Goal: Information Seeking & Learning: Check status

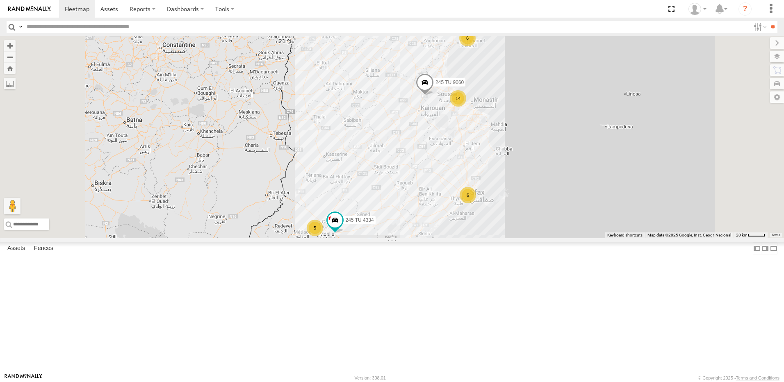
click at [466, 107] on div "14" at bounding box center [458, 98] width 16 height 16
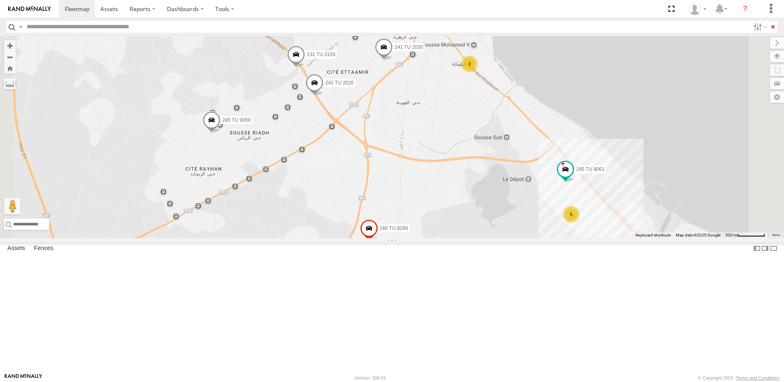
drag, startPoint x: 342, startPoint y: 214, endPoint x: 541, endPoint y: 251, distance: 202.2
click at [545, 238] on div "245 TU 9060 231 TU 3162 245 TU 4334 241 TU 2030 231 TU 3159 2 241 TU 2026 245 T…" at bounding box center [392, 137] width 784 height 202
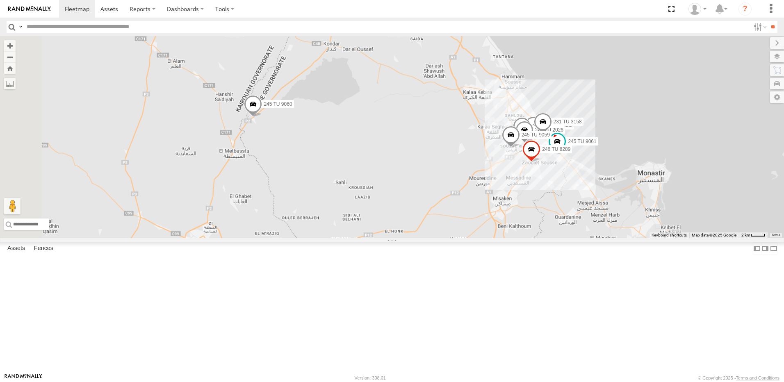
drag, startPoint x: 447, startPoint y: 242, endPoint x: 569, endPoint y: 236, distance: 122.3
click at [577, 238] on div "245 TU 9060 231 TU 3162 245 TU 4334 241 TU 2030 231 TU 3159 241 TU 2026 245 TU …" at bounding box center [392, 137] width 784 height 202
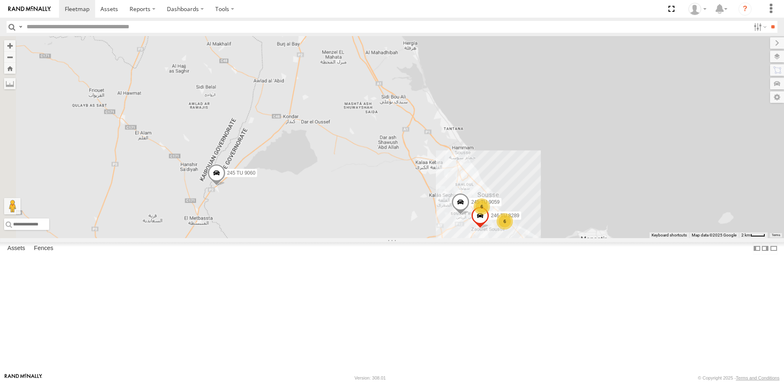
drag, startPoint x: 426, startPoint y: 236, endPoint x: 381, endPoint y: 304, distance: 81.1
click at [381, 238] on div "245 TU 9060 231 TU 3162 245 TU 4334 246 TU 8289 245 TU 9059 6 6" at bounding box center [392, 137] width 784 height 202
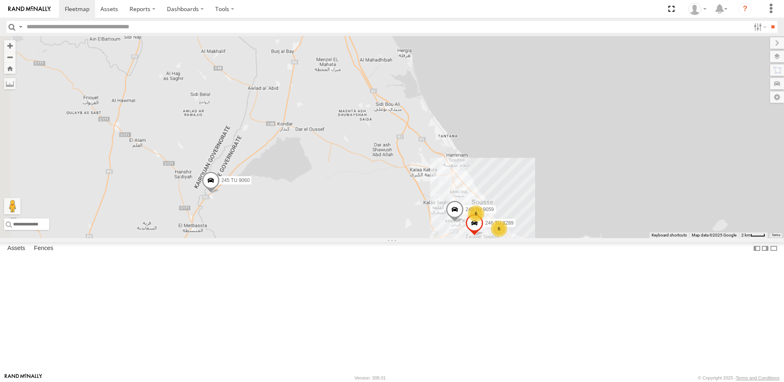
drag, startPoint x: 327, startPoint y: 302, endPoint x: 335, endPoint y: 294, distance: 11.9
click at [335, 238] on div "245 TU 9060 231 TU 3162 245 TU 4334 246 TU 8289 245 TU 9059 6 6" at bounding box center [392, 137] width 784 height 202
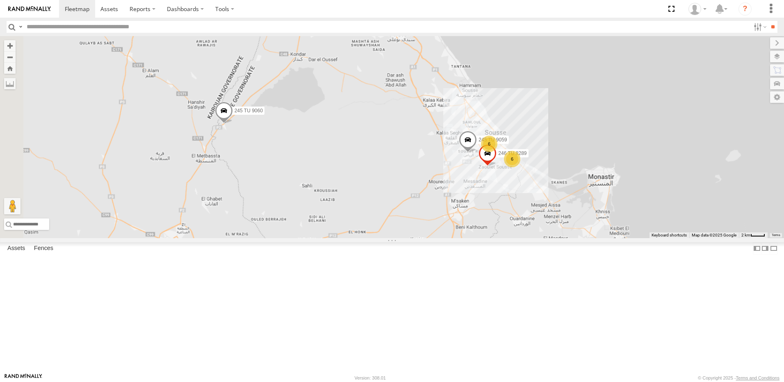
drag, startPoint x: 413, startPoint y: 249, endPoint x: 418, endPoint y: 169, distance: 80.9
click at [419, 167] on div "245 TU 9060 231 TU 3162 245 TU 4334 246 TU 8289 245 TU 9059 6 6" at bounding box center [392, 137] width 784 height 202
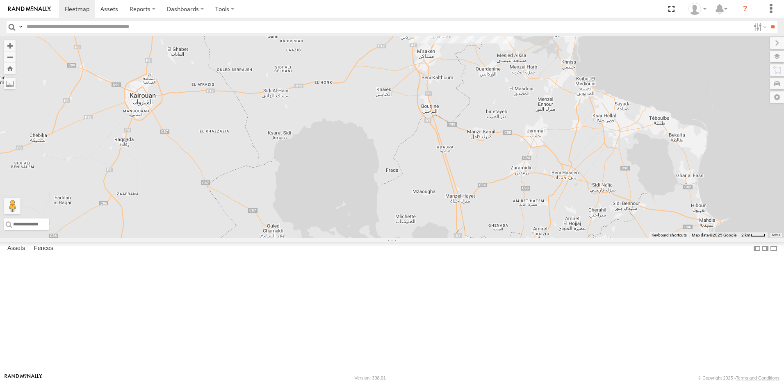
drag, startPoint x: 481, startPoint y: 200, endPoint x: 465, endPoint y: 281, distance: 82.4
click at [455, 238] on div "245 TU 9060 231 TU 3162 245 TU 4334 246 TU 8289 245 TU 9059 6 6" at bounding box center [392, 137] width 784 height 202
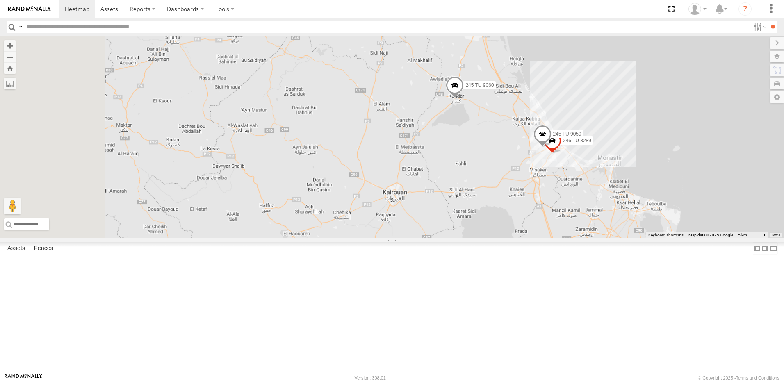
drag, startPoint x: 516, startPoint y: 235, endPoint x: 565, endPoint y: 236, distance: 49.2
click at [565, 236] on div "245 TU 9060 231 TU 3162 245 TU 4334 246 TU 8289 245 TU 9059" at bounding box center [392, 137] width 784 height 202
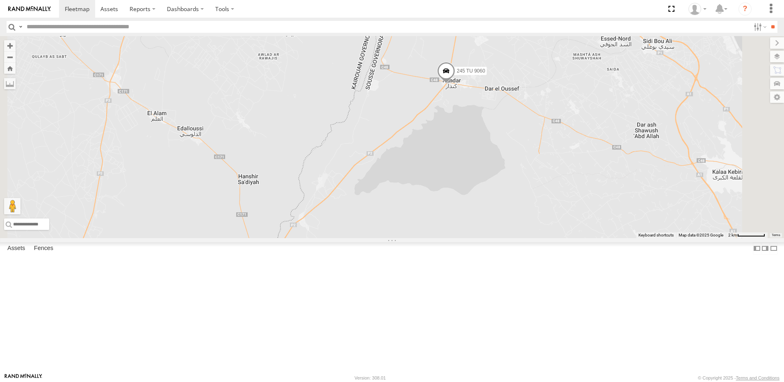
drag, startPoint x: 551, startPoint y: 127, endPoint x: 508, endPoint y: 244, distance: 125.3
click at [508, 238] on div "245 TU 9060 231 TU 3162 245 TU 4334 246 TU 8289 245 TU 9059" at bounding box center [392, 137] width 784 height 202
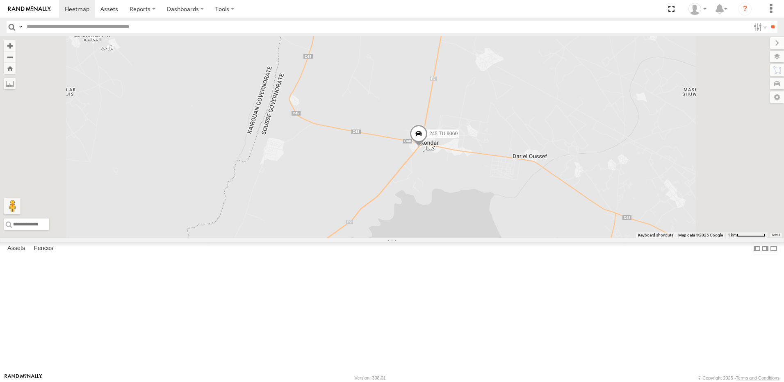
click at [428, 147] on span at bounding box center [419, 136] width 18 height 22
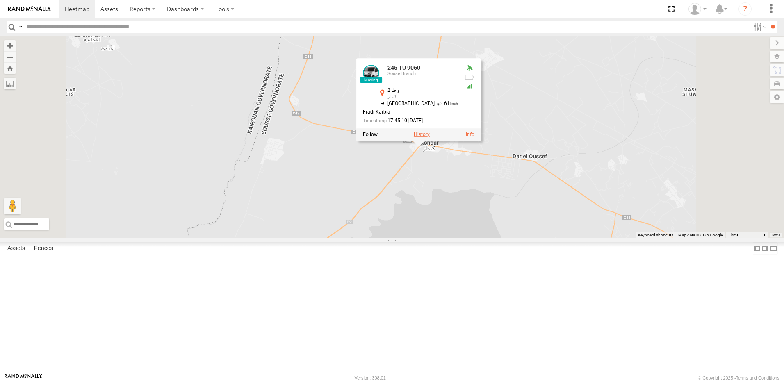
click at [430, 137] on label at bounding box center [422, 135] width 16 height 6
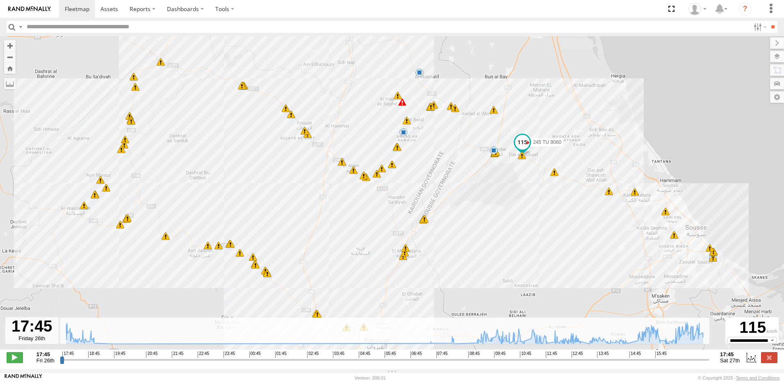
click at [402, 106] on span at bounding box center [402, 102] width 8 height 8
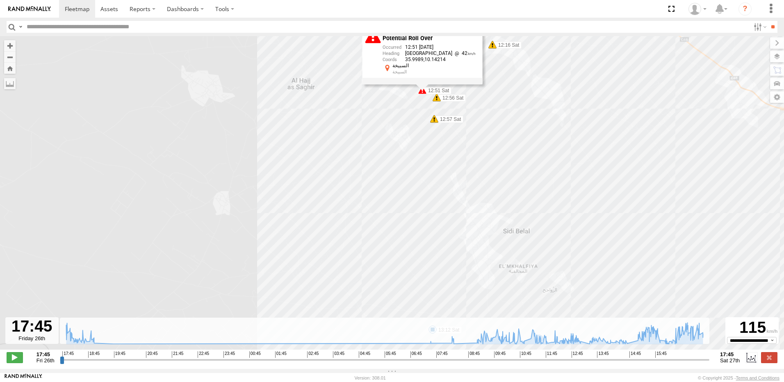
drag, startPoint x: 429, startPoint y: 117, endPoint x: 388, endPoint y: 209, distance: 100.8
click at [385, 210] on div "245 TU 9060 18:22 Fri 18:31 Fri 18:48 Fri 09:15 Sat 09:15 Sat 09:17 Sat 11:02 S…" at bounding box center [392, 197] width 784 height 322
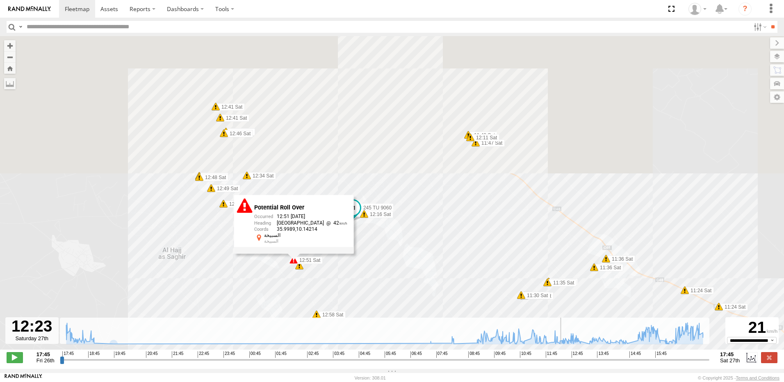
drag, startPoint x: 62, startPoint y: 364, endPoint x: 563, endPoint y: 367, distance: 500.7
click at [563, 364] on input "range" at bounding box center [385, 360] width 650 height 8
click at [242, 287] on div "245 TU 9060 18:22 Fri 18:31 Fri 18:48 Fri 09:15 Sat 09:15 Sat 09:17 Sat 11:02 S…" at bounding box center [392, 197] width 784 height 322
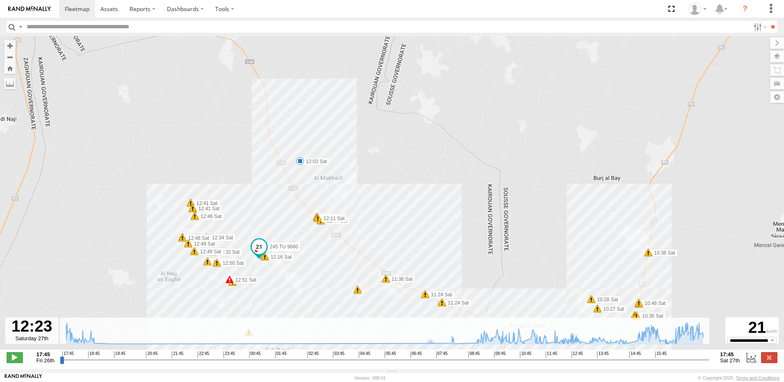
drag, startPoint x: 270, startPoint y: 273, endPoint x: 288, endPoint y: 283, distance: 20.6
click at [288, 283] on div "245 TU 9060 18:22 Fri 18:31 Fri 18:48 Fri 09:15 Sat 09:15 Sat 09:17 Sat 11:02 S…" at bounding box center [392, 197] width 784 height 322
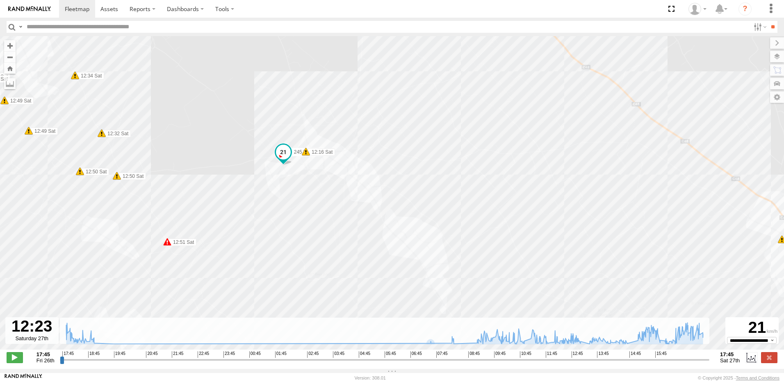
drag, startPoint x: 191, startPoint y: 310, endPoint x: 244, endPoint y: 215, distance: 109.1
click at [244, 215] on div "245 TU 9060 18:22 Fri 18:31 Fri 18:48 Fri 09:15 Sat 09:15 Sat 09:17 Sat 11:02 S…" at bounding box center [392, 197] width 784 height 322
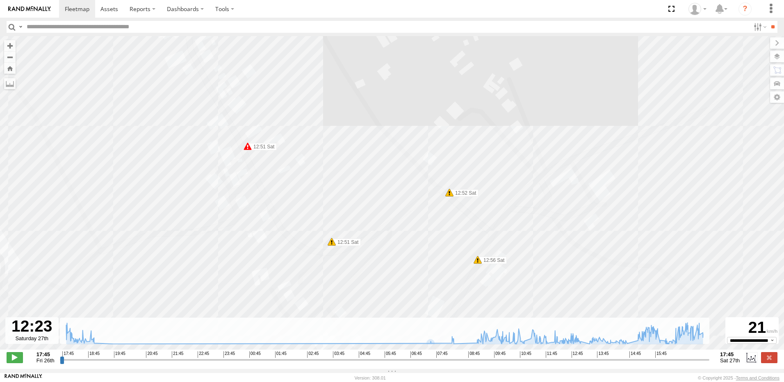
click at [247, 146] on span at bounding box center [248, 146] width 8 height 8
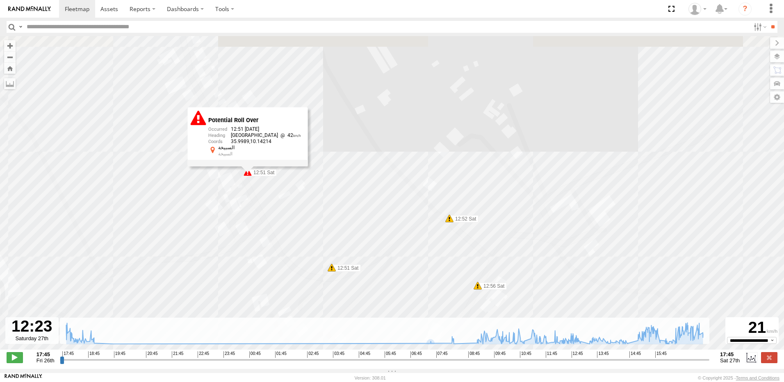
drag, startPoint x: 241, startPoint y: 174, endPoint x: 240, endPoint y: 201, distance: 26.7
click at [240, 201] on div "245 TU 9060 18:22 Fri 18:31 Fri 18:48 Fri 09:15 Sat 09:15 Sat 09:17 Sat 11:02 S…" at bounding box center [392, 197] width 784 height 322
click at [21, 363] on span at bounding box center [15, 357] width 16 height 11
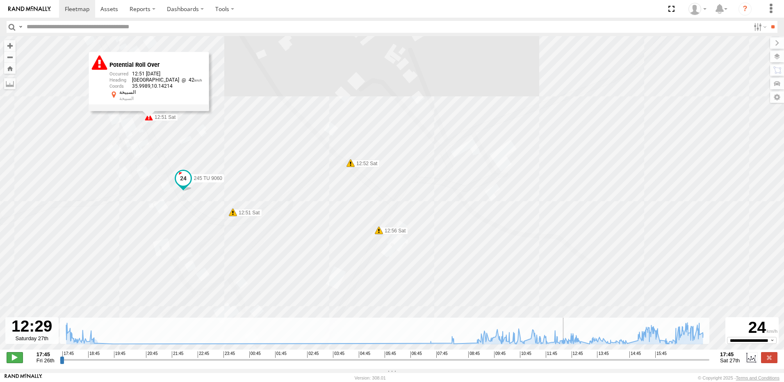
click at [18, 363] on span at bounding box center [15, 357] width 16 height 11
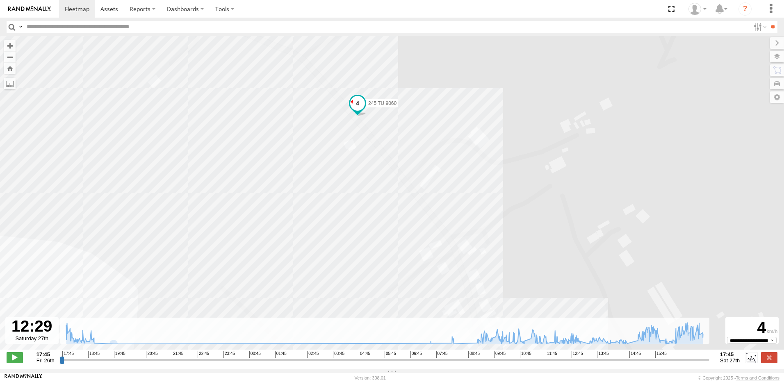
drag, startPoint x: 337, startPoint y: 233, endPoint x: 301, endPoint y: 148, distance: 91.5
click at [301, 148] on div "245 TU 9060 18:22 Fri 18:31 Fri 18:48 Fri 09:15 Sat 09:15 Sat 09:17 Sat 11:02 S…" at bounding box center [392, 197] width 784 height 322
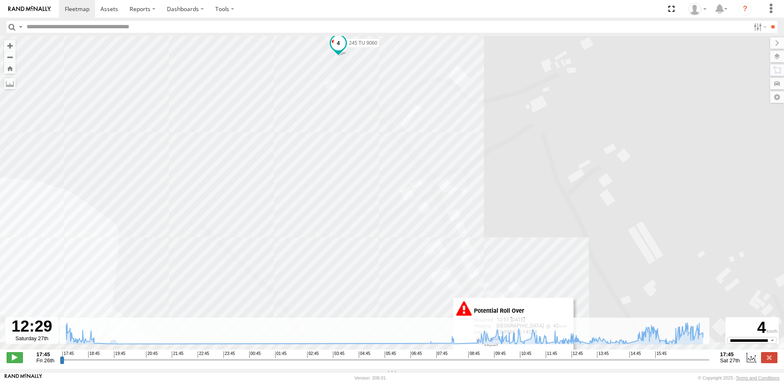
drag, startPoint x: 310, startPoint y: 212, endPoint x: 281, endPoint y: 139, distance: 78.2
click at [281, 139] on div "245 TU 9060 18:22 Fri 18:31 Fri 18:48 Fri 09:15 Sat 09:15 Sat 09:17 Sat 11:02 S…" at bounding box center [392, 197] width 784 height 322
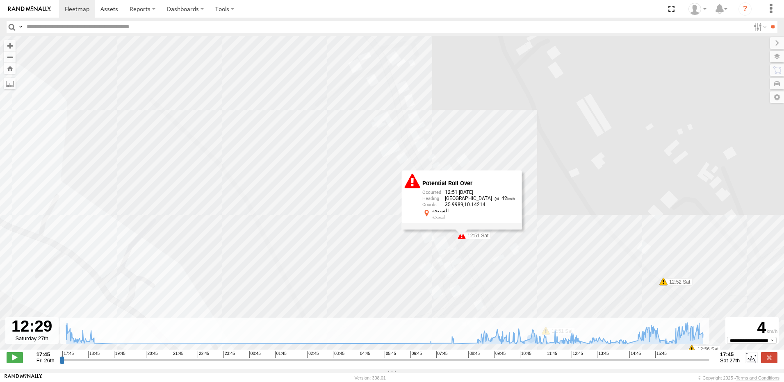
click at [416, 267] on div "245 TU 9060 18:22 Fri 18:31 Fri 18:48 Fri 09:15 Sat 09:15 Sat 09:17 Sat 11:02 S…" at bounding box center [392, 197] width 784 height 322
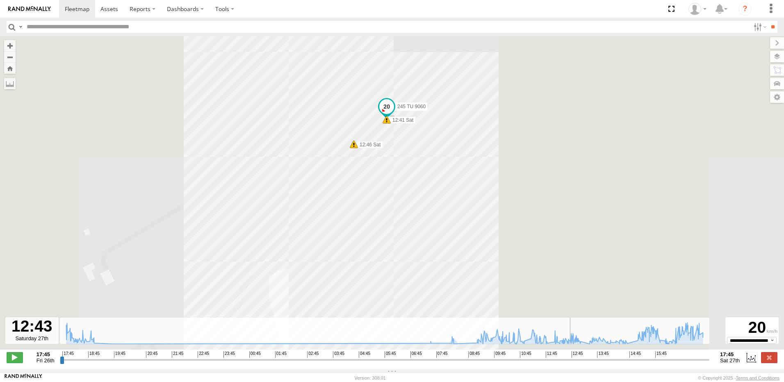
drag, startPoint x: 566, startPoint y: 364, endPoint x: 572, endPoint y: 363, distance: 5.6
click at [572, 363] on input "range" at bounding box center [385, 360] width 650 height 8
click at [22, 359] on span at bounding box center [15, 357] width 16 height 11
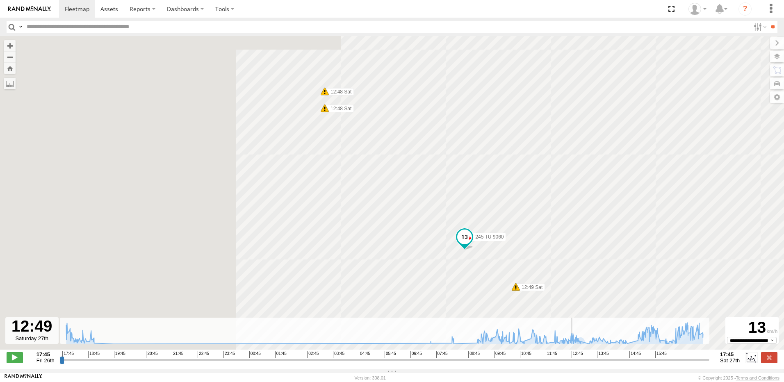
drag, startPoint x: 578, startPoint y: 363, endPoint x: 573, endPoint y: 364, distance: 5.2
click at [573, 364] on input "range" at bounding box center [385, 360] width 650 height 8
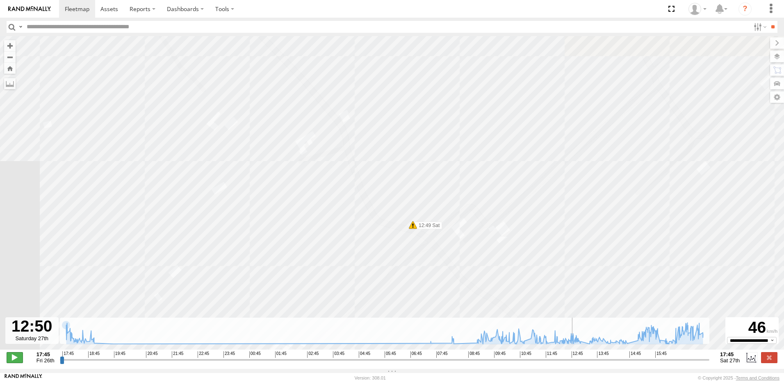
click at [14, 360] on span at bounding box center [15, 357] width 16 height 11
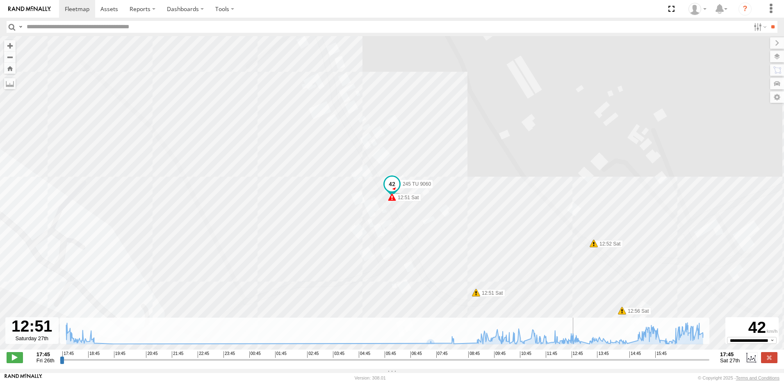
click at [575, 362] on input "range" at bounding box center [385, 360] width 650 height 8
click at [393, 203] on div "245 TU 9060 18:22 Fri 18:31 Fri 18:48 Fri 09:15 Sat 09:15 Sat 09:17 Sat 11:02 S…" at bounding box center [392, 197] width 784 height 322
click at [388, 197] on span at bounding box center [392, 186] width 18 height 22
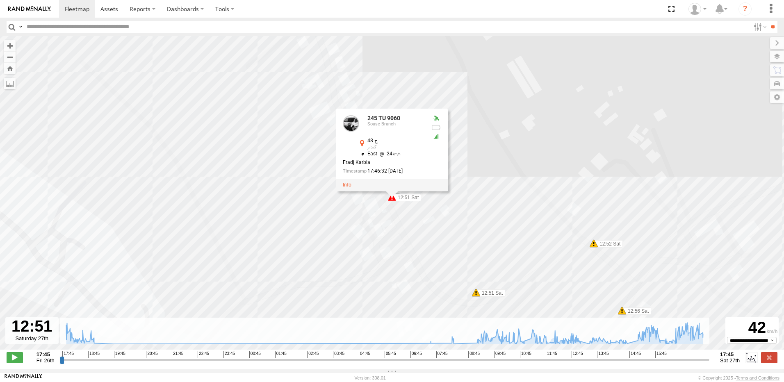
click at [354, 223] on div "245 TU 9060 18:22 Fri 18:31 Fri 18:48 Fri 09:15 Sat 09:15 Sat 09:17 Sat 11:02 S…" at bounding box center [392, 197] width 784 height 322
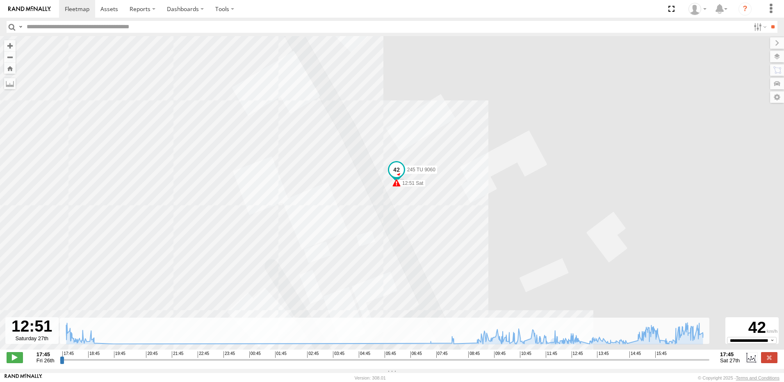
click at [399, 185] on span at bounding box center [396, 183] width 8 height 8
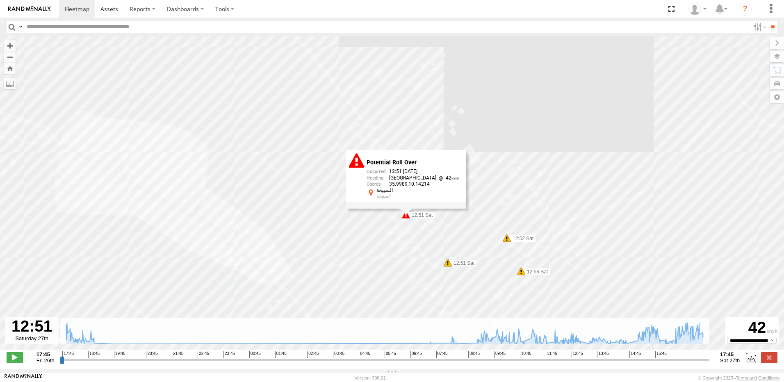
click at [392, 237] on div "245 TU 9060 18:22 Fri 18:31 Fri 18:48 Fri 09:15 Sat 09:15 Sat 09:17 Sat 11:02 S…" at bounding box center [392, 197] width 784 height 322
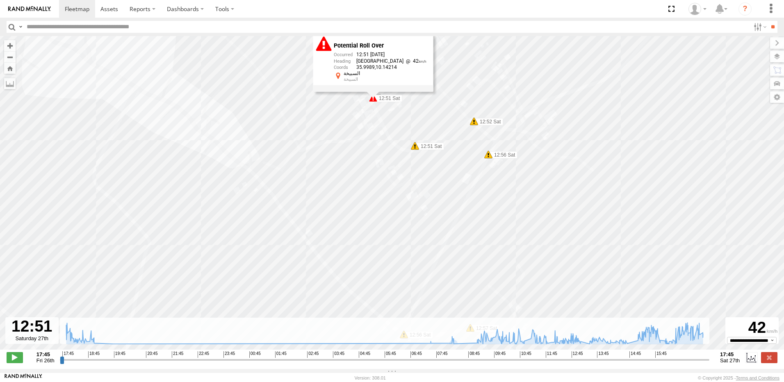
drag, startPoint x: 357, startPoint y: 285, endPoint x: 320, endPoint y: 160, distance: 130.3
click at [321, 161] on div "245 TU 9060 18:22 Fri 18:31 Fri 18:48 Fri 09:15 Sat 09:15 Sat 09:17 Sat 11:02 S…" at bounding box center [392, 197] width 784 height 322
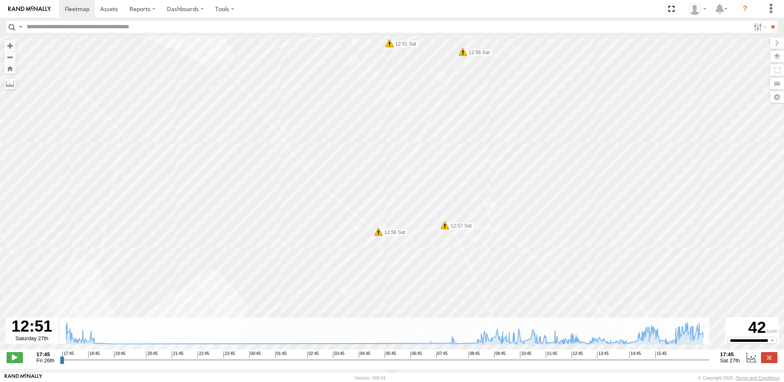
click at [260, 214] on div "245 TU 9060 18:22 Fri 18:31 Fri 18:48 Fri 09:15 Sat 09:15 Sat 09:17 Sat 11:02 S…" at bounding box center [392, 197] width 784 height 322
drag, startPoint x: 14, startPoint y: 358, endPoint x: 16, endPoint y: 369, distance: 11.4
click at [16, 367] on div "**********" at bounding box center [392, 358] width 784 height 17
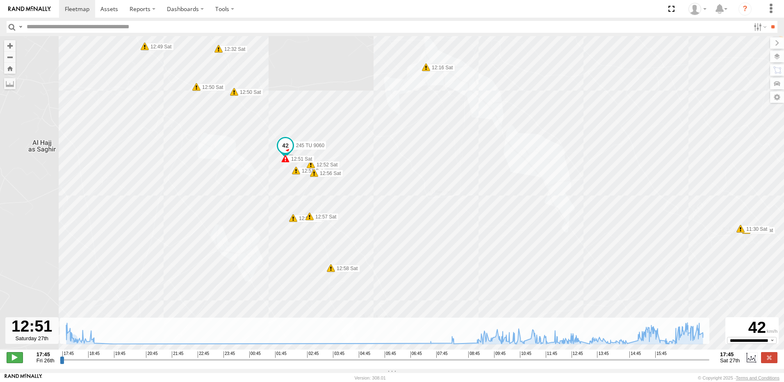
click at [21, 363] on span at bounding box center [15, 357] width 16 height 11
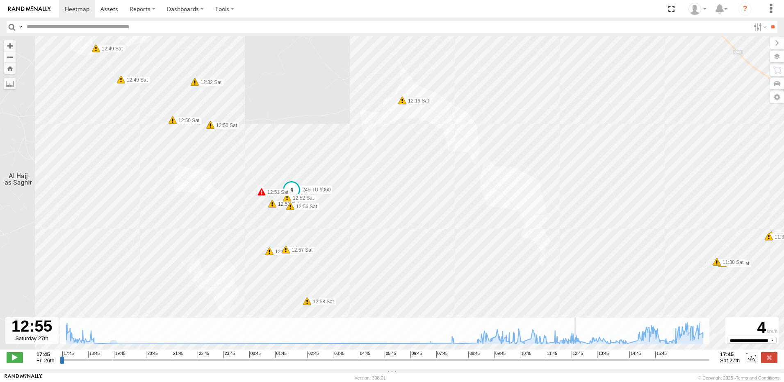
drag, startPoint x: 307, startPoint y: 203, endPoint x: 276, endPoint y: 246, distance: 53.5
click at [276, 246] on div "245 TU 9060 18:22 Fri 18:31 Fri 18:48 Fri 09:15 Sat 09:15 Sat 09:17 Sat 11:02 S…" at bounding box center [392, 197] width 784 height 322
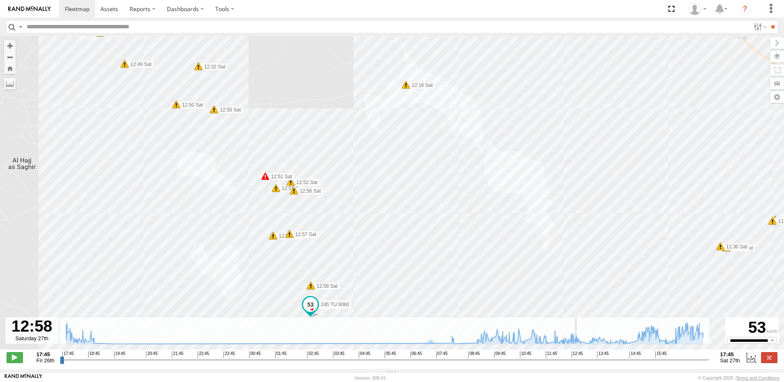
drag, startPoint x: 395, startPoint y: 290, endPoint x: 408, endPoint y: 153, distance: 137.6
click at [406, 158] on div "245 TU 9060 18:22 Fri 18:31 Fri 18:48 Fri 09:15 Sat 09:15 Sat 09:17 Sat 11:02 S…" at bounding box center [392, 197] width 784 height 322
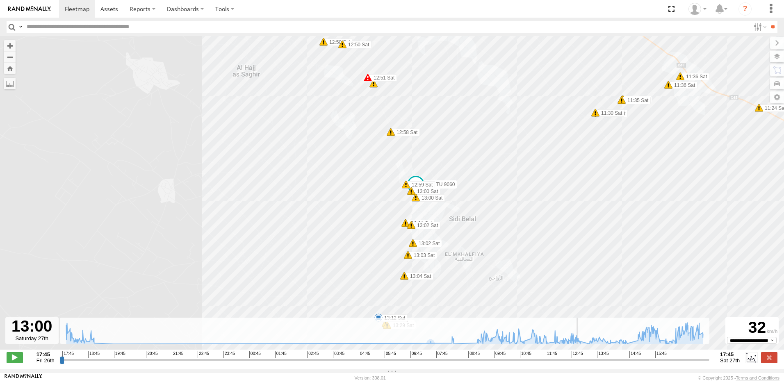
drag, startPoint x: 384, startPoint y: 290, endPoint x: 383, endPoint y: 192, distance: 98.0
click at [383, 192] on div "245 TU 9060 18:22 Fri 18:31 Fri 18:48 Fri 09:15 Sat 09:15 Sat 09:17 Sat 11:02 S…" at bounding box center [392, 197] width 784 height 322
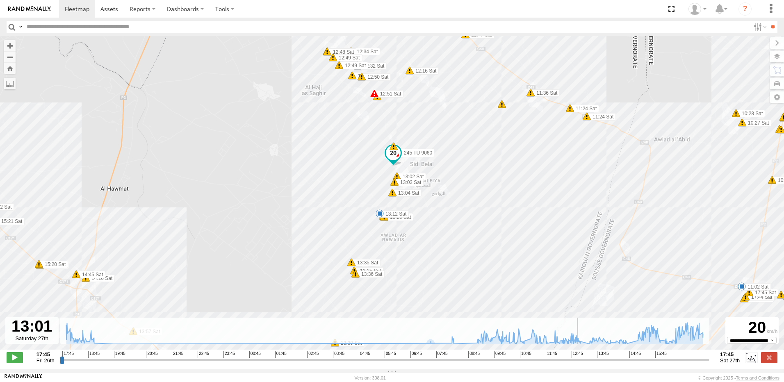
drag, startPoint x: 352, startPoint y: 264, endPoint x: 378, endPoint y: 169, distance: 98.9
click at [378, 169] on div "245 TU 9060 18:22 Fri 18:31 Fri 18:48 Fri 09:15 Sat 09:15 Sat 09:17 Sat 11:02 S…" at bounding box center [392, 197] width 784 height 322
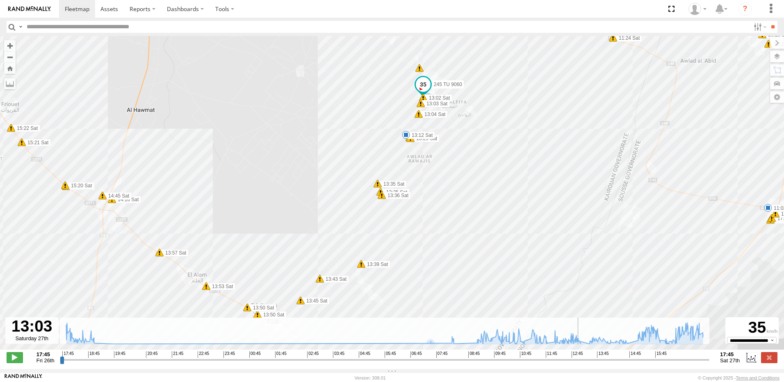
drag, startPoint x: 409, startPoint y: 234, endPoint x: 416, endPoint y: 208, distance: 26.8
click at [416, 208] on div "245 TU 9060 18:22 Fri 18:31 Fri 18:48 Fri 09:15 Sat 09:15 Sat 09:17 Sat 11:02 S…" at bounding box center [392, 197] width 784 height 322
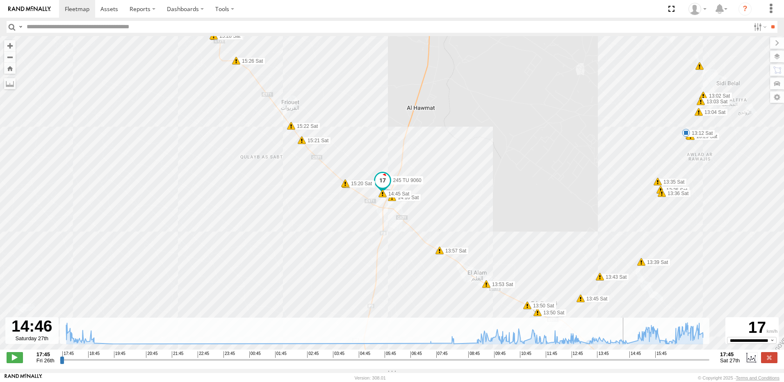
drag, startPoint x: 580, startPoint y: 363, endPoint x: 627, endPoint y: 343, distance: 50.9
click at [627, 356] on input "range" at bounding box center [385, 360] width 650 height 8
click at [12, 362] on span at bounding box center [15, 357] width 16 height 11
click at [17, 363] on span at bounding box center [15, 357] width 16 height 11
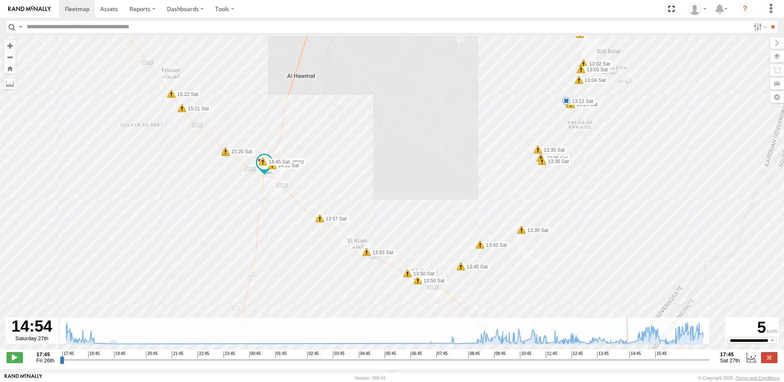
drag, startPoint x: 405, startPoint y: 250, endPoint x: 294, endPoint y: 219, distance: 115.8
click at [294, 219] on div "245 TU 9060 18:22 Fri 18:31 Fri 18:48 Fri 09:15 Sat 09:15 Sat 09:17 Sat 11:02 S…" at bounding box center [392, 197] width 784 height 322
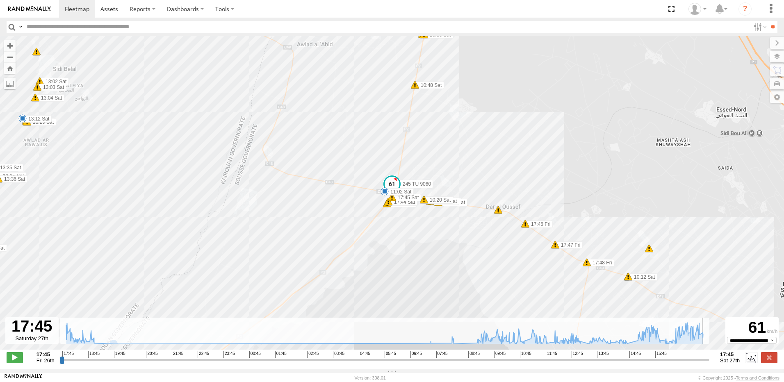
drag, startPoint x: 634, startPoint y: 363, endPoint x: 701, endPoint y: 370, distance: 68.0
click at [709, 364] on input "range" at bounding box center [385, 360] width 650 height 8
drag, startPoint x: 770, startPoint y: 362, endPoint x: 753, endPoint y: 358, distance: 17.7
click at [771, 361] on label at bounding box center [769, 357] width 16 height 11
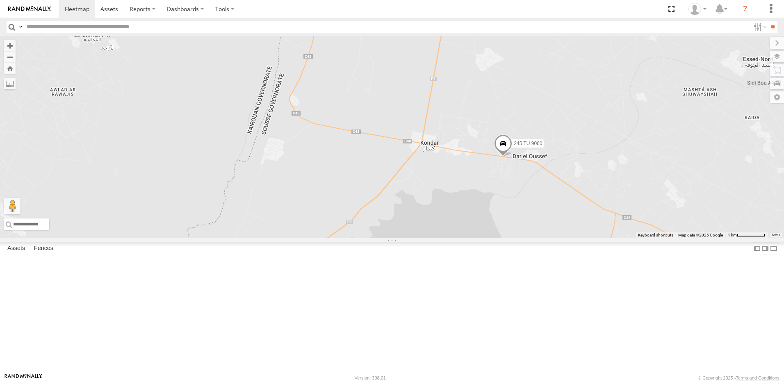
drag, startPoint x: 619, startPoint y: 274, endPoint x: 547, endPoint y: 233, distance: 82.3
click at [547, 233] on div "245 TU 9060" at bounding box center [392, 137] width 784 height 202
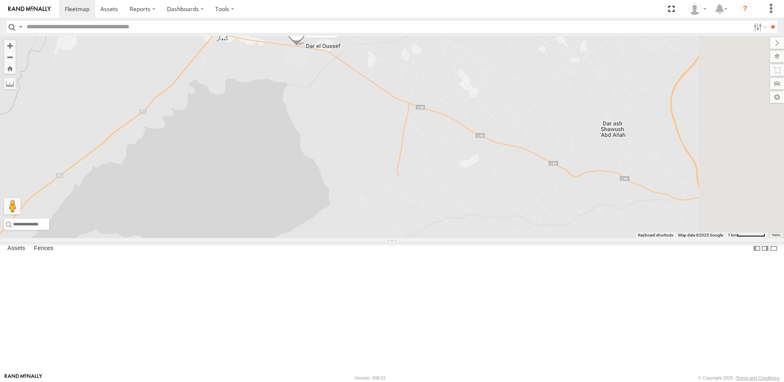
click at [306, 46] on span at bounding box center [296, 35] width 18 height 22
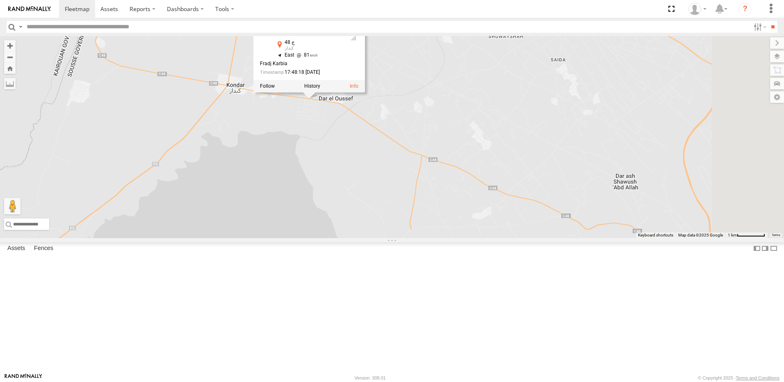
drag, startPoint x: 413, startPoint y: 125, endPoint x: 430, endPoint y: 205, distance: 81.5
click at [430, 205] on div "245 TU 9060 245 TU 9060 [GEOGRAPHIC_DATA] 35.92816 , 10.33441 [GEOGRAPHIC_DATA]…" at bounding box center [392, 137] width 784 height 202
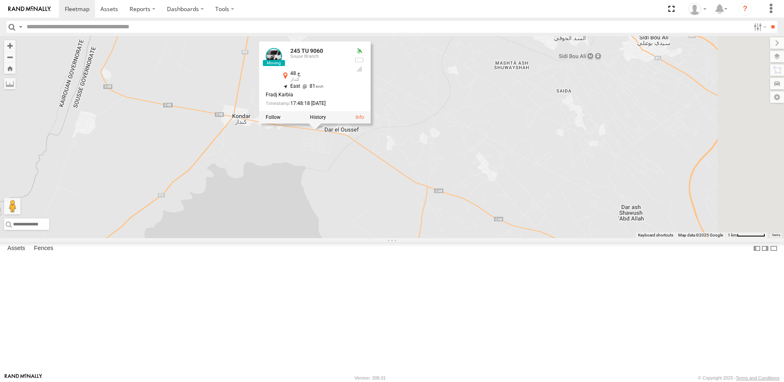
click at [410, 238] on div "245 TU 9060 245 TU 9060 [GEOGRAPHIC_DATA] 35.92816 , 10.33441 [GEOGRAPHIC_DATA]…" at bounding box center [392, 137] width 784 height 202
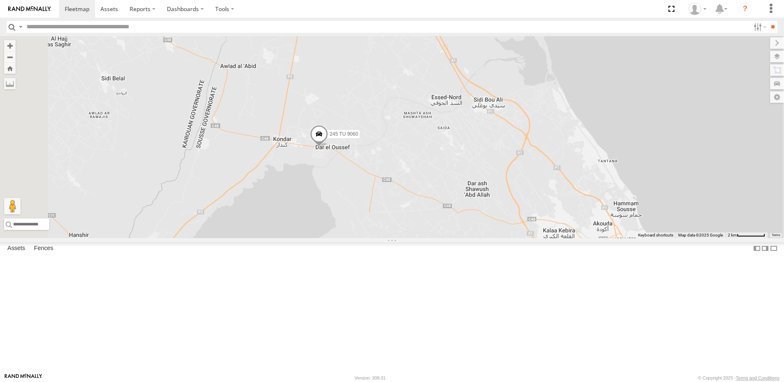
click at [328, 147] on span at bounding box center [319, 136] width 18 height 22
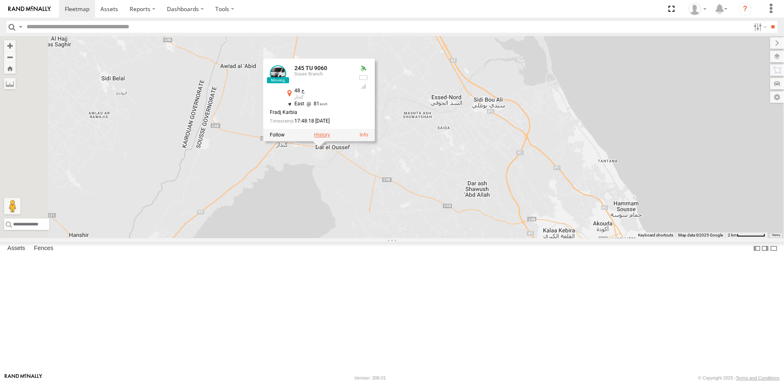
click at [330, 138] on label at bounding box center [322, 135] width 16 height 6
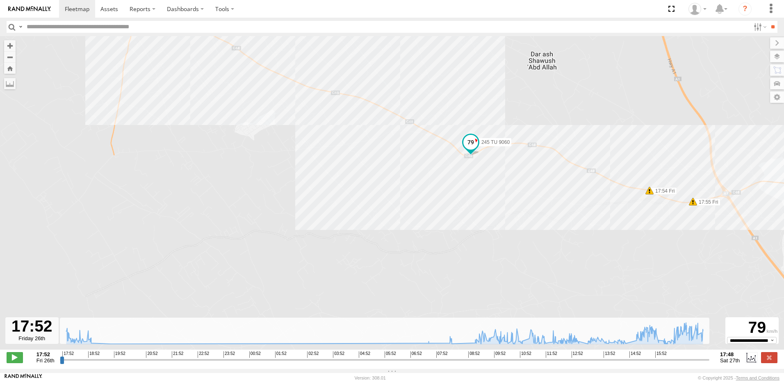
drag, startPoint x: 547, startPoint y: 173, endPoint x: 517, endPoint y: 207, distance: 45.3
click at [517, 207] on div "245 TU 9060 18:22 Fri 18:31 Fri 18:48 Fri 09:15 Sat 09:15 Sat 09:17 Sat 11:02 S…" at bounding box center [392, 197] width 784 height 322
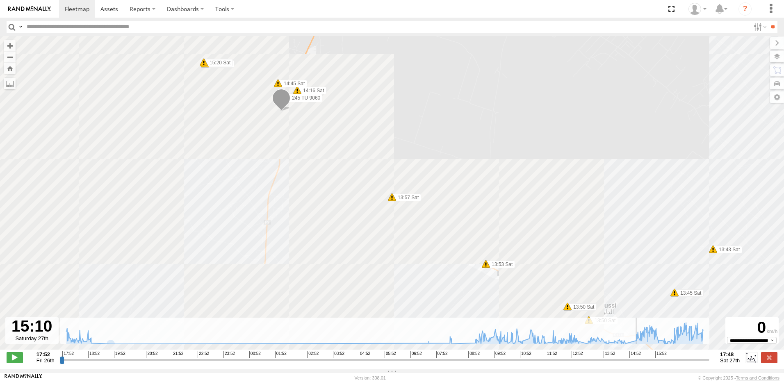
drag, startPoint x: 390, startPoint y: 364, endPoint x: 439, endPoint y: 369, distance: 49.1
click at [636, 364] on input "range" at bounding box center [385, 360] width 650 height 8
click at [768, 363] on label at bounding box center [769, 357] width 16 height 11
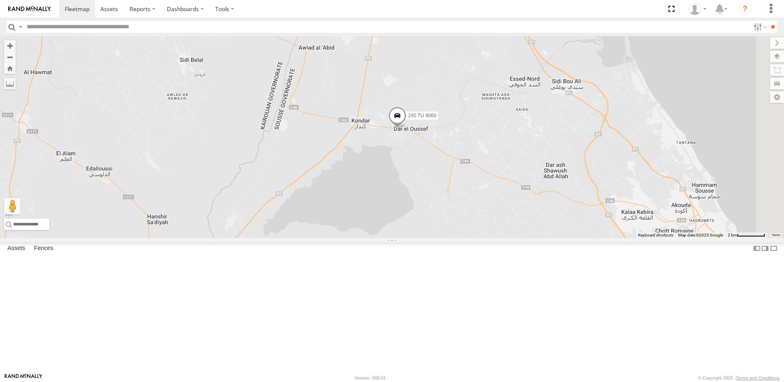
drag, startPoint x: 613, startPoint y: 197, endPoint x: 431, endPoint y: 199, distance: 182.5
click at [431, 199] on div "245 TU 9060" at bounding box center [392, 137] width 784 height 202
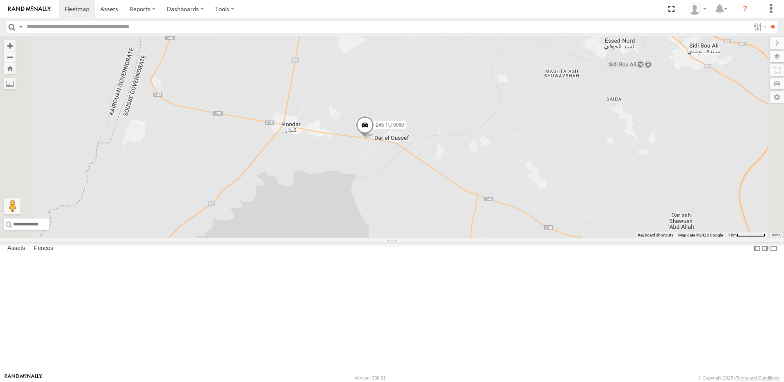
drag, startPoint x: 510, startPoint y: 212, endPoint x: 514, endPoint y: 248, distance: 36.3
click at [514, 238] on div "245 TU 9060" at bounding box center [392, 137] width 784 height 202
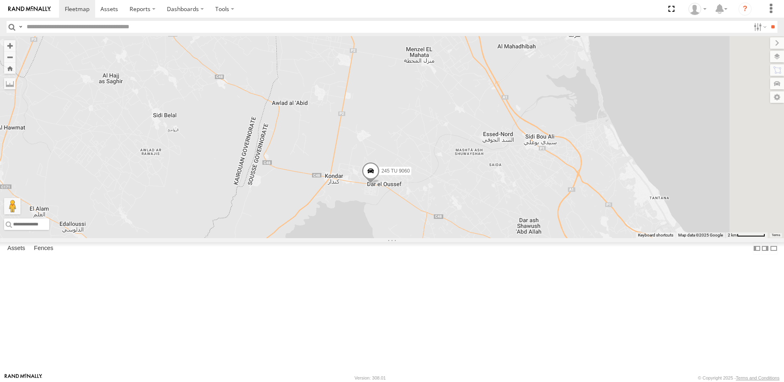
drag, startPoint x: 534, startPoint y: 276, endPoint x: 520, endPoint y: 266, distance: 17.2
click at [520, 238] on div "245 TU 9060" at bounding box center [392, 137] width 784 height 202
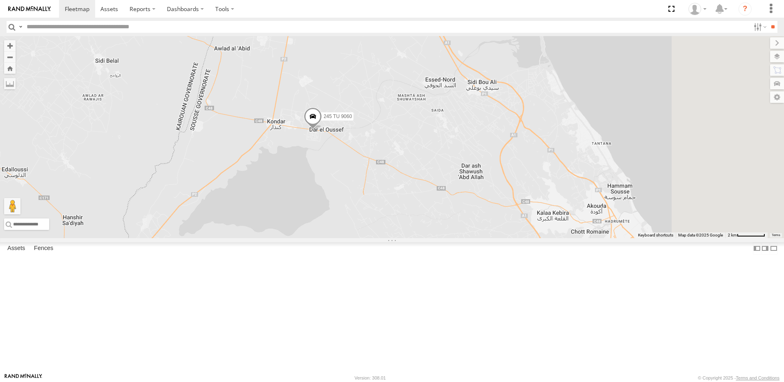
drag, startPoint x: 603, startPoint y: 259, endPoint x: 570, endPoint y: 231, distance: 42.7
click at [572, 231] on div "245 TU 9060" at bounding box center [392, 137] width 784 height 202
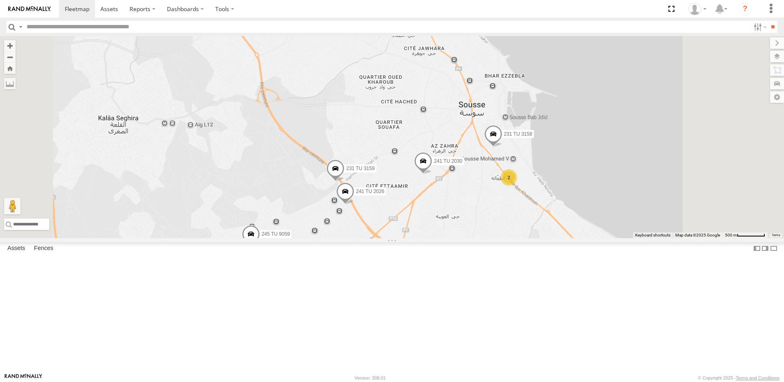
drag, startPoint x: 474, startPoint y: 293, endPoint x: 475, endPoint y: 277, distance: 16.0
click at [475, 238] on div "245 TU 9060 246 TU 8289 245 TU 9059 241 TU 2030 245 TU 9061 231 TU 3159 2 241 T…" at bounding box center [392, 137] width 784 height 202
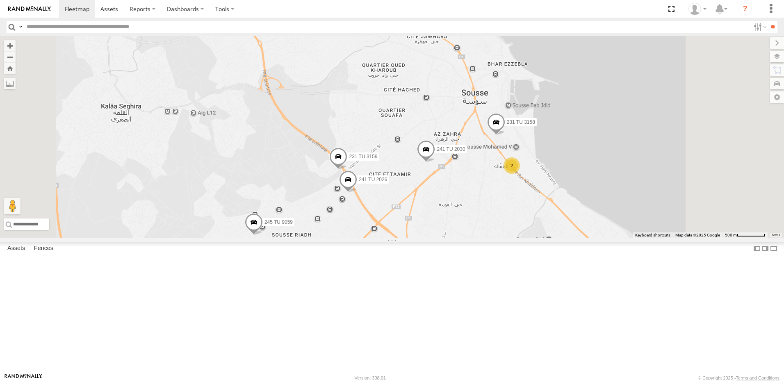
drag, startPoint x: 463, startPoint y: 234, endPoint x: 457, endPoint y: 224, distance: 11.2
click at [457, 224] on div "245 TU 9060 246 TU 8289 245 TU 9059 241 TU 2030 245 TU 9061 231 TU 3159 2 241 T…" at bounding box center [392, 137] width 784 height 202
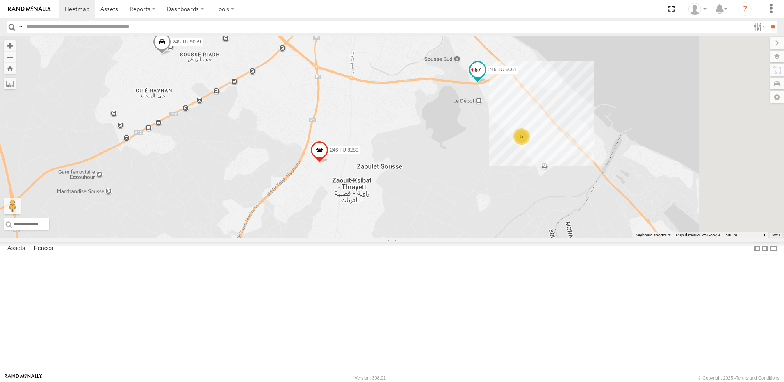
click at [485, 77] on span at bounding box center [477, 69] width 15 height 15
click at [588, 188] on div "245 TU 9060 246 TU 8289 245 TU 9059 241 TU 2030 245 TU 9061 231 TU 3159 2 241 T…" at bounding box center [392, 137] width 784 height 202
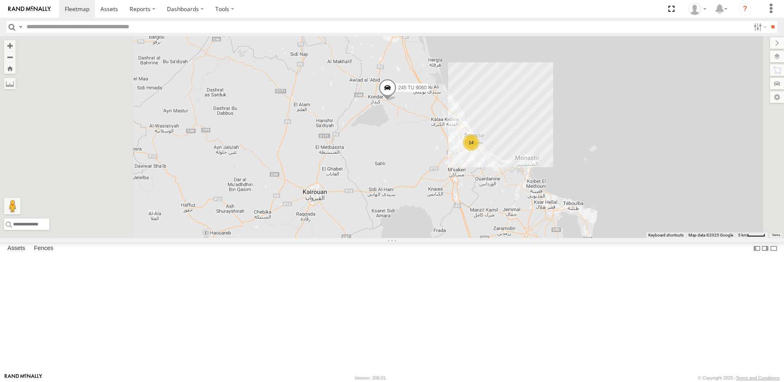
drag, startPoint x: 438, startPoint y: 246, endPoint x: 483, endPoint y: 230, distance: 47.8
click at [478, 231] on div "245 TU 9060 14" at bounding box center [392, 137] width 784 height 202
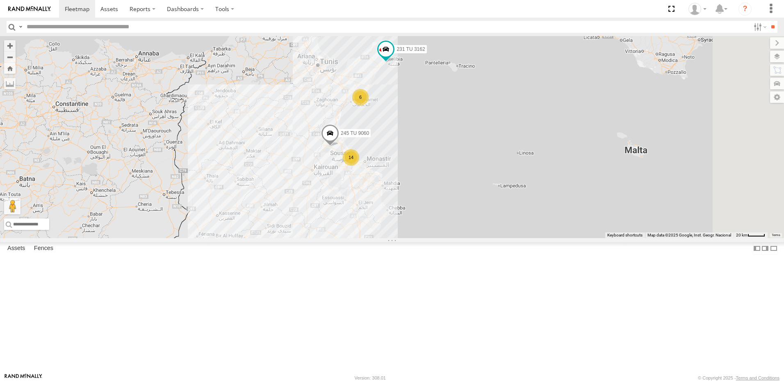
drag, startPoint x: 451, startPoint y: 238, endPoint x: 397, endPoint y: 253, distance: 57.0
click at [397, 238] on div "245 TU 9060 6 14 245 TU 4334 6 5 231 TU 3162" at bounding box center [392, 137] width 784 height 202
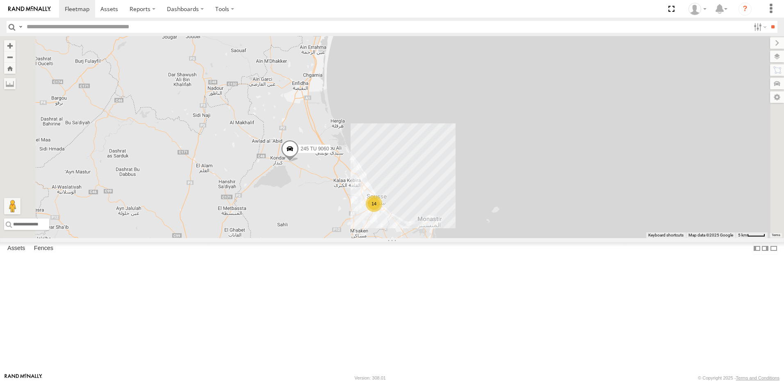
drag, startPoint x: 464, startPoint y: 307, endPoint x: 440, endPoint y: 267, distance: 46.5
click at [440, 238] on div "245 TU 9060 245 TU 4334 231 TU [DATE]" at bounding box center [392, 137] width 784 height 202
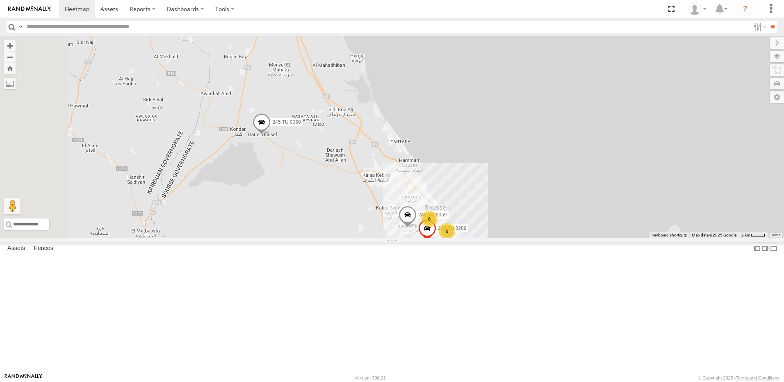
drag, startPoint x: 391, startPoint y: 278, endPoint x: 399, endPoint y: 285, distance: 10.5
click at [399, 238] on div "245 TU 9060 245 TU 4334 231 TU 3162 6 6 246 TU 8289 245 TU 9059" at bounding box center [392, 137] width 784 height 202
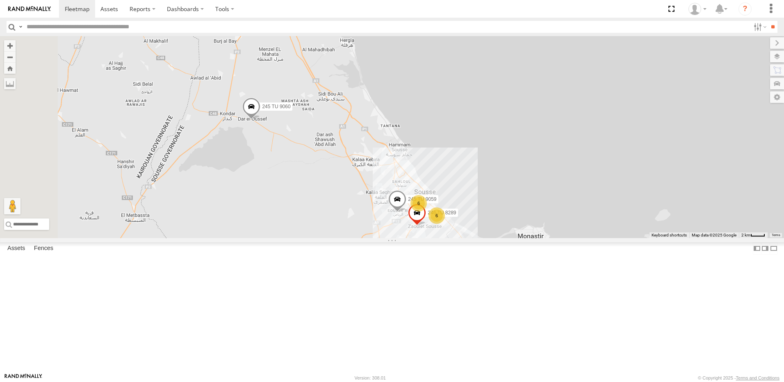
drag, startPoint x: 391, startPoint y: 271, endPoint x: 388, endPoint y: 263, distance: 7.8
click at [388, 238] on div "245 TU 9060 245 TU 4334 231 TU 3162 6 6 246 TU 8289 245 TU 9059" at bounding box center [392, 137] width 784 height 202
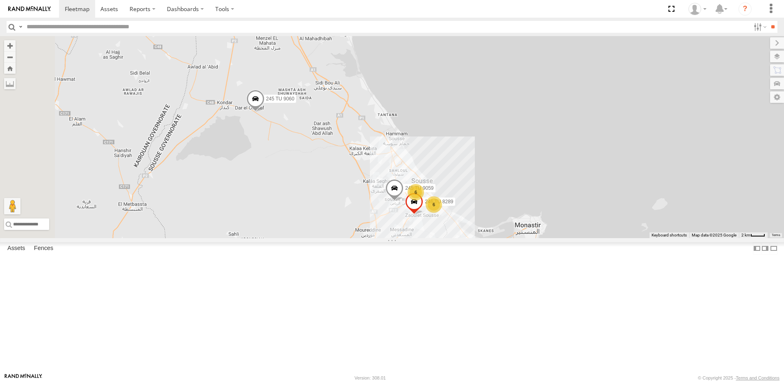
click at [265, 112] on span at bounding box center [255, 101] width 18 height 22
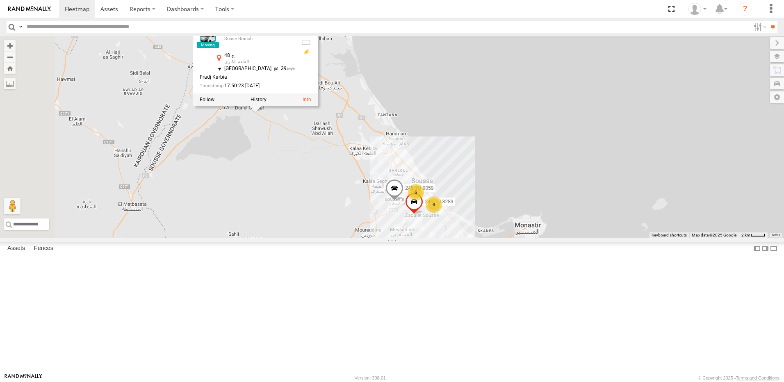
click at [365, 197] on div "245 TU 9060 245 TU 4334 231 TU 3162 6 6 246 TU 8289 245 TU 9059 [GEOGRAPHIC_DAT…" at bounding box center [392, 137] width 784 height 202
drag, startPoint x: 336, startPoint y: 237, endPoint x: 368, endPoint y: 229, distance: 33.3
click at [368, 229] on div "245 TU 9060 245 TU 4334 231 TU 3162 6 6 246 TU 8289 245 TU 9059 [GEOGRAPHIC_DAT…" at bounding box center [392, 137] width 784 height 202
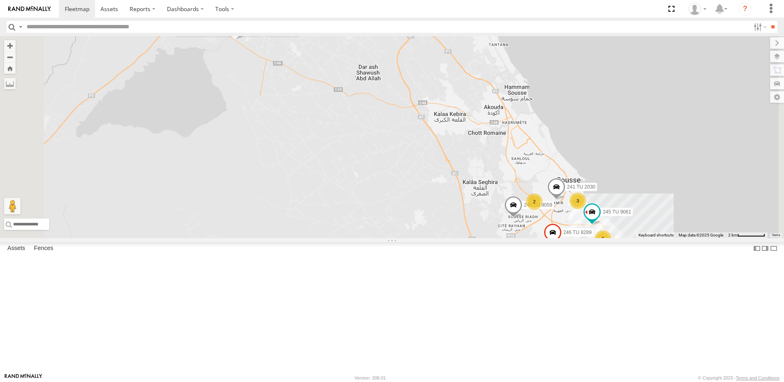
click at [340, 238] on div "245 TU 9060 245 TU 4334 231 TU 3162 246 TU 8289 245 TU 9059 [GEOGRAPHIC_DATA] 3…" at bounding box center [392, 137] width 784 height 202
click at [413, 171] on div "245 TU 9060 245 TU 4334 231 TU 3162 246 TU 8289 245 TU 9059 [GEOGRAPHIC_DATA] 3…" at bounding box center [392, 137] width 784 height 202
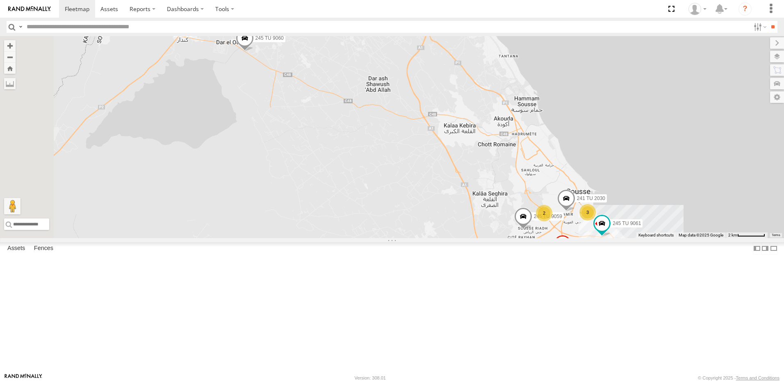
drag, startPoint x: 371, startPoint y: 202, endPoint x: 406, endPoint y: 281, distance: 86.8
click at [406, 238] on div "245 TU 9060 245 TU 4334 231 TU 3162 246 TU 8289 245 TU 9059 241 TU 2030 2 3 245…" at bounding box center [392, 137] width 784 height 202
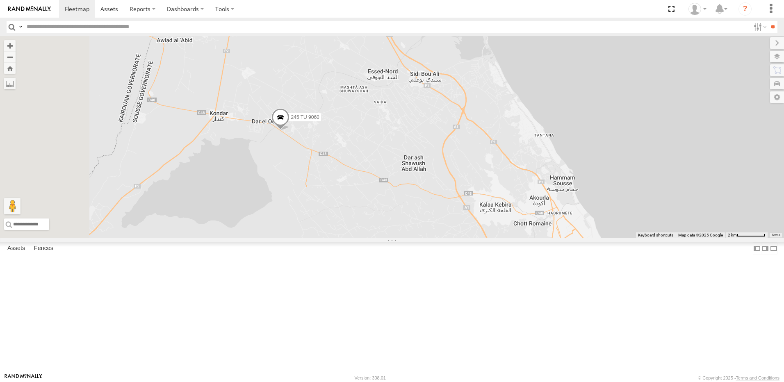
click at [290, 130] on span at bounding box center [280, 119] width 18 height 22
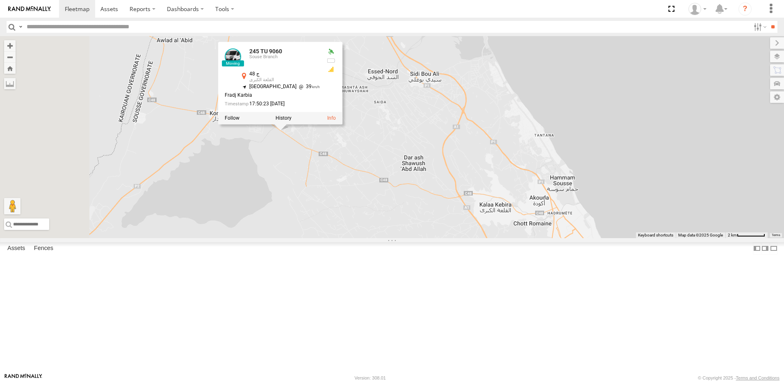
click at [343, 124] on div at bounding box center [280, 118] width 125 height 12
click at [292, 121] on label at bounding box center [284, 118] width 16 height 6
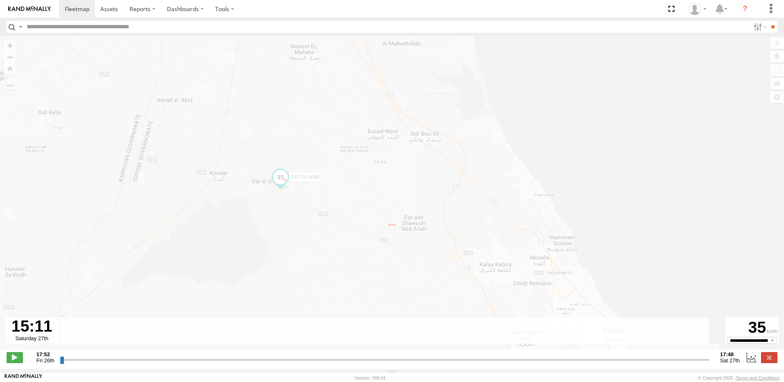
type input "**********"
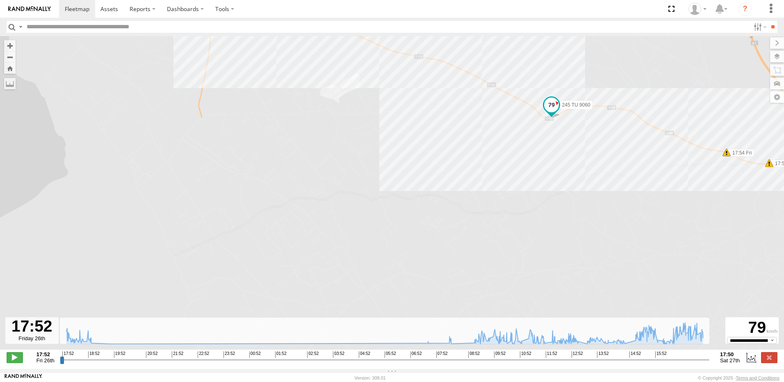
drag, startPoint x: 616, startPoint y: 167, endPoint x: 584, endPoint y: 214, distance: 56.6
click at [584, 214] on div "245 TU 9060 18:22 Fri 18:31 Fri 18:48 Fri 09:15 Sat 09:15 Sat 09:17 Sat 11:02 S…" at bounding box center [392, 197] width 784 height 322
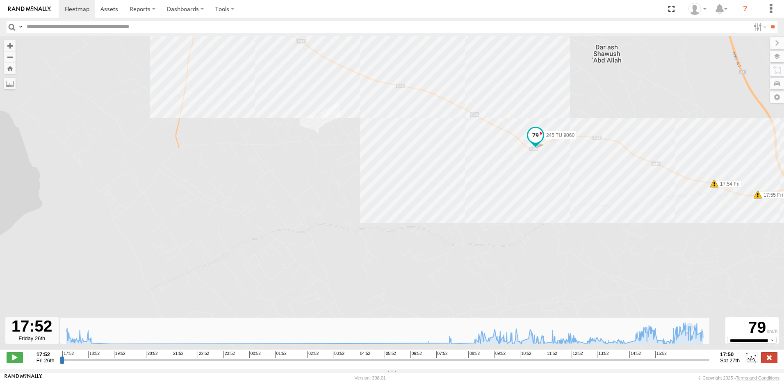
click at [769, 359] on label at bounding box center [769, 357] width 16 height 11
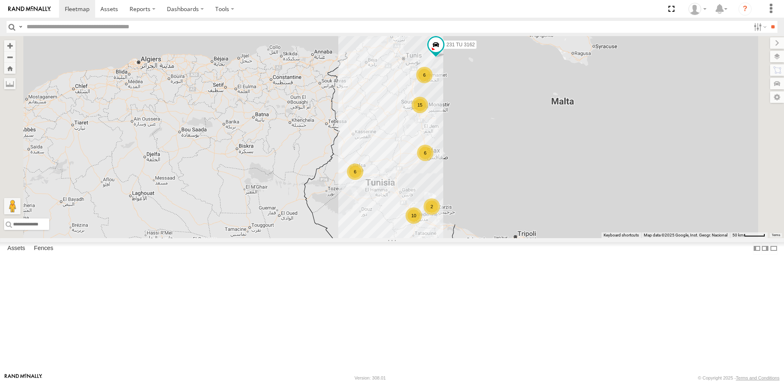
click at [428, 113] on div "15" at bounding box center [420, 105] width 16 height 16
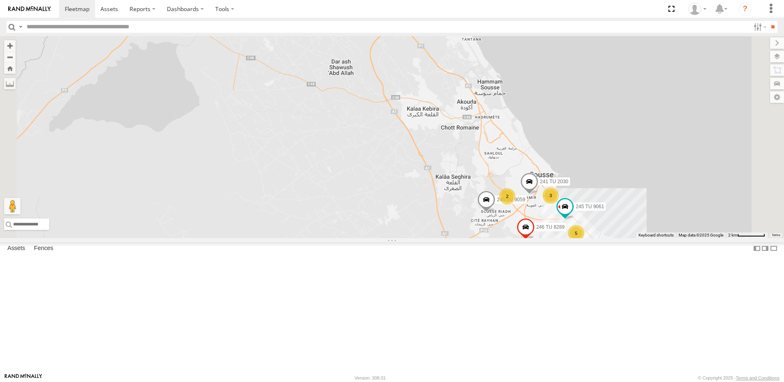
click at [215, 29] on span at bounding box center [208, 21] width 15 height 15
click at [219, 25] on label at bounding box center [211, 22] width 16 height 6
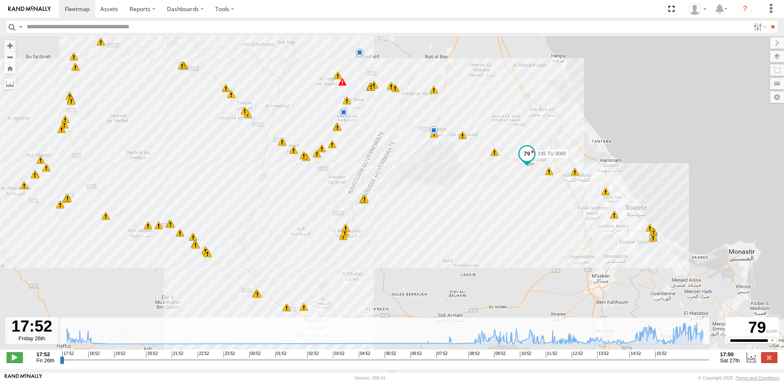
drag, startPoint x: 607, startPoint y: 198, endPoint x: 539, endPoint y: 178, distance: 71.0
click at [540, 178] on div "245 TU 9060 18:22 Fri 18:31 Fri 18:48 Fri 09:15 Sat 09:15 Sat 09:17 Sat 11:02 S…" at bounding box center [392, 197] width 784 height 322
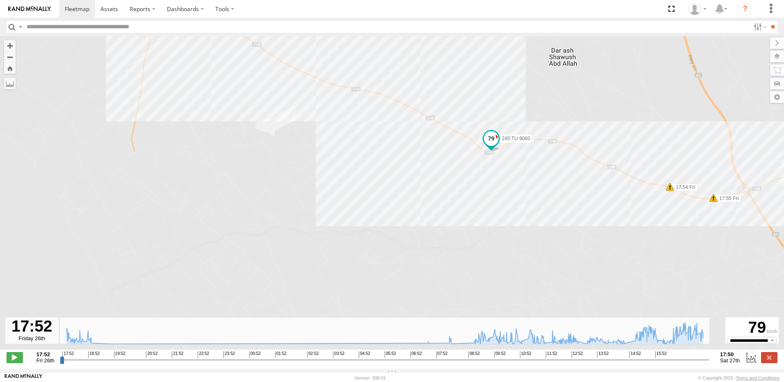
click at [488, 138] on span at bounding box center [491, 138] width 15 height 15
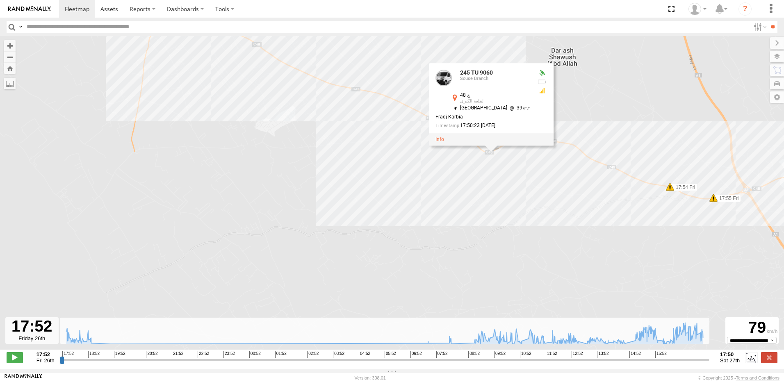
click at [490, 177] on div "245 TU 9060 18:22 Fri 18:31 Fri 18:48 Fri 09:15 Sat 09:15 Sat 09:17 Sat 11:02 S…" at bounding box center [392, 197] width 784 height 322
click at [497, 189] on div "245 TU 9060 18:22 Fri 18:31 Fri 18:48 Fri 09:15 Sat 09:15 Sat 09:17 Sat 11:02 S…" at bounding box center [392, 197] width 784 height 322
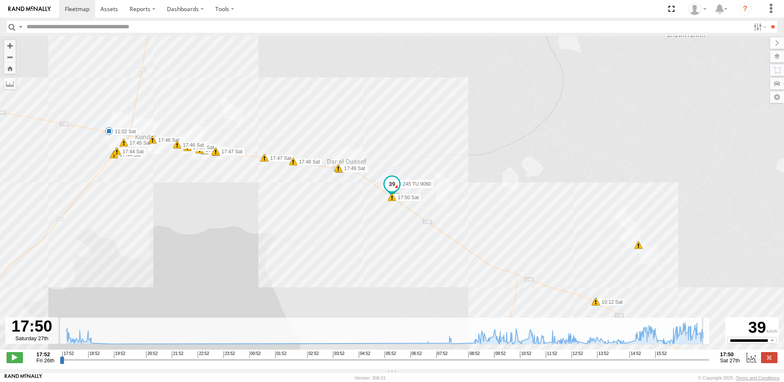
drag, startPoint x: 148, startPoint y: 366, endPoint x: 590, endPoint y: 284, distance: 448.7
type input "**********"
click at [709, 364] on input "range" at bounding box center [385, 360] width 650 height 8
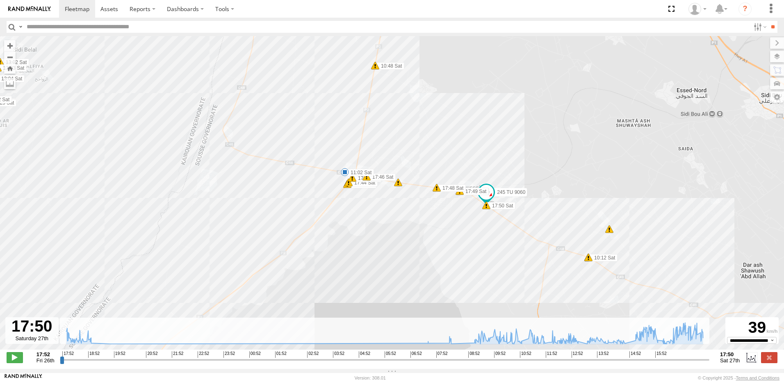
drag, startPoint x: 409, startPoint y: 276, endPoint x: 414, endPoint y: 212, distance: 64.2
click at [410, 214] on div "245 TU 9060 18:22 Fri 18:31 Fri 18:48 Fri 09:15 Sat 09:15 Sat 09:17 Sat 11:02 S…" at bounding box center [392, 197] width 784 height 322
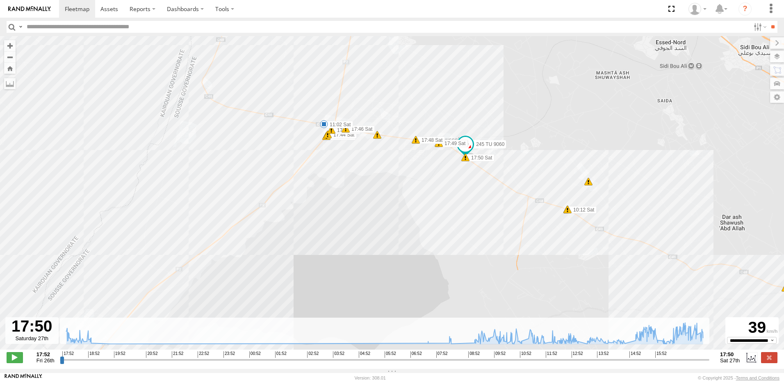
drag, startPoint x: 555, startPoint y: 202, endPoint x: 468, endPoint y: 196, distance: 87.6
click at [468, 196] on div "245 TU 9060 18:22 Fri 18:31 Fri 18:48 Fri 09:15 Sat 09:15 Sat 09:17 Sat 11:02 S…" at bounding box center [392, 197] width 784 height 322
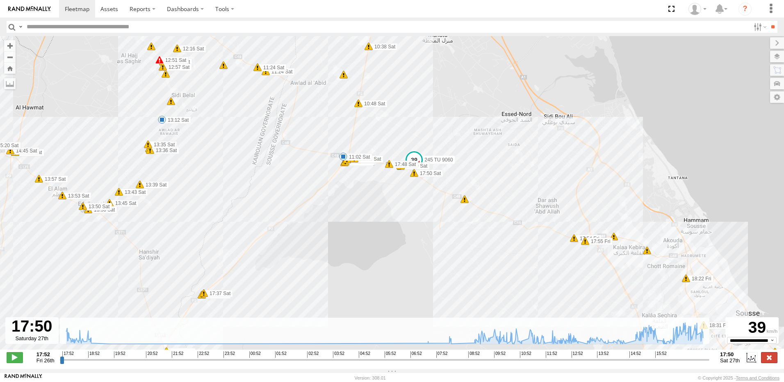
click at [772, 360] on label at bounding box center [769, 357] width 16 height 11
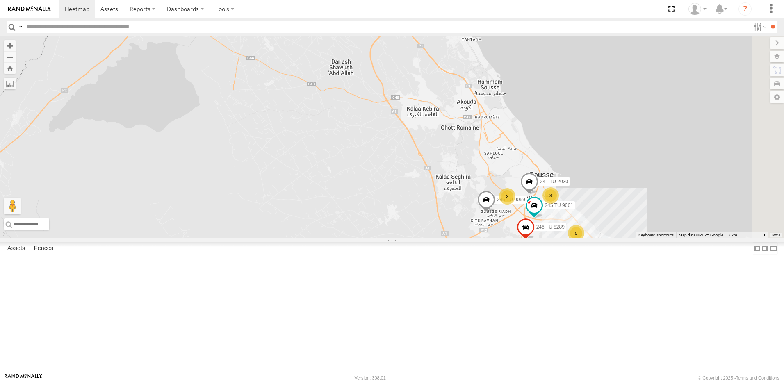
click at [215, 29] on span at bounding box center [208, 21] width 15 height 15
drag, startPoint x: 376, startPoint y: 212, endPoint x: 393, endPoint y: 229, distance: 23.5
click at [393, 230] on div "241 TU 2030 245 TU 9061 245 TU 9060 245 TU 9059 2 3 5 246 TU 8289 245 TU 9060 S…" at bounding box center [392, 137] width 784 height 202
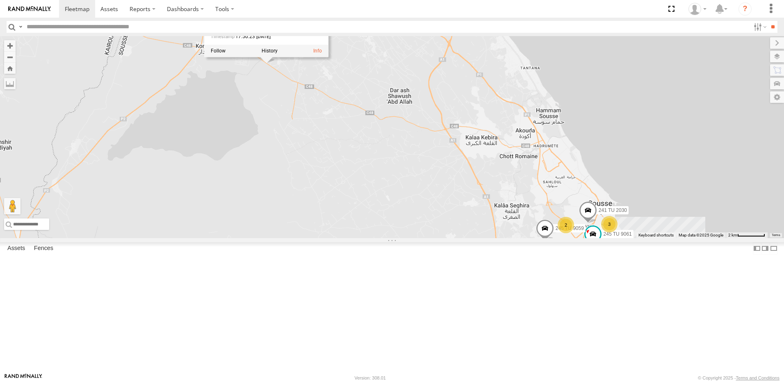
drag, startPoint x: 351, startPoint y: 196, endPoint x: 376, endPoint y: 211, distance: 29.6
click at [376, 211] on div "241 TU 2030 245 TU 9061 245 TU 9060 245 TU 9059 2 3 5 246 TU 8289 245 TU 9060 S…" at bounding box center [392, 137] width 784 height 202
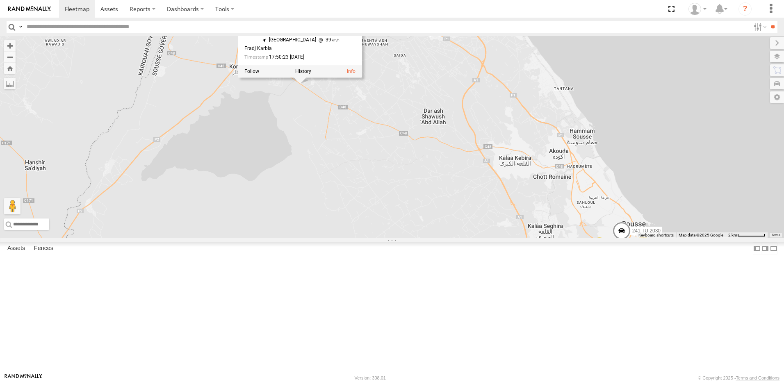
click at [359, 197] on div "241 TU 2030 245 TU 9061 245 TU 9060 245 TU 9059 2 3 5 246 TU 8289 245 TU 9060 S…" at bounding box center [392, 137] width 784 height 202
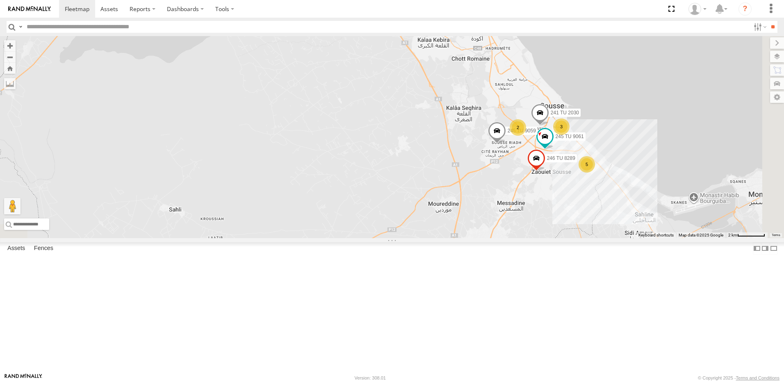
drag, startPoint x: 579, startPoint y: 266, endPoint x: 495, endPoint y: 144, distance: 147.7
click at [495, 144] on div "241 TU 2030 245 TU 9061 245 TU 9060 245 TU 9059 2 3 5 246 TU 8289" at bounding box center [392, 137] width 784 height 202
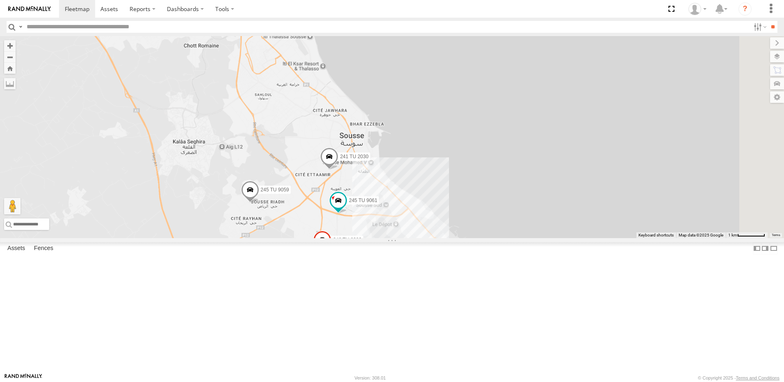
drag, startPoint x: 636, startPoint y: 111, endPoint x: 456, endPoint y: 241, distance: 222.5
click at [456, 238] on div "241 TU 2030 245 TU 9061 245 TU 9060 245 TU 9059 246 TU 8289" at bounding box center [392, 137] width 784 height 202
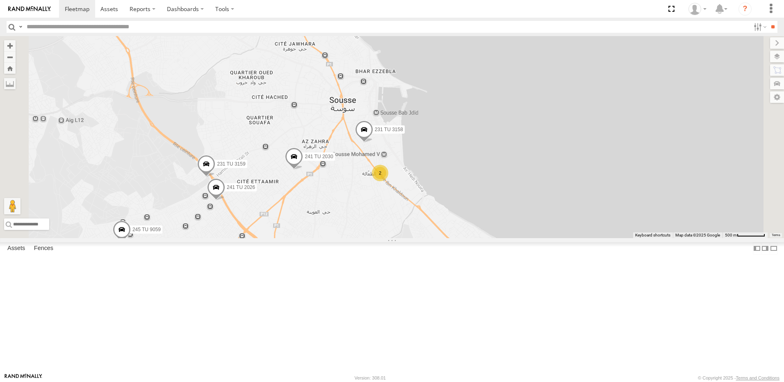
click at [388, 181] on div "2" at bounding box center [380, 173] width 16 height 16
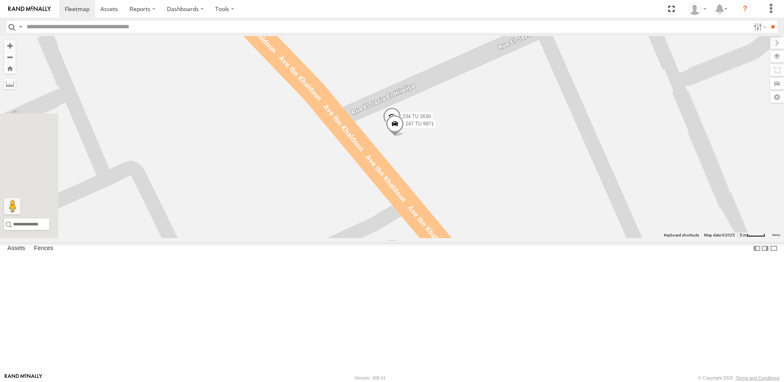
click at [404, 137] on span at bounding box center [395, 126] width 18 height 22
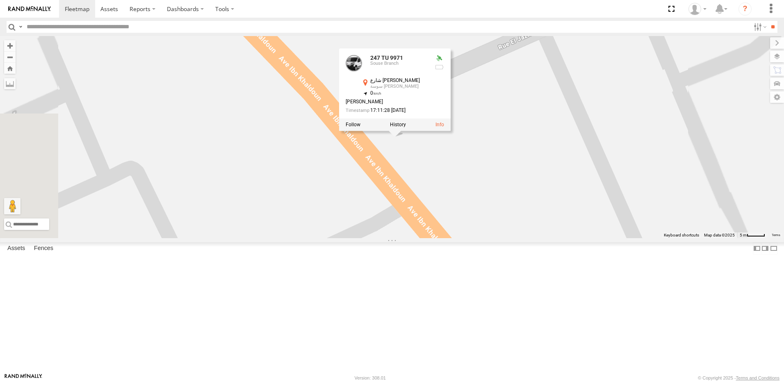
click at [494, 238] on div "241 TU 2030 245 TU 9061 245 TU 9060 245 TU 9059 246 TU 8289 231 TU 3158 231 TU …" at bounding box center [392, 137] width 784 height 202
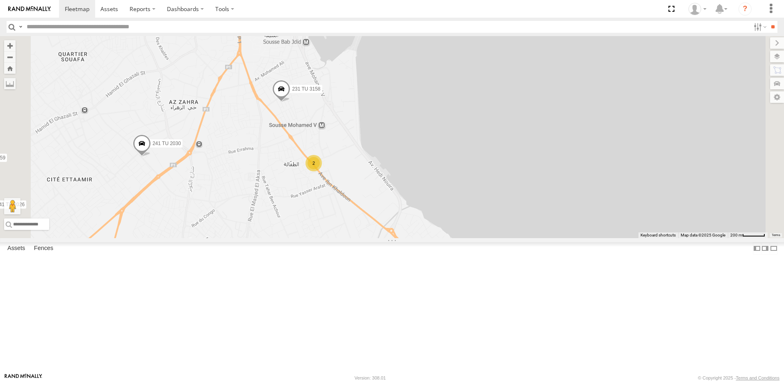
drag, startPoint x: 467, startPoint y: 282, endPoint x: 395, endPoint y: 288, distance: 71.6
click at [395, 238] on div "241 TU 2030 245 TU 9061 245 TU 9060 245 TU 9059 246 TU 8289 231 TU 3158 231 TU …" at bounding box center [392, 137] width 784 height 202
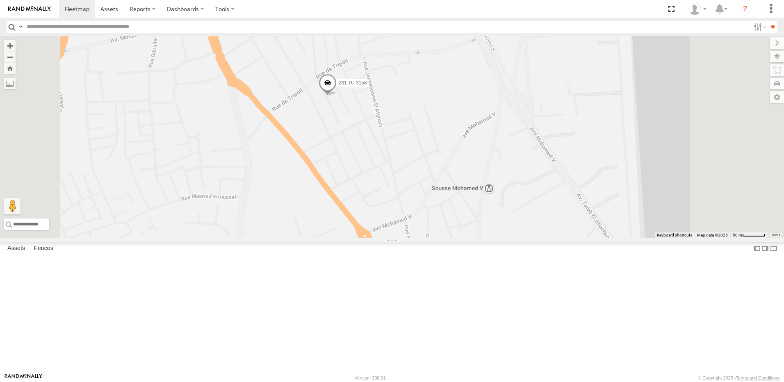
drag, startPoint x: 413, startPoint y: 184, endPoint x: 401, endPoint y: 239, distance: 56.1
click at [401, 238] on div "241 TU 2030 245 TU 9061 245 TU 9060 245 TU 9059 246 TU 8289 231 TU 3158 231 TU …" at bounding box center [392, 137] width 784 height 202
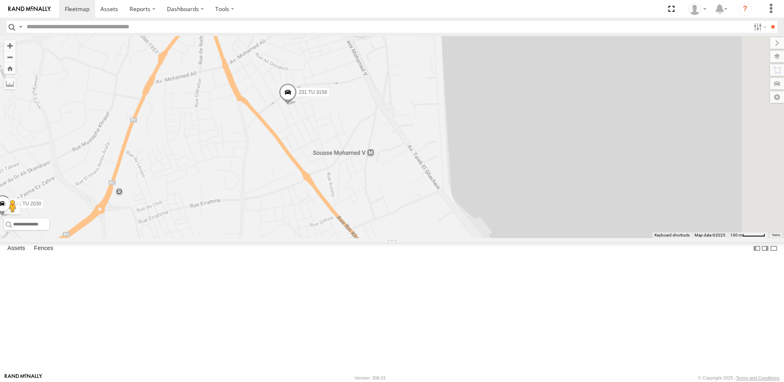
drag, startPoint x: 399, startPoint y: 230, endPoint x: 368, endPoint y: 169, distance: 69.0
click at [368, 169] on div "241 TU 2030 245 TU 9061 245 TU 9060 245 TU 9059 246 TU 8289 231 TU 3158 231 TU …" at bounding box center [392, 137] width 784 height 202
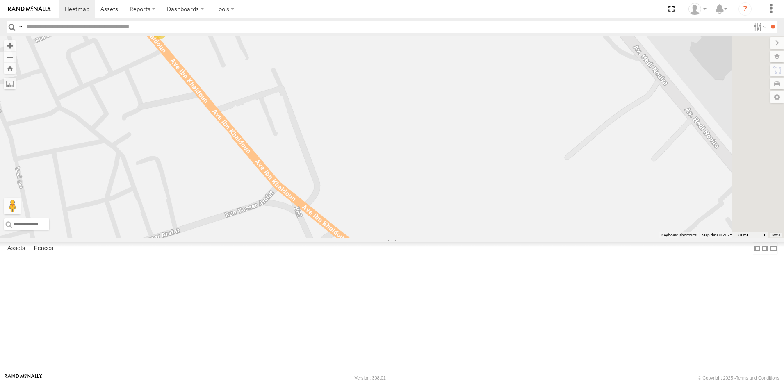
drag, startPoint x: 520, startPoint y: 245, endPoint x: 555, endPoint y: 200, distance: 57.5
click at [558, 205] on div "241 TU 2030 245 TU 9061 245 TU 9060 245 TU 9059 246 TU 8289 231 TU 3158 231 TU …" at bounding box center [392, 137] width 784 height 202
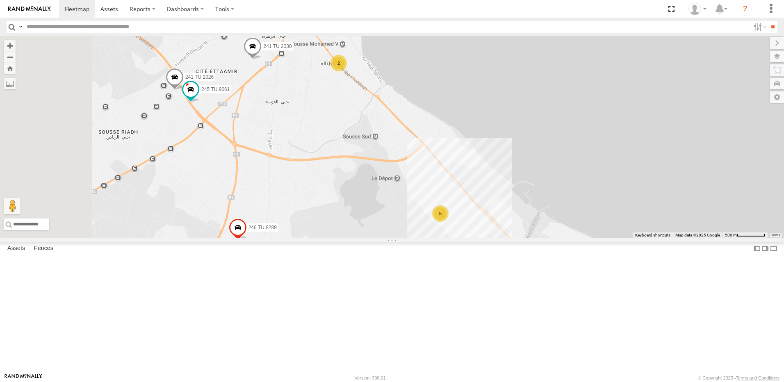
drag, startPoint x: 386, startPoint y: 203, endPoint x: 464, endPoint y: 192, distance: 78.7
click at [464, 192] on div "231 TU 3158 241 TU 2030 2 241 TU 2026 245 TU 9061 5 246 TU 8289" at bounding box center [392, 137] width 784 height 202
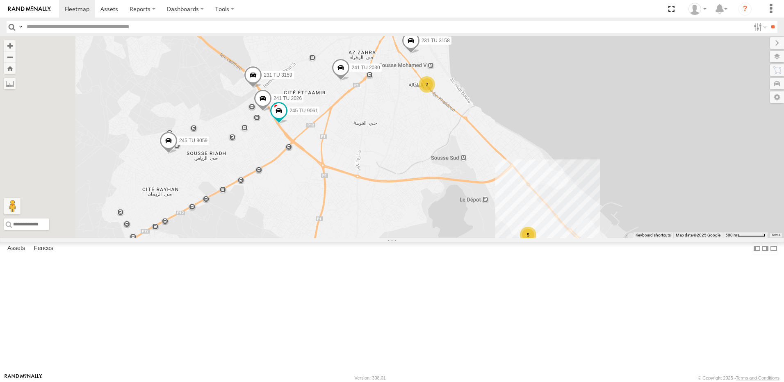
drag, startPoint x: 368, startPoint y: 208, endPoint x: 438, endPoint y: 218, distance: 71.2
click at [438, 218] on div "231 TU 3158 241 TU 2030 2 241 TU 2026 245 TU 9061 5 246 TU 8289 231 TU 3159 245…" at bounding box center [392, 137] width 784 height 202
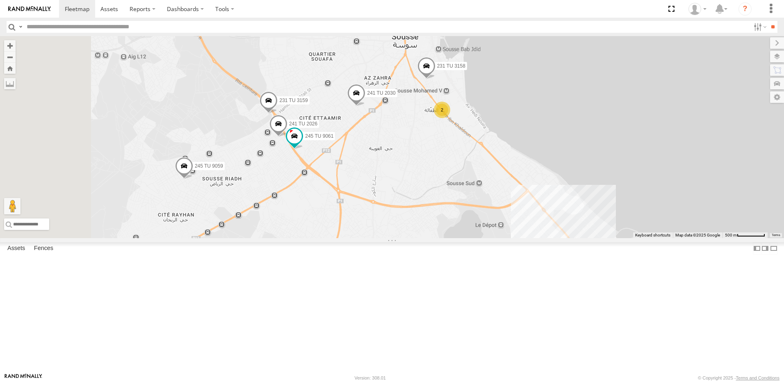
drag, startPoint x: 290, startPoint y: 165, endPoint x: 353, endPoint y: 270, distance: 122.9
click at [353, 238] on div "231 TU 3158 241 TU 2030 2 241 TU 2026 245 TU 9061 5 246 TU 8289 231 TU 3159 245…" at bounding box center [392, 137] width 784 height 202
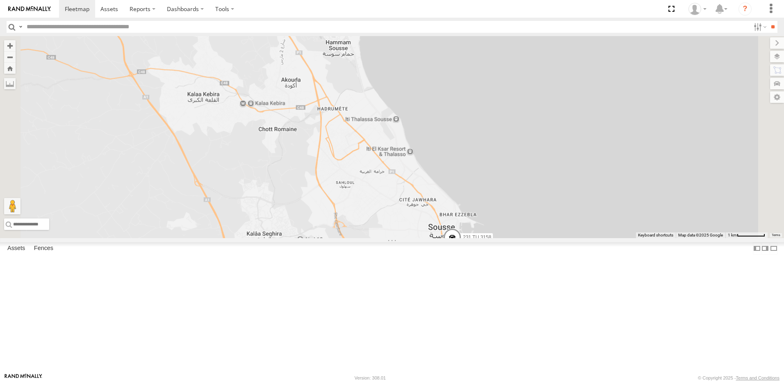
drag, startPoint x: 329, startPoint y: 196, endPoint x: 413, endPoint y: 246, distance: 97.3
click at [413, 238] on div "231 TU 3158 241 TU 2030 241 TU 2026 245 TU 9061 246 TU 8289 231 TU 3159 245 TU …" at bounding box center [392, 137] width 784 height 202
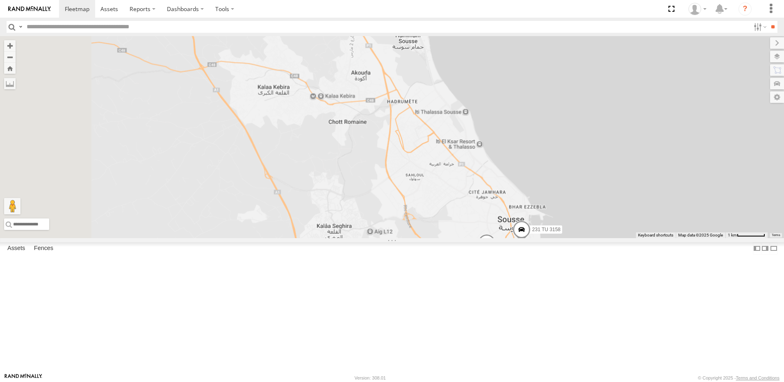
drag, startPoint x: 335, startPoint y: 216, endPoint x: 381, endPoint y: 263, distance: 66.4
click at [381, 238] on div "231 TU 3158 241 TU 2030 245 TU 9061 246 TU 8289 245 TU 9059 2 2 5" at bounding box center [392, 137] width 784 height 202
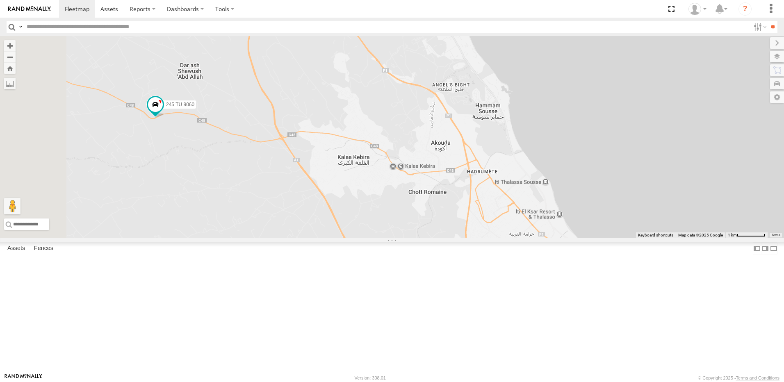
drag, startPoint x: 316, startPoint y: 188, endPoint x: 365, endPoint y: 208, distance: 53.3
click at [365, 208] on div "231 TU 3158 241 TU 2030 245 TU 9061 246 TU 8289 245 TU 9059 2 2 5 245 TU 9060" at bounding box center [392, 137] width 784 height 202
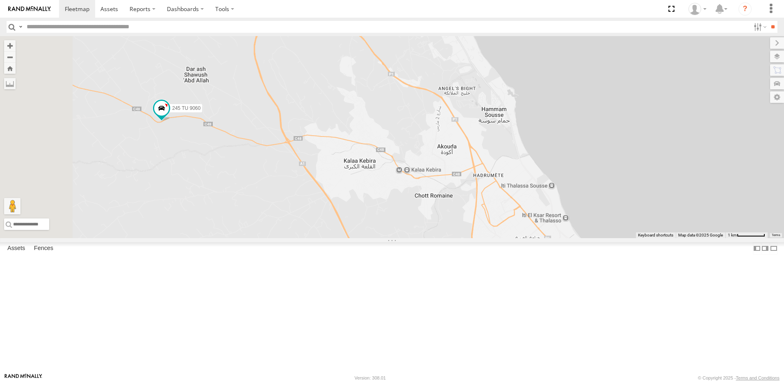
drag, startPoint x: 263, startPoint y: 199, endPoint x: 301, endPoint y: 214, distance: 41.6
click at [298, 214] on div "231 TU 3158 241 TU 2030 245 TU 9061 246 TU 8289 245 TU 9059 2 2 5 245 TU 9060" at bounding box center [392, 137] width 784 height 202
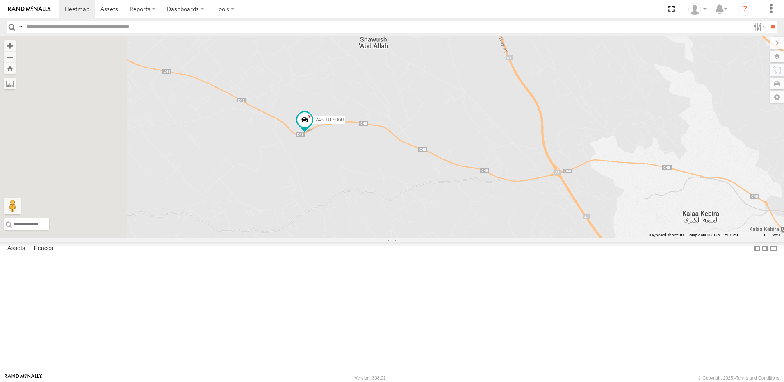
drag, startPoint x: 328, startPoint y: 271, endPoint x: 490, endPoint y: 247, distance: 163.7
click at [490, 238] on div "231 TU 3158 241 TU 2030 245 TU 9061 246 TU 8289 245 TU 9059 245 TU 9060" at bounding box center [392, 137] width 784 height 202
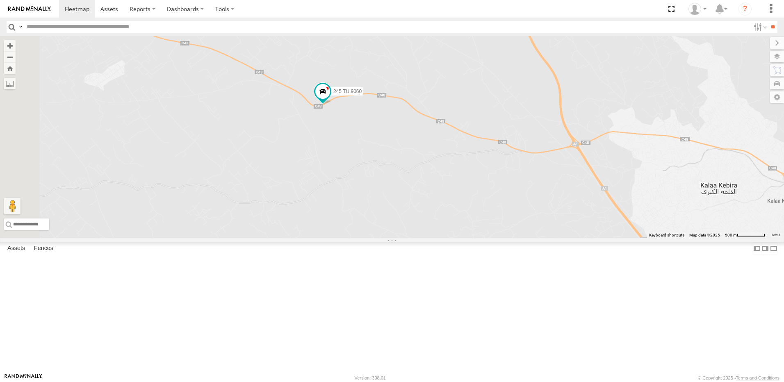
click at [59, 23] on input "text" at bounding box center [386, 27] width 727 height 12
type input "****"
click at [768, 21] on input "**" at bounding box center [772, 27] width 9 height 12
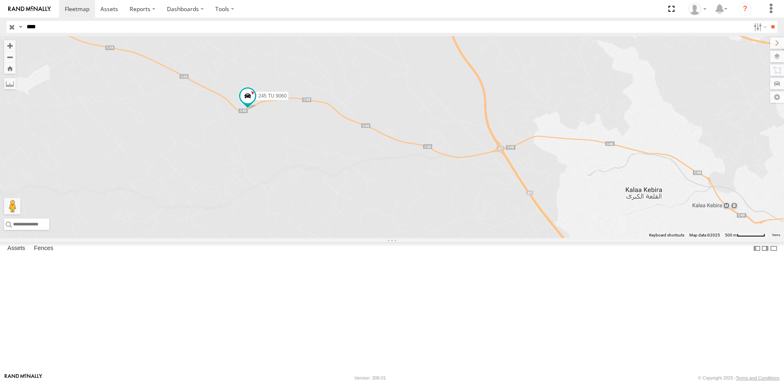
drag, startPoint x: 591, startPoint y: 199, endPoint x: 554, endPoint y: 199, distance: 36.5
click at [554, 199] on div "245 TU 9060" at bounding box center [392, 137] width 784 height 202
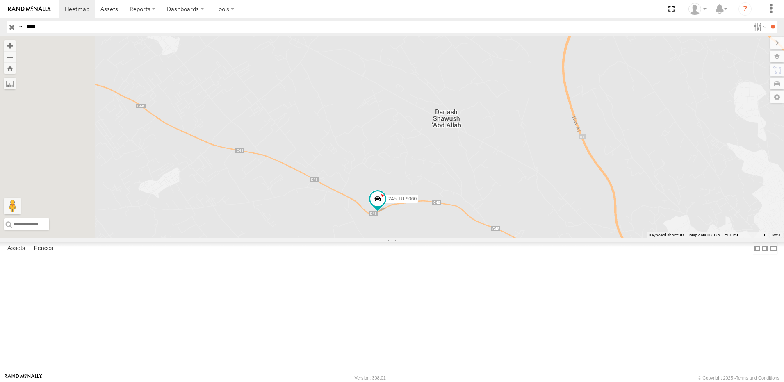
drag, startPoint x: 349, startPoint y: 204, endPoint x: 488, endPoint y: 269, distance: 153.6
click at [488, 238] on div "245 TU 9060" at bounding box center [392, 137] width 784 height 202
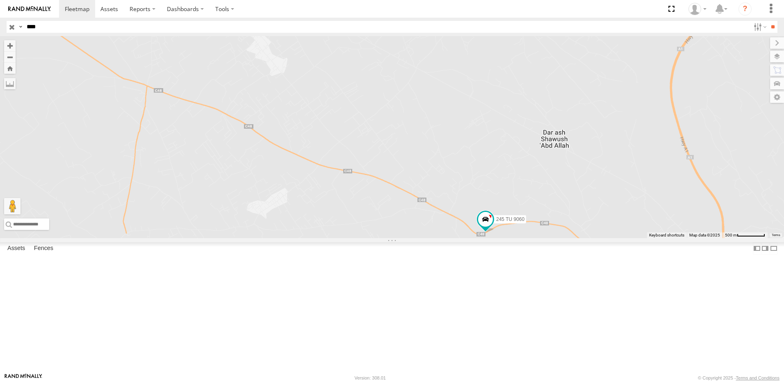
drag, startPoint x: 374, startPoint y: 228, endPoint x: 166, endPoint y: 159, distance: 218.9
click at [136, 140] on main "← Move left → Move right ↑ Move up ↓ Move down + Zoom in - Zoom out Home Jump l…" at bounding box center [392, 204] width 784 height 337
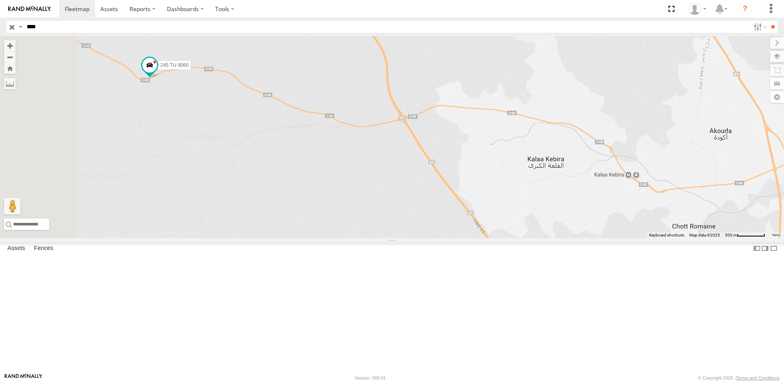
drag, startPoint x: 402, startPoint y: 157, endPoint x: 529, endPoint y: 208, distance: 136.3
click at [529, 208] on div "245 TU 9060" at bounding box center [392, 137] width 784 height 202
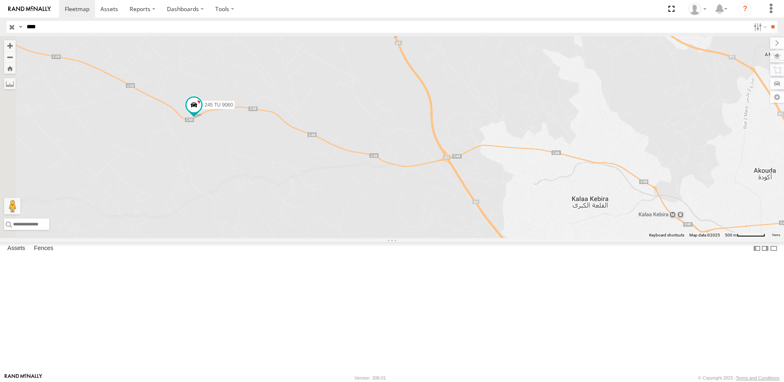
drag, startPoint x: 419, startPoint y: 160, endPoint x: 431, endPoint y: 171, distance: 16.5
click at [431, 171] on div "245 TU 9060" at bounding box center [392, 137] width 784 height 202
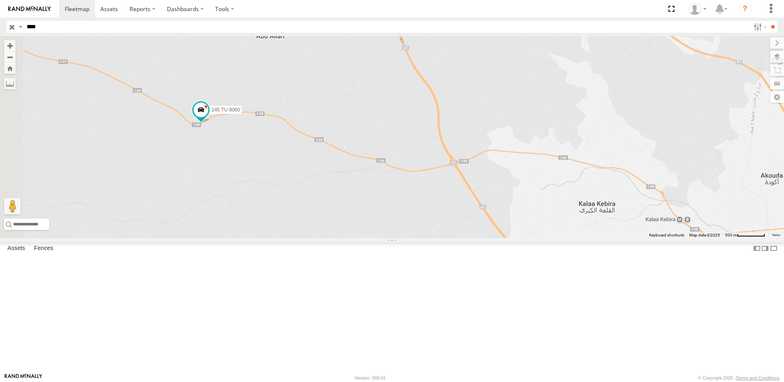
click at [10, 25] on input "button" at bounding box center [12, 27] width 11 height 12
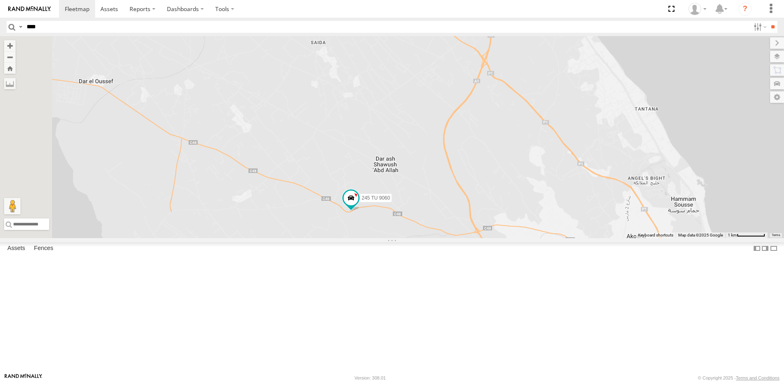
drag, startPoint x: 422, startPoint y: 292, endPoint x: 476, endPoint y: 297, distance: 54.8
click at [481, 238] on div "245 TU 9060" at bounding box center [392, 137] width 784 height 202
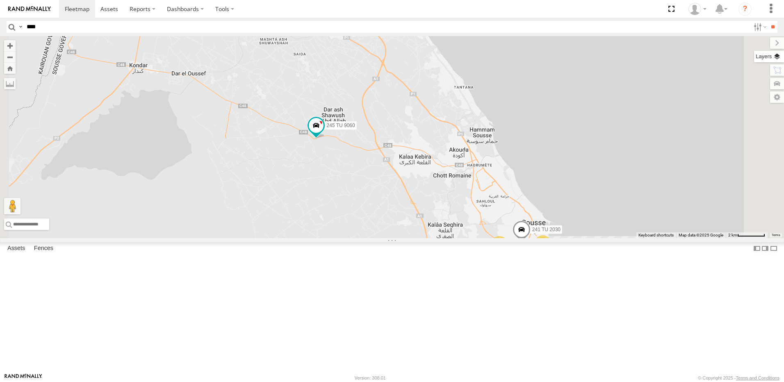
click at [778, 55] on label at bounding box center [769, 56] width 30 height 11
click at [0, 0] on span "Basemaps" at bounding box center [0, 0] width 0 height 0
click at [0, 0] on span "Satellite" at bounding box center [0, 0] width 0 height 0
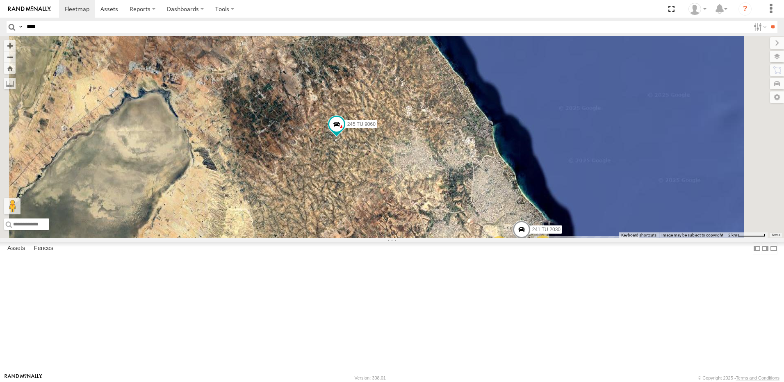
click at [0, 0] on span "Terrain" at bounding box center [0, 0] width 0 height 0
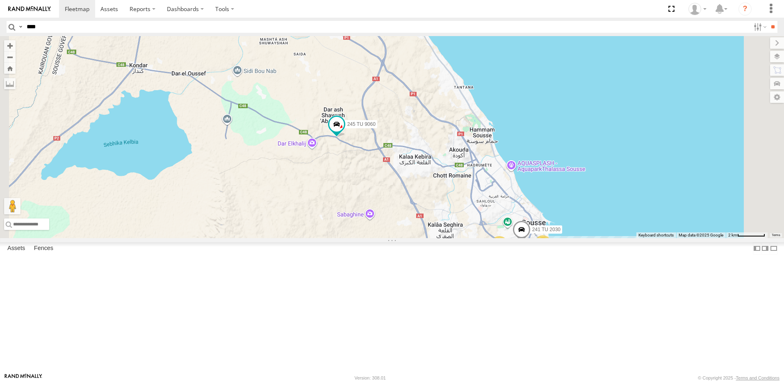
click at [0, 0] on span "Roadmap" at bounding box center [0, 0] width 0 height 0
click at [0, 0] on div "Grayscale" at bounding box center [0, 0] width 0 height 0
click at [0, 0] on span "Grayscale" at bounding box center [0, 0] width 0 height 0
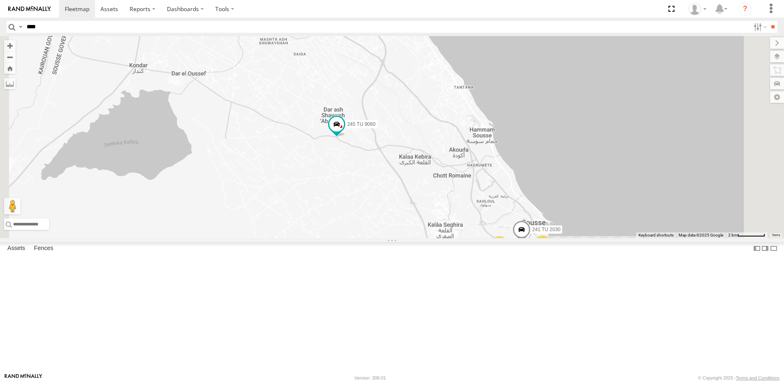
click at [0, 0] on div "Grayscale" at bounding box center [0, 0] width 0 height 0
click at [0, 0] on span "Default" at bounding box center [0, 0] width 0 height 0
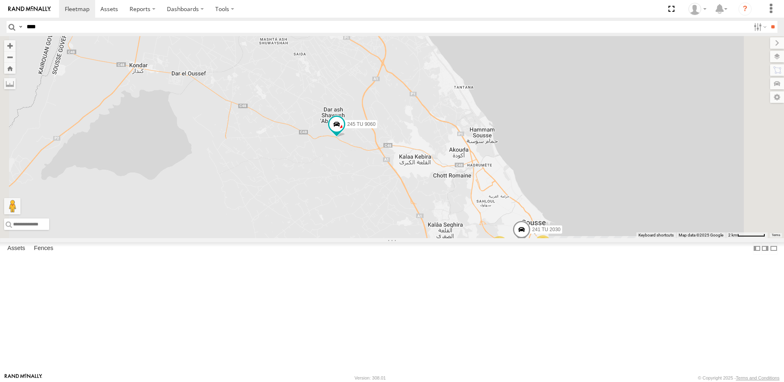
click at [0, 0] on span "Satellite" at bounding box center [0, 0] width 0 height 0
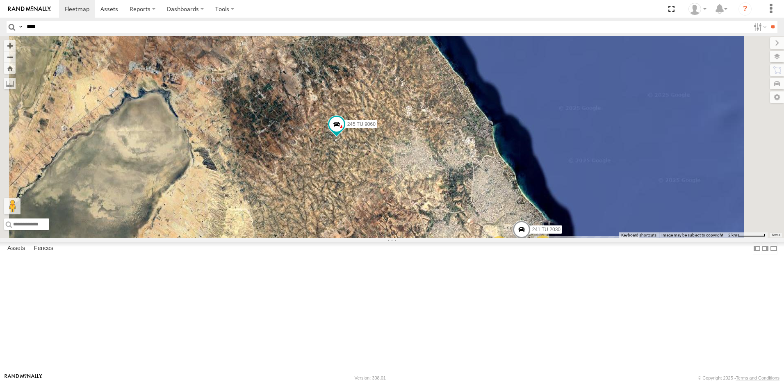
click at [0, 0] on span "Terrain" at bounding box center [0, 0] width 0 height 0
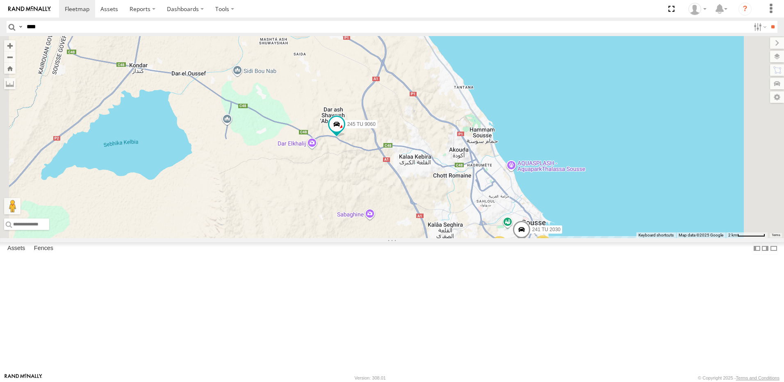
click at [0, 0] on span "Satellite + Roadmap" at bounding box center [0, 0] width 0 height 0
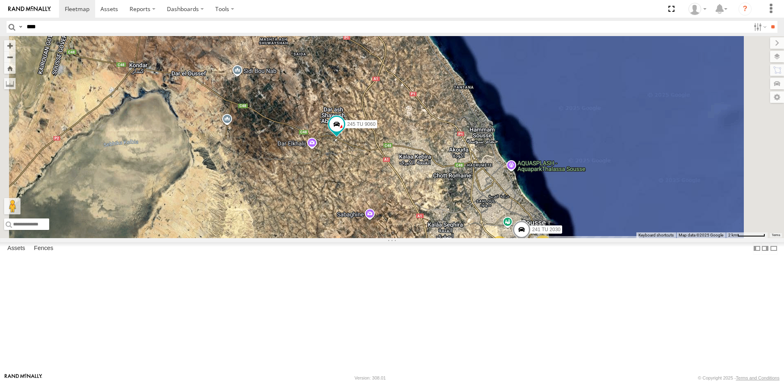
click at [0, 0] on div "Satellite" at bounding box center [0, 0] width 0 height 0
click at [0, 0] on span "Satellite" at bounding box center [0, 0] width 0 height 0
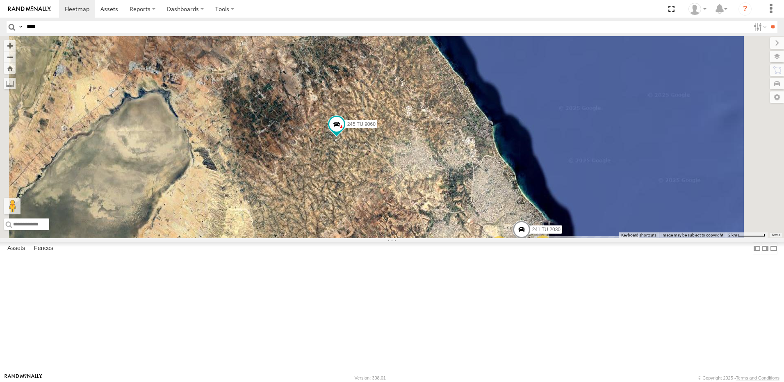
click at [0, 0] on span "Terrain" at bounding box center [0, 0] width 0 height 0
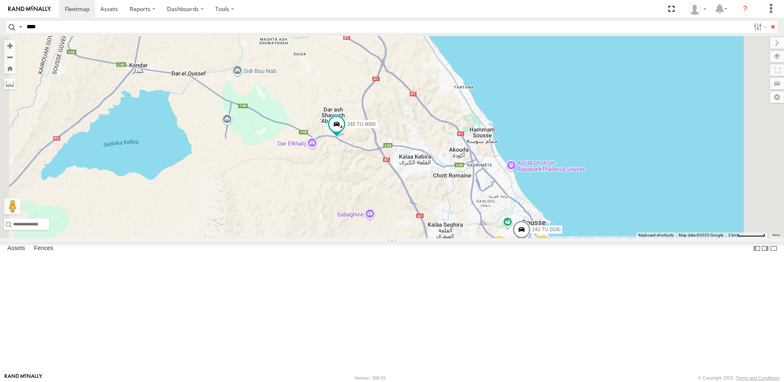
click at [0, 0] on div "Roadmap" at bounding box center [0, 0] width 0 height 0
click at [0, 0] on span "Roadmap" at bounding box center [0, 0] width 0 height 0
click at [0, 0] on span "Terrain" at bounding box center [0, 0] width 0 height 0
click at [0, 0] on span "Satellite" at bounding box center [0, 0] width 0 height 0
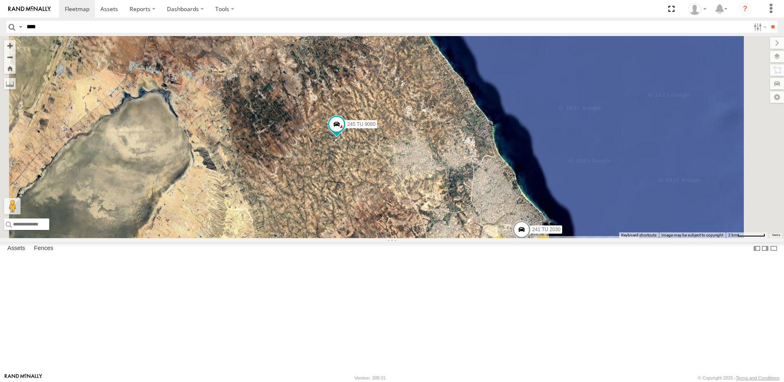
click at [576, 173] on div "245 TU 9060 246 TU 8289 245 TU 9059 241 TU 2030 3 3 5" at bounding box center [392, 137] width 784 height 202
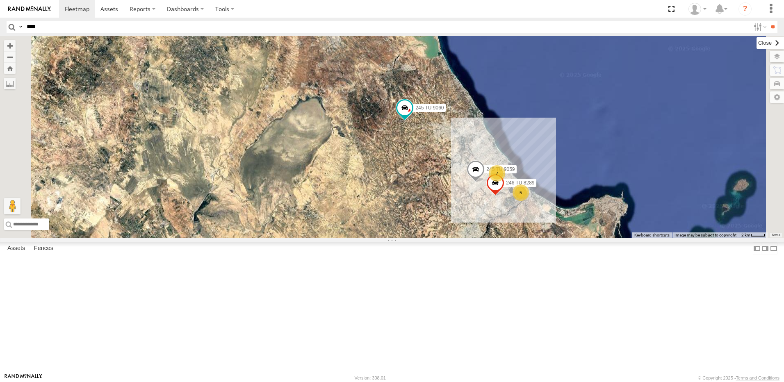
click at [757, 46] on label at bounding box center [770, 42] width 27 height 11
drag, startPoint x: 506, startPoint y: 238, endPoint x: 575, endPoint y: 232, distance: 68.8
click at [578, 235] on div "245 TU 9060 246 TU 8289 245 TU 9059 7 5" at bounding box center [392, 137] width 784 height 202
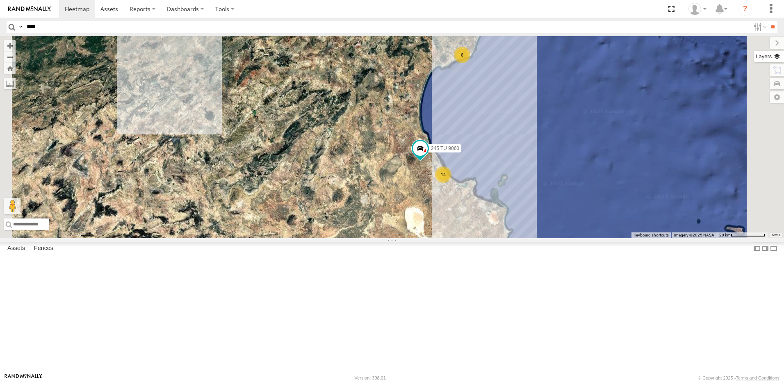
click at [776, 57] on label at bounding box center [769, 56] width 30 height 11
click at [0, 0] on span "Terrain" at bounding box center [0, 0] width 0 height 0
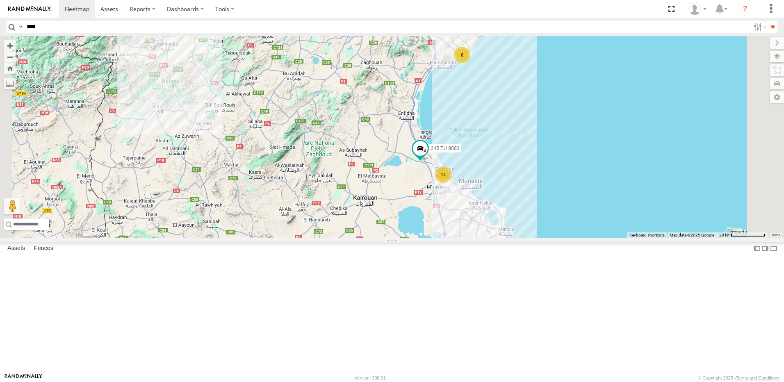
click at [602, 197] on div "245 TU 9060 6 14 231 TU 3162" at bounding box center [392, 137] width 784 height 202
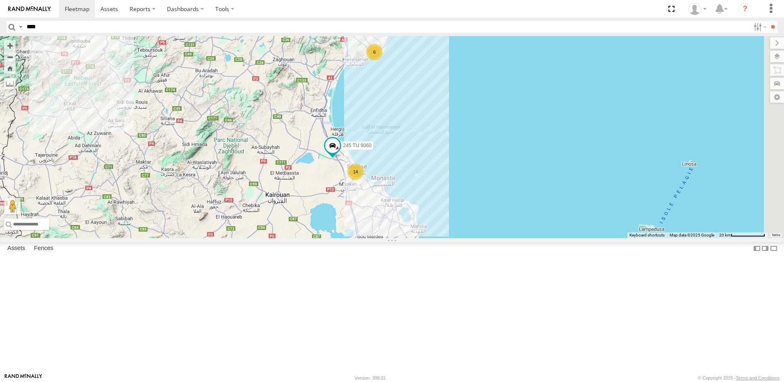
drag, startPoint x: 537, startPoint y: 203, endPoint x: 481, endPoint y: 156, distance: 73.1
click at [481, 156] on div "245 TU 9060 6 14 231 TU 3162" at bounding box center [392, 137] width 784 height 202
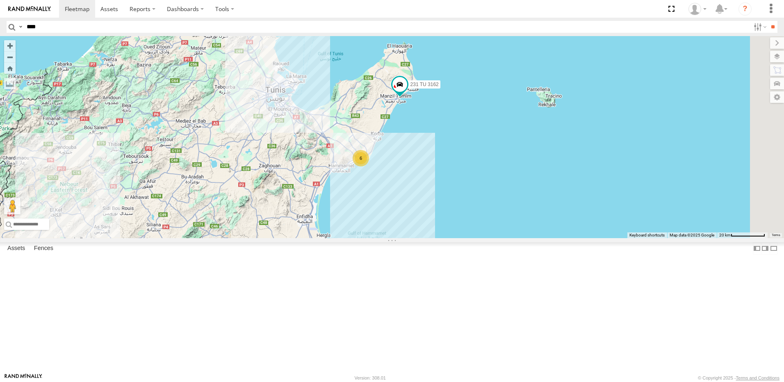
click at [518, 226] on div "245 TU 9060 6 14 231 TU 3162" at bounding box center [392, 137] width 784 height 202
click at [0, 0] on label at bounding box center [0, 0] width 0 height 0
click at [0, 0] on span "Overlays" at bounding box center [0, 0] width 0 height 0
click at [0, 0] on span "Mainroads ([GEOGRAPHIC_DATA])" at bounding box center [0, 0] width 0 height 0
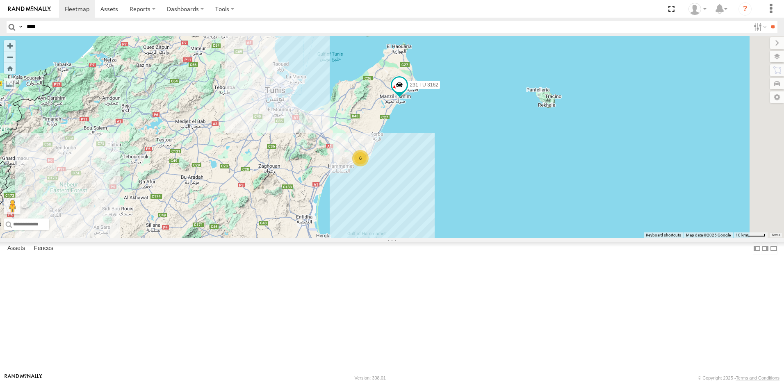
click at [0, 0] on span "Mainroads ([GEOGRAPHIC_DATA])" at bounding box center [0, 0] width 0 height 0
click at [0, 0] on label "Vicroads ([GEOGRAPHIC_DATA])" at bounding box center [0, 0] width 0 height 0
click at [0, 0] on span "Vicroads ([GEOGRAPHIC_DATA])" at bounding box center [0, 0] width 0 height 0
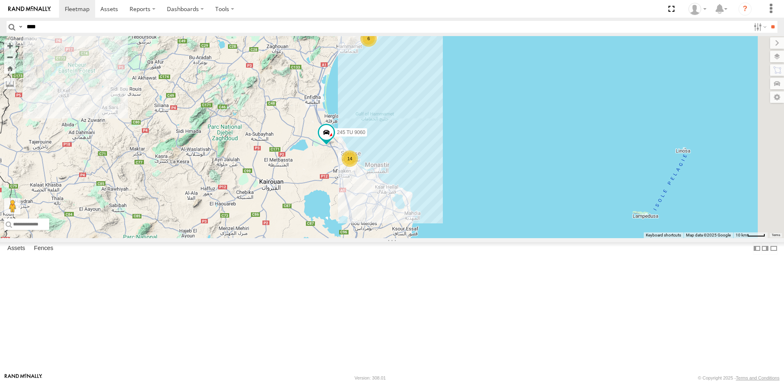
drag, startPoint x: 504, startPoint y: 353, endPoint x: 518, endPoint y: 218, distance: 135.6
click at [518, 218] on div "245 TU 9060 6 14 231 TU 3162" at bounding box center [392, 137] width 784 height 202
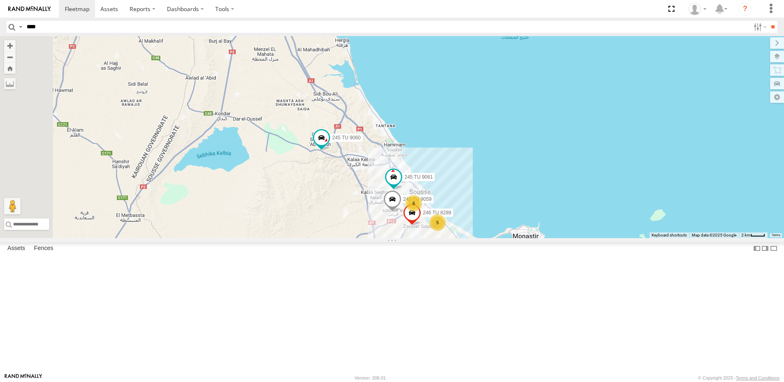
click at [434, 238] on div "245 TU 9060 231 TU 3162 6 245 TU 9061 5 246 TU 8289 245 TU 9059" at bounding box center [392, 137] width 784 height 202
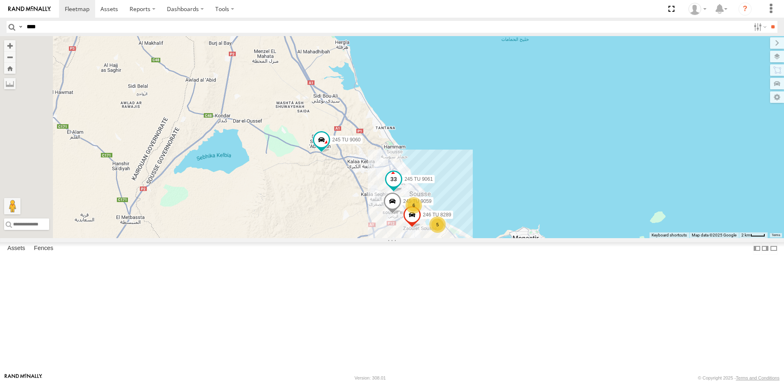
click at [403, 192] on span at bounding box center [394, 181] width 18 height 22
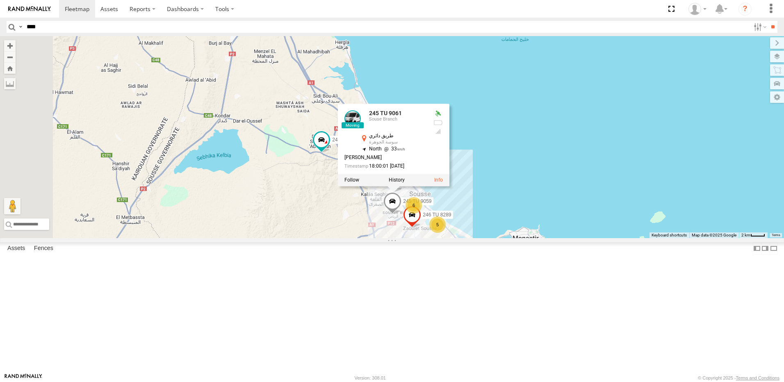
click at [380, 238] on div "245 TU 9060 231 TU 3162 6 245 TU 9061 5 246 TU 8289 245 TU 9059 245 TU 9061 Sou…" at bounding box center [392, 137] width 784 height 202
click at [422, 238] on div "245 TU 9060 231 TU 3162 6 245 TU 9061 5 246 TU 8289 245 TU 9059 245 TU 9061 Sou…" at bounding box center [392, 137] width 784 height 202
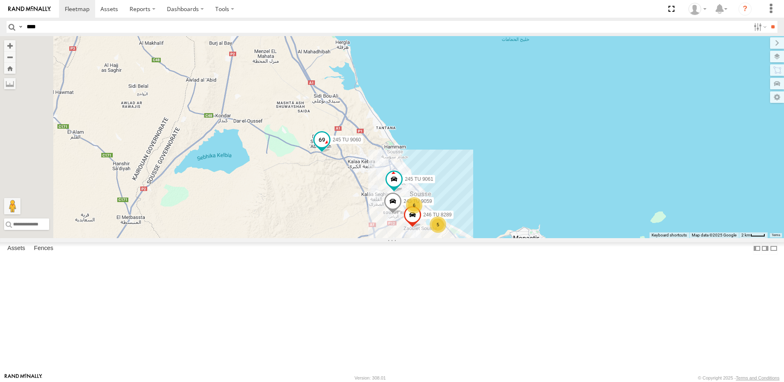
click at [329, 147] on span at bounding box center [322, 139] width 15 height 15
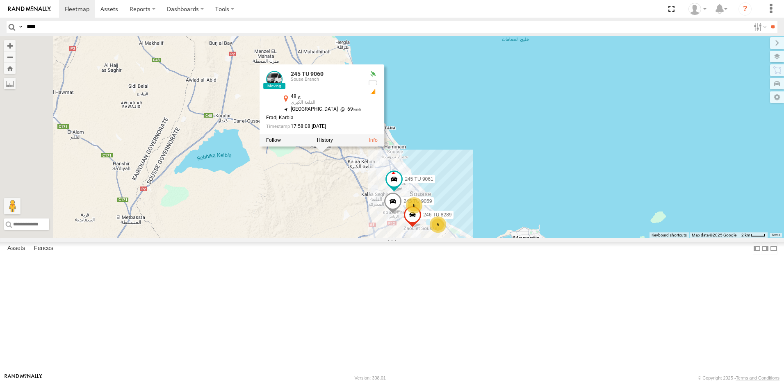
click at [430, 238] on div "245 TU 9060 231 TU 3162 6 245 TU 9061 5 246 TU 8289 245 TU 9059 245 TU 9060 Sou…" at bounding box center [392, 137] width 784 height 202
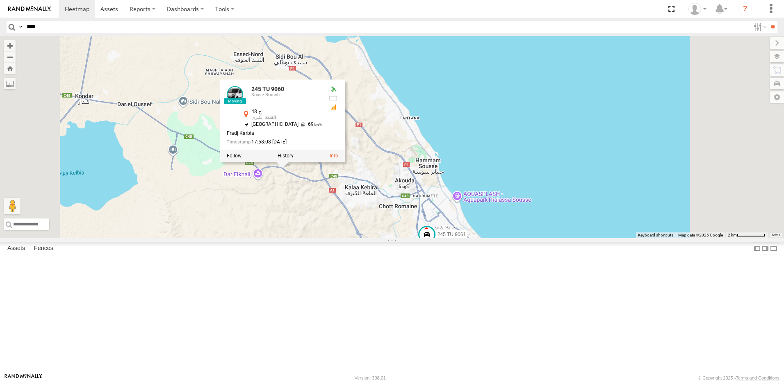
click at [345, 162] on div at bounding box center [282, 156] width 125 height 12
click at [294, 159] on label at bounding box center [286, 156] width 16 height 6
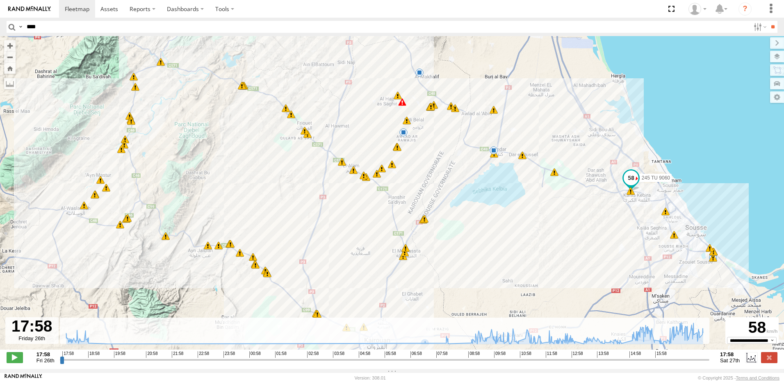
click at [538, 169] on div "245 TU 9060 18:22 Fri 18:31 Fri 18:48 Fri 09:15 Sat 09:15 Sat 09:17 Sat 11:02 S…" at bounding box center [392, 197] width 784 height 322
click at [538, 168] on div "245 TU 9060 18:22 Fri 18:31 Fri 18:48 Fri 09:15 Sat 09:15 Sat 09:17 Sat 11:02 S…" at bounding box center [392, 197] width 784 height 322
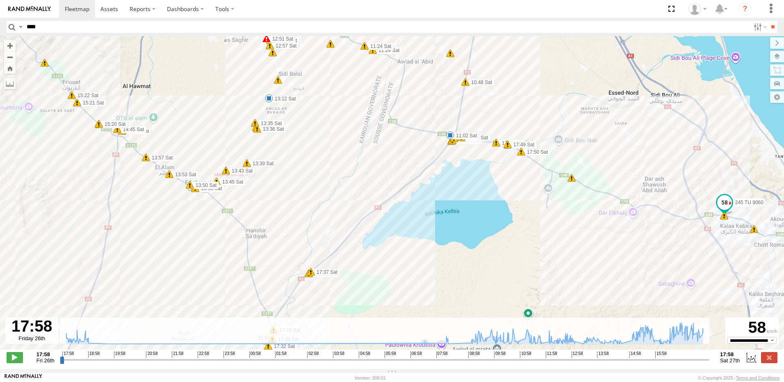
click at [519, 153] on span at bounding box center [521, 152] width 8 height 8
click at [571, 182] on div "7" at bounding box center [572, 178] width 8 height 8
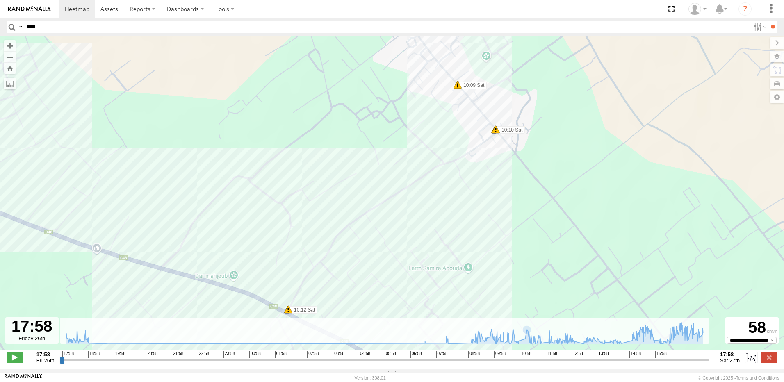
click at [617, 363] on input "range" at bounding box center [385, 360] width 650 height 8
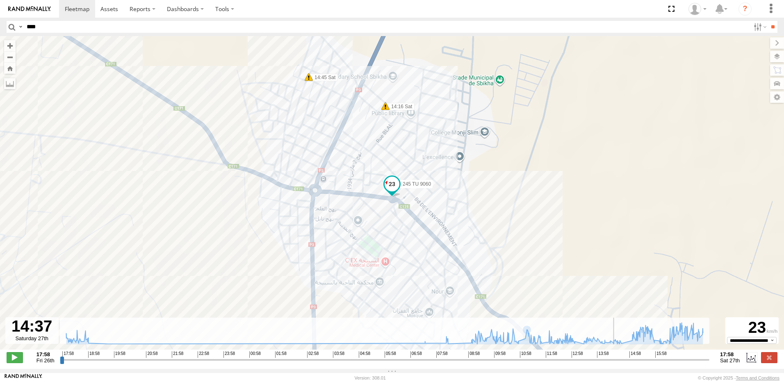
click at [127, 253] on div "245 TU 9060 18:22 Fri 18:31 Fri 18:48 Fri 09:15 Sat 09:15 Sat 09:17 Sat 11:02 S…" at bounding box center [392, 197] width 784 height 322
click at [647, 364] on input "range" at bounding box center [385, 360] width 650 height 8
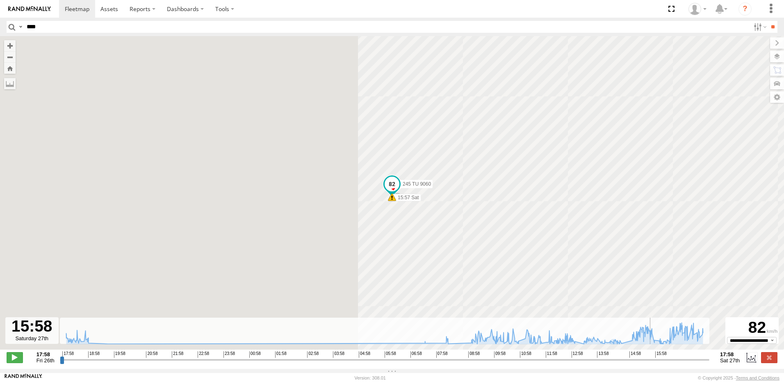
click at [653, 364] on input "range" at bounding box center [385, 360] width 650 height 8
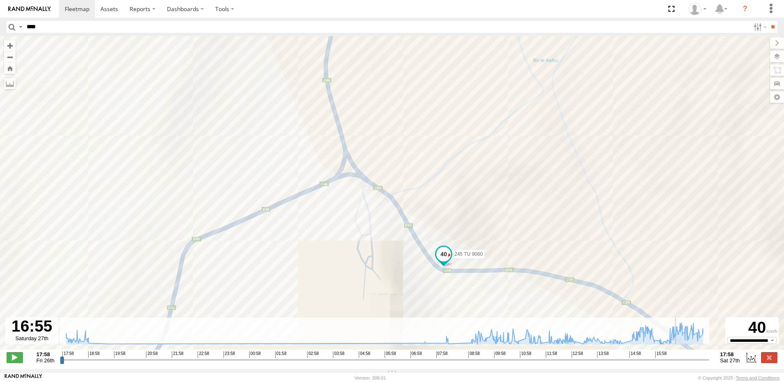
drag, startPoint x: 653, startPoint y: 363, endPoint x: 679, endPoint y: 363, distance: 25.4
type input "**********"
click at [679, 363] on input "range" at bounding box center [385, 360] width 650 height 8
drag, startPoint x: 631, startPoint y: 233, endPoint x: 650, endPoint y: 208, distance: 31.8
click at [636, 233] on div "245 TU 9060 18:22 Fri 18:31 Fri 18:48 Fri 09:15 Sat 09:15 Sat 09:17 Sat 11:02 S…" at bounding box center [392, 197] width 784 height 322
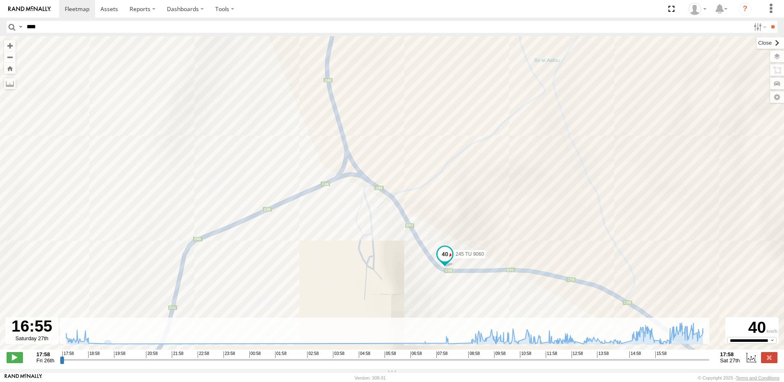
click at [757, 46] on label at bounding box center [770, 42] width 27 height 11
click at [762, 361] on label at bounding box center [769, 357] width 16 height 11
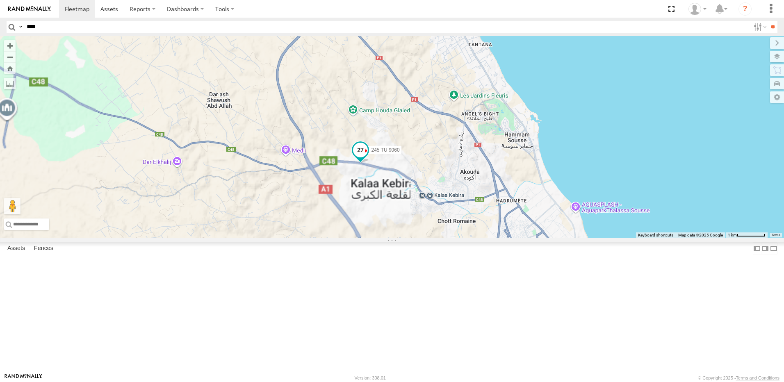
click at [369, 163] on span at bounding box center [360, 152] width 18 height 22
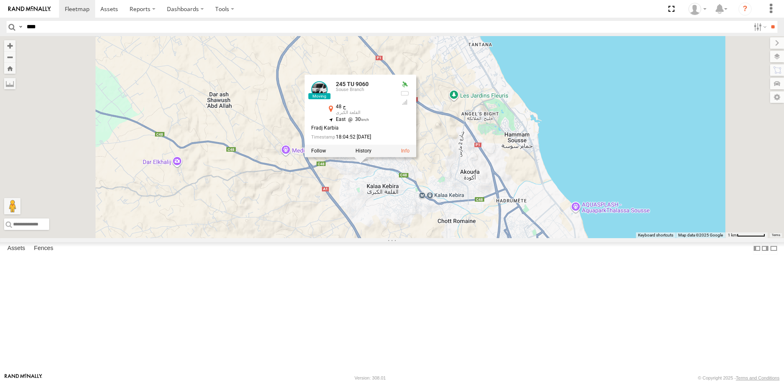
click at [422, 238] on div "241 TU 2030 245 TU 9061 245 TU 9060 245 TU 9059 245 TU 9060 Souse Branch ج 48 ا…" at bounding box center [392, 137] width 784 height 202
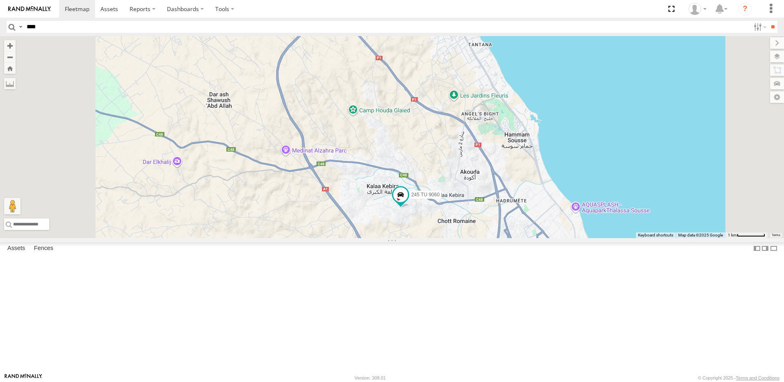
click at [111, 25] on input "****" at bounding box center [386, 27] width 727 height 12
click at [768, 21] on input "**" at bounding box center [772, 27] width 9 height 12
click at [0, 0] on div "Souse Branch" at bounding box center [0, 0] width 0 height 0
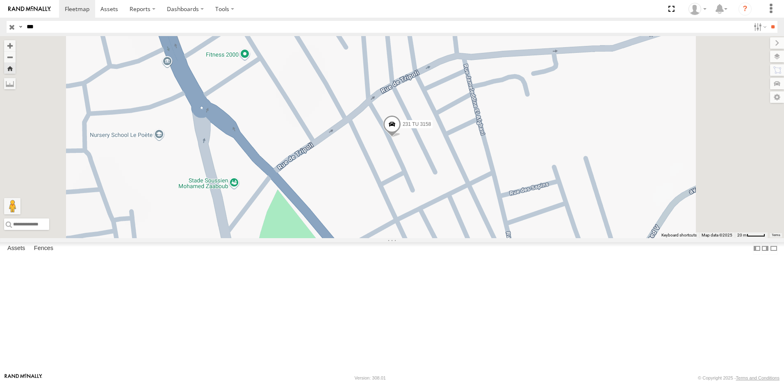
click at [401, 137] on span at bounding box center [392, 126] width 18 height 22
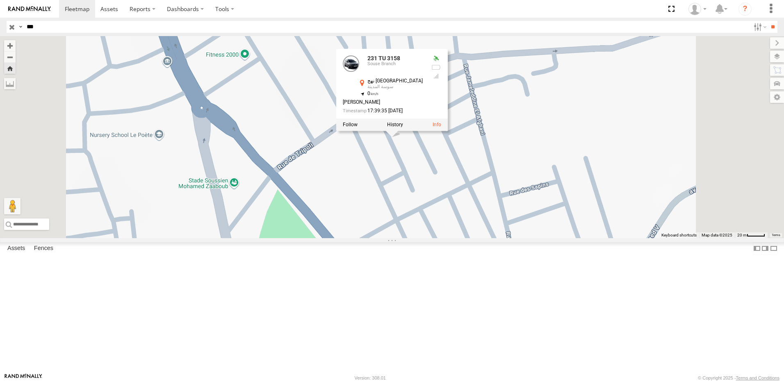
click at [0, 0] on div "231 TU 3157 Mednine Branch ج 118 جرجيس 33.39347 10.75434 231 TU 3162 Nabeul bra…" at bounding box center [0, 0] width 0 height 0
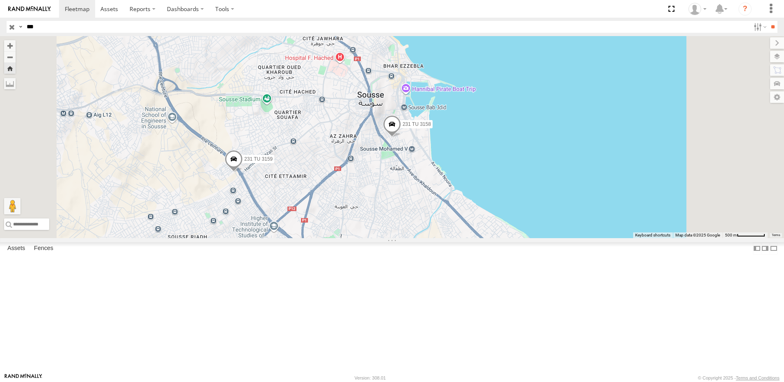
click at [38, 25] on input "***" at bounding box center [386, 27] width 727 height 12
click at [768, 21] on input "**" at bounding box center [772, 27] width 9 height 12
click at [32, 24] on input "****" at bounding box center [386, 27] width 727 height 12
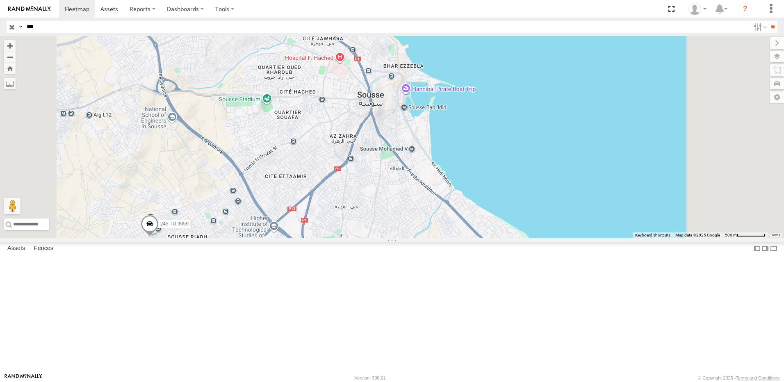
type input "***"
click at [768, 21] on input "**" at bounding box center [772, 27] width 9 height 12
click at [0, 0] on div "247 TU 9971" at bounding box center [0, 0] width 0 height 0
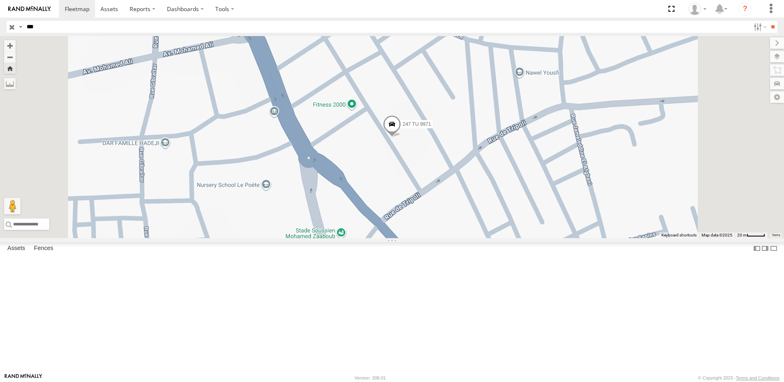
click at [401, 137] on span at bounding box center [392, 126] width 18 height 22
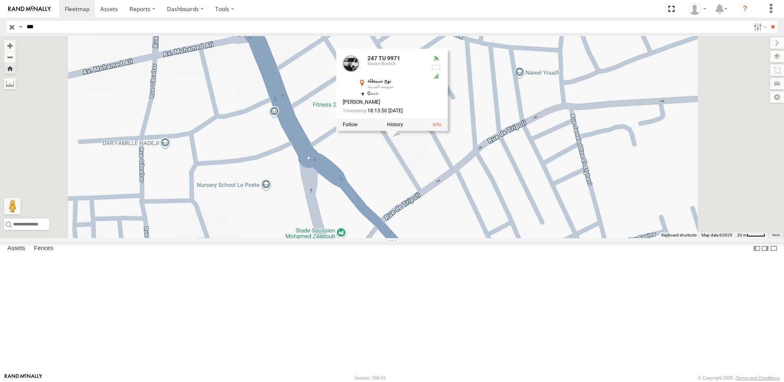
click at [14, 24] on input "button" at bounding box center [12, 27] width 11 height 12
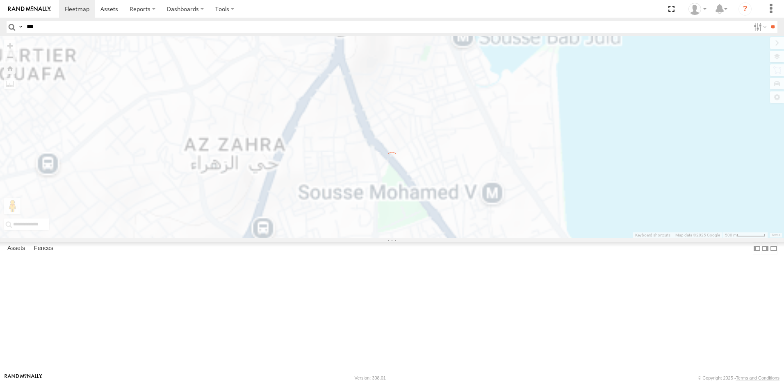
click at [49, 27] on input "***" at bounding box center [386, 27] width 727 height 12
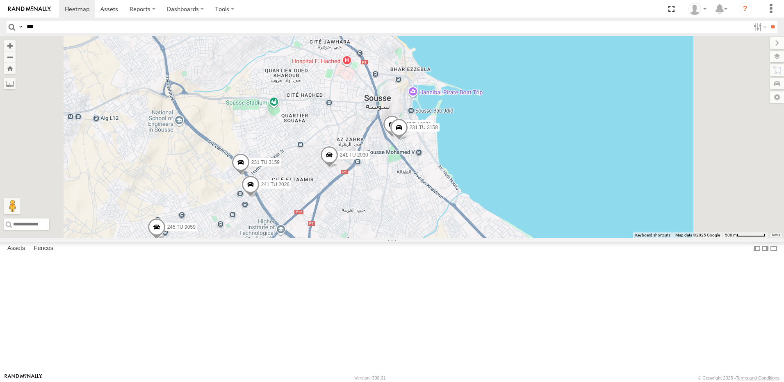
type input "***"
click at [768, 21] on input "**" at bounding box center [772, 27] width 9 height 12
click at [0, 0] on div "Souse Branch" at bounding box center [0, 0] width 0 height 0
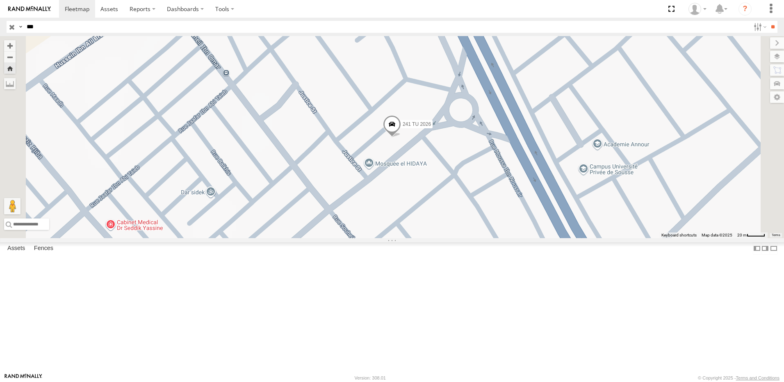
click at [401, 137] on span at bounding box center [392, 126] width 18 height 22
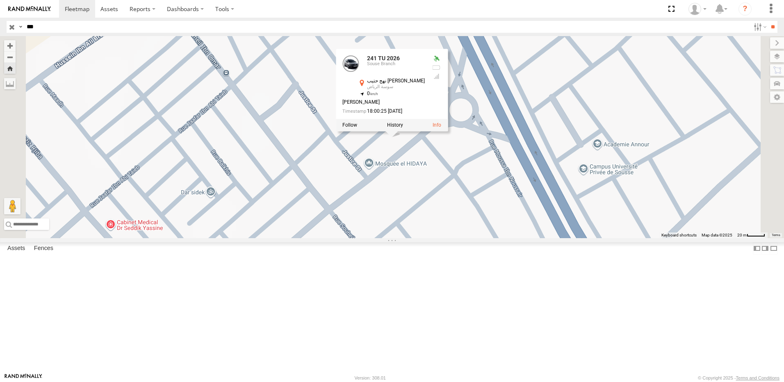
click at [12, 28] on input "button" at bounding box center [12, 27] width 11 height 12
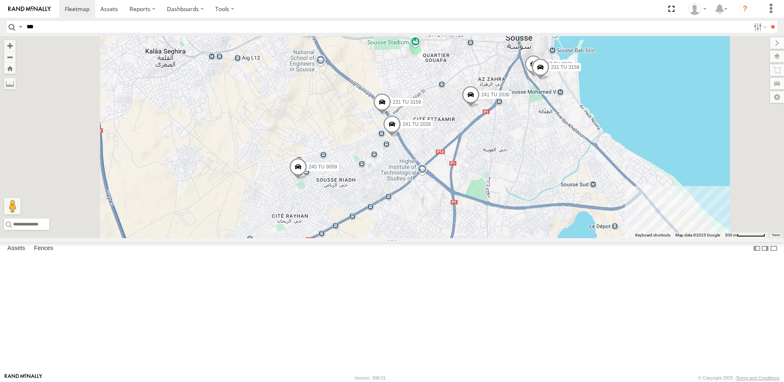
click at [76, 32] on input "***" at bounding box center [386, 27] width 727 height 12
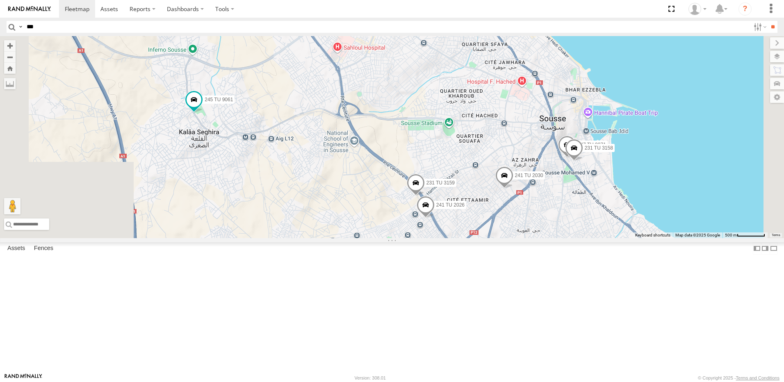
drag, startPoint x: 324, startPoint y: 156, endPoint x: 409, endPoint y: 252, distance: 129.0
click at [409, 238] on div "241 TU 2030 231 TU 3159 6 241 TU 2026 245 TU 9061 247 TU 9971 231 TU 3158 246 T…" at bounding box center [392, 137] width 784 height 202
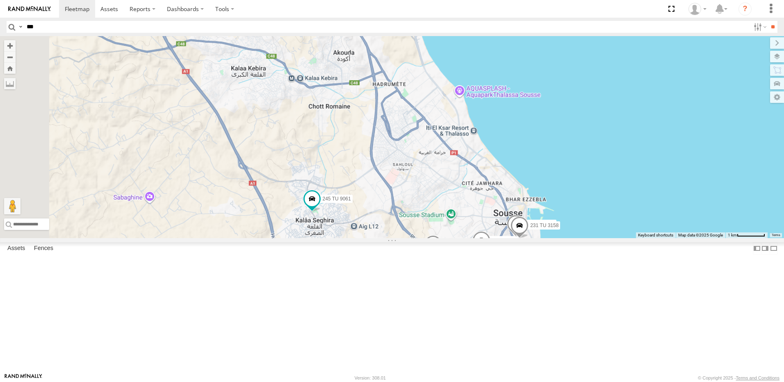
drag, startPoint x: 360, startPoint y: 240, endPoint x: 385, endPoint y: 287, distance: 52.5
click at [385, 238] on div "241 TU 2030 231 TU 3159 241 TU 2026 245 TU 9061 247 TU 9971 231 TU 3158 246 TU …" at bounding box center [392, 137] width 784 height 202
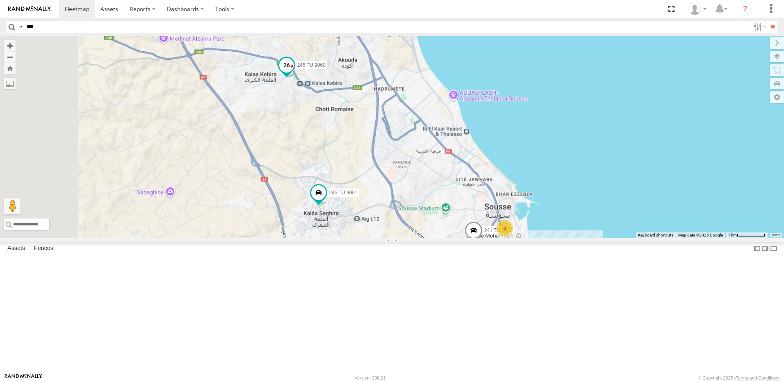
click at [294, 72] on span at bounding box center [286, 64] width 15 height 15
click at [385, 168] on div "241 TU 2030 245 TU 9061 246 TU 8289 245 TU 9059 2 245 TU 9060 2 245 TU 9060 35.…" at bounding box center [392, 137] width 784 height 202
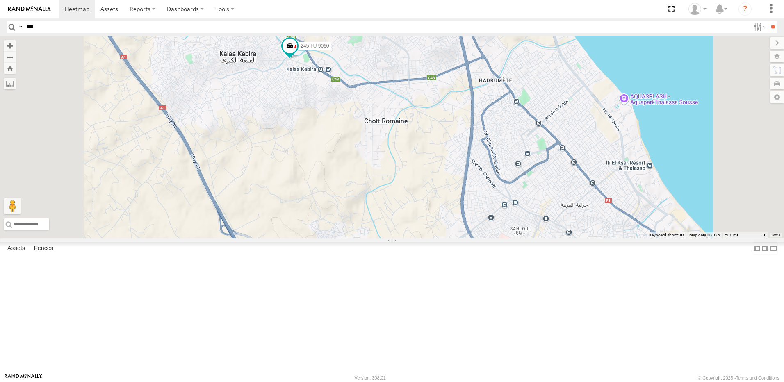
drag, startPoint x: 417, startPoint y: 166, endPoint x: 376, endPoint y: 89, distance: 87.3
click at [376, 89] on div "245 TU 9060" at bounding box center [392, 137] width 784 height 202
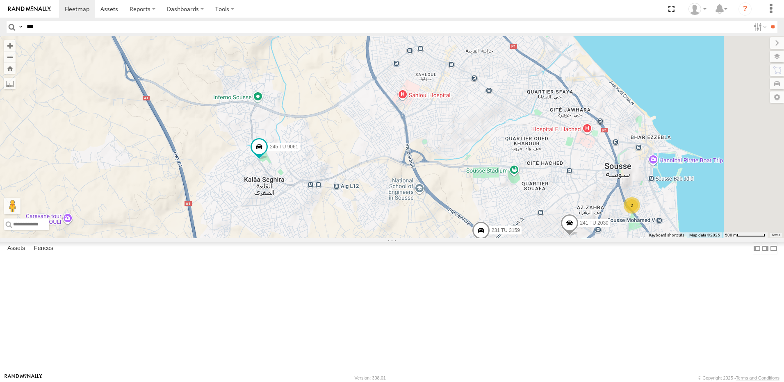
drag, startPoint x: 417, startPoint y: 141, endPoint x: 383, endPoint y: 111, distance: 44.7
click at [385, 112] on div "245 TU 9061 245 TU 9060 241 TU 2030 231 TU 3159 2" at bounding box center [392, 137] width 784 height 202
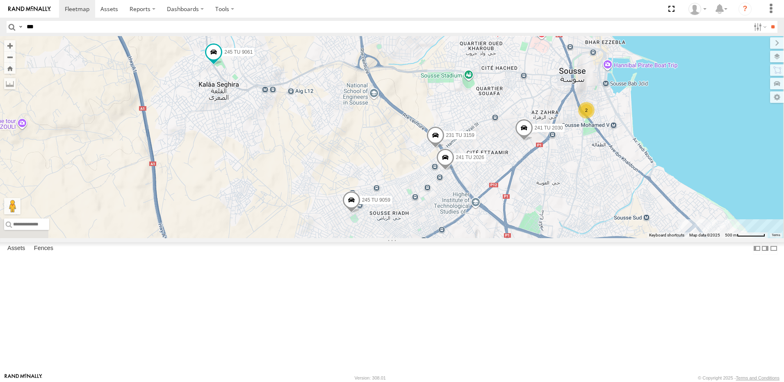
drag, startPoint x: 436, startPoint y: 237, endPoint x: 419, endPoint y: 161, distance: 77.8
click at [419, 161] on div "245 TU 9061 245 TU 9060 241 TU 2030 231 TU 3159 2 241 TU 2026 245 TU 9059" at bounding box center [392, 137] width 784 height 202
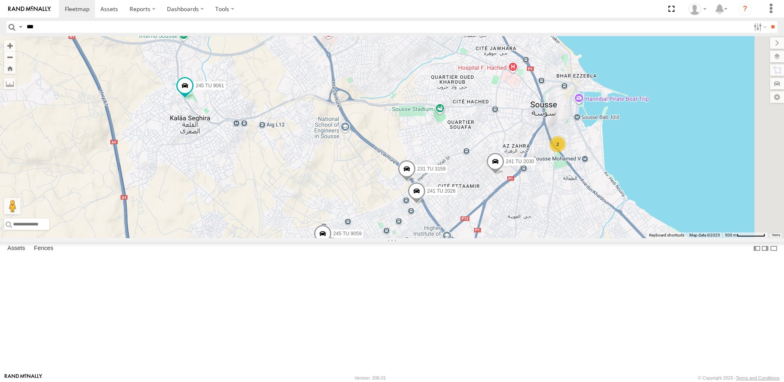
drag, startPoint x: 402, startPoint y: 254, endPoint x: 363, endPoint y: 326, distance: 82.2
click at [363, 238] on div "245 TU 9061 245 TU 9060 241 TU 2030 231 TU 3159 2 241 TU 2026 245 TU 9059" at bounding box center [392, 137] width 784 height 202
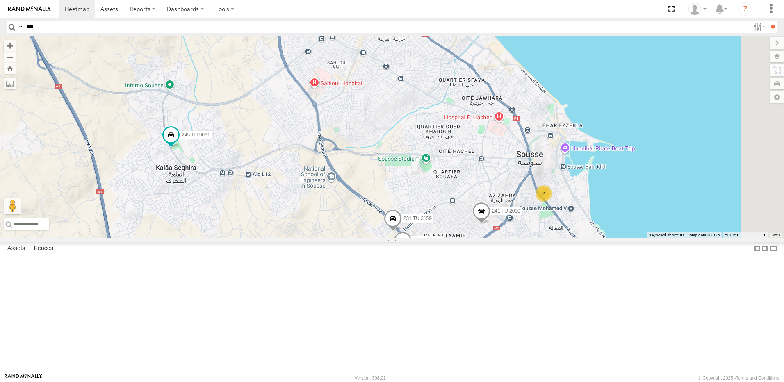
drag, startPoint x: 352, startPoint y: 192, endPoint x: 335, endPoint y: 334, distance: 142.5
click at [335, 238] on div "245 TU 9061 245 TU 9060 241 TU 2030 231 TU 3159 2 241 TU 2026 245 TU 9059" at bounding box center [392, 137] width 784 height 202
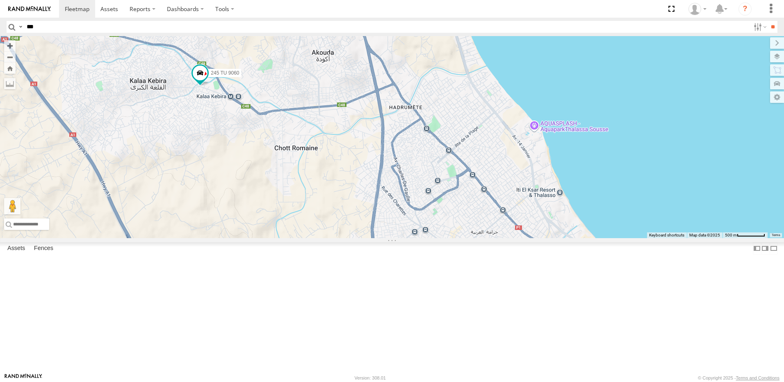
drag, startPoint x: 390, startPoint y: 247, endPoint x: 416, endPoint y: 251, distance: 25.8
click at [416, 238] on div "245 TU 9061 245 TU 9060 241 TU 2030 231 TU 3159 2 241 TU 2026 245 TU 9059" at bounding box center [392, 137] width 784 height 202
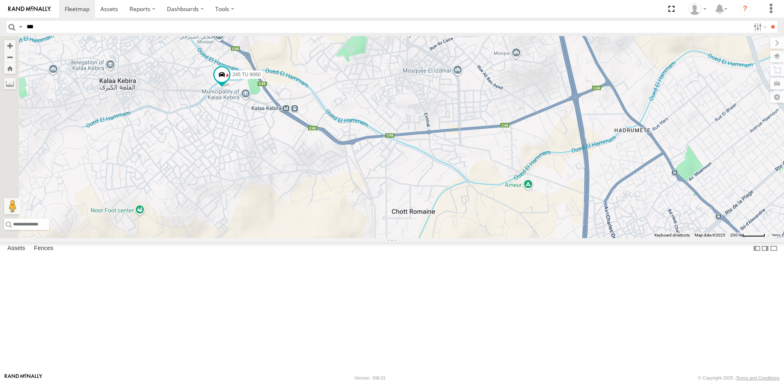
drag, startPoint x: 390, startPoint y: 208, endPoint x: 402, endPoint y: 174, distance: 36.2
click at [402, 174] on div "245 TU 9061 245 TU 9060 241 TU 2030 231 TU 3159 241 TU 2026 245 TU 9059" at bounding box center [392, 137] width 784 height 202
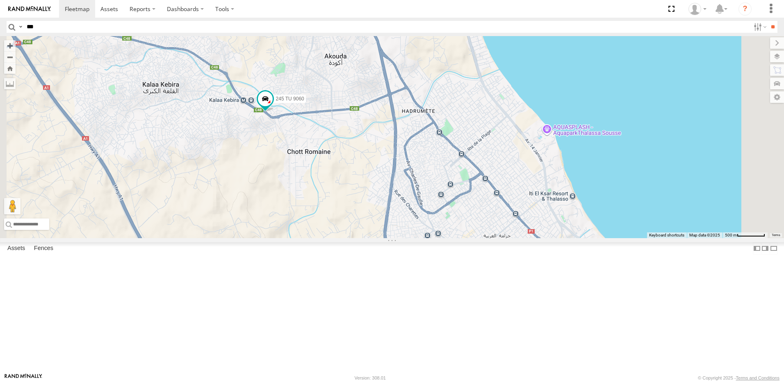
drag, startPoint x: 438, startPoint y: 219, endPoint x: 368, endPoint y: 193, distance: 74.3
click at [368, 193] on div "245 TU 9061 245 TU 9060 241 TU 2030 231 TU 3159 241 TU 2026 245 TU 9059" at bounding box center [392, 137] width 784 height 202
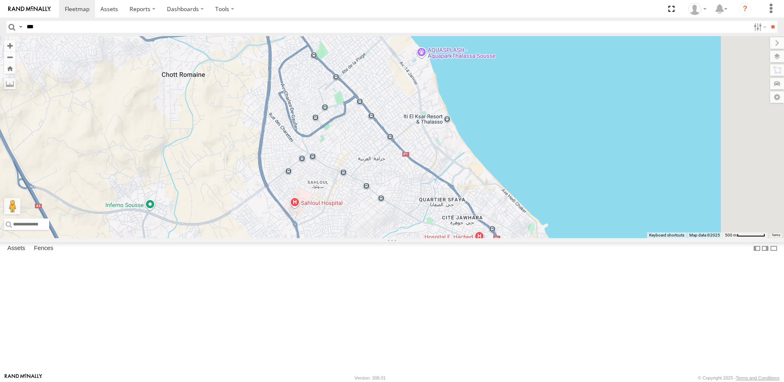
drag, startPoint x: 347, startPoint y: 239, endPoint x: 338, endPoint y: 196, distance: 43.3
click at [343, 214] on div "245 TU 9061 245 TU 9060 241 TU 2030 231 TU 3159 241 TU 2026 245 TU 9059" at bounding box center [392, 137] width 784 height 202
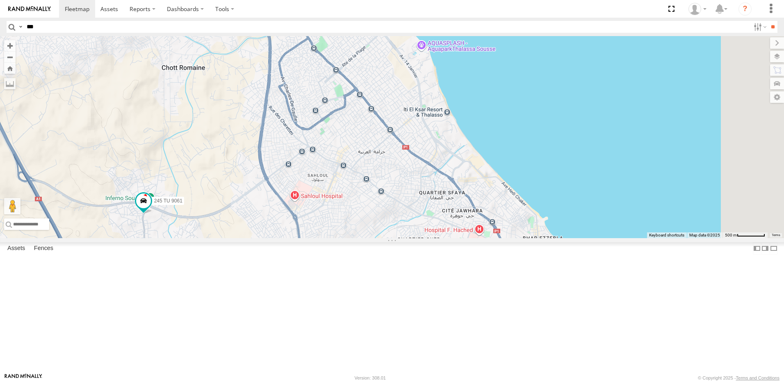
click at [64, 29] on input "***" at bounding box center [386, 27] width 727 height 12
type input "***"
click at [768, 21] on input "**" at bounding box center [772, 27] width 9 height 12
click at [0, 0] on div "Souse Branch" at bounding box center [0, 0] width 0 height 0
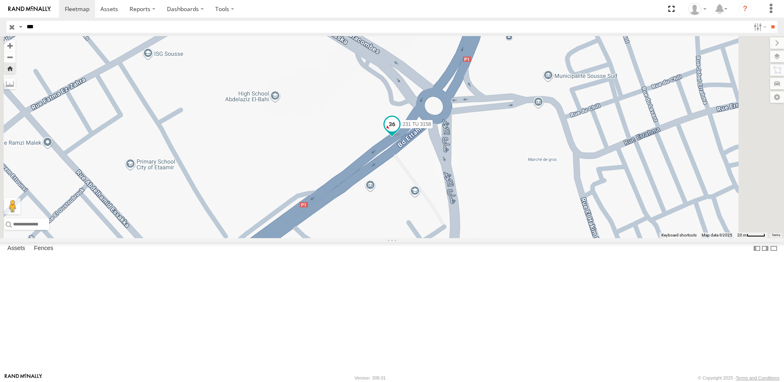
click at [399, 132] on span at bounding box center [392, 124] width 15 height 15
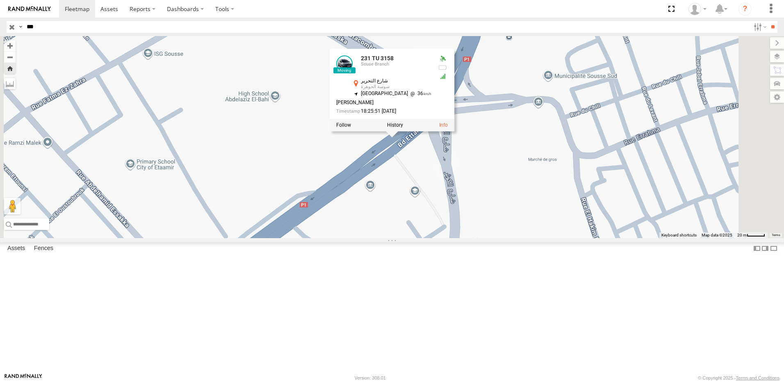
click at [483, 214] on div "231 TU 3158 231 TU 3158 Souse Branch شارع التحرير سوسة الجوهرة 35.81331 , 10.62…" at bounding box center [392, 137] width 784 height 202
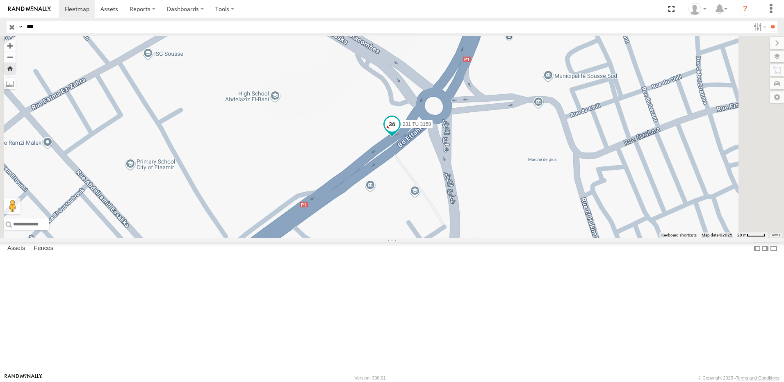
click at [399, 132] on span at bounding box center [392, 124] width 15 height 15
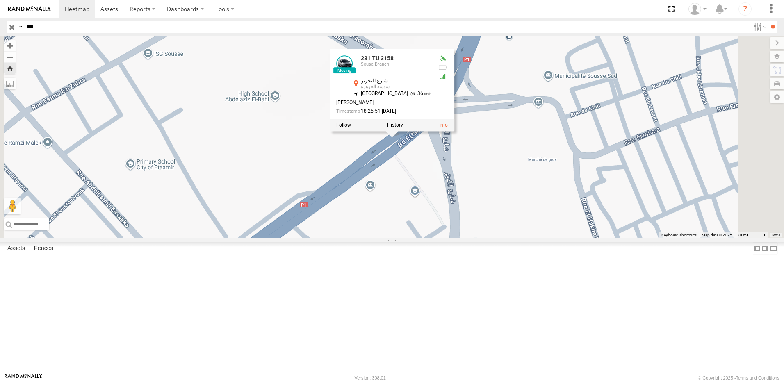
click at [485, 208] on div "231 TU 3158 231 TU 3158 Souse Branch شارع التحرير سوسة الجوهرة 35.81331 , 10.62…" at bounding box center [392, 137] width 784 height 202
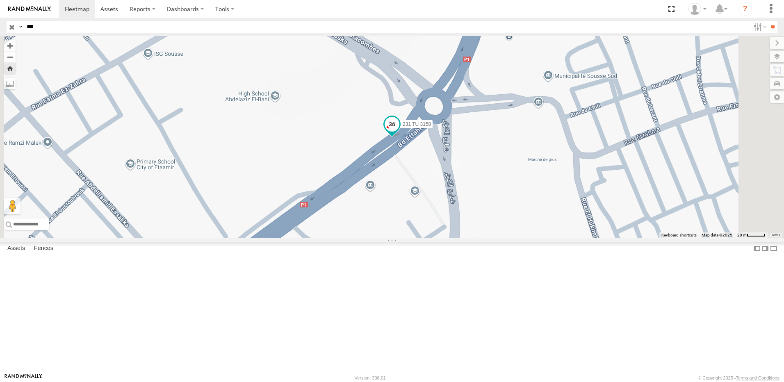
click at [399, 132] on span at bounding box center [392, 124] width 15 height 15
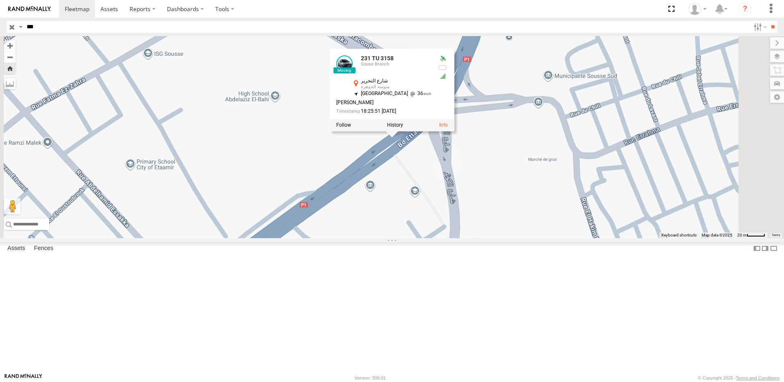
click at [481, 230] on div "231 TU 3158 231 TU 3158 Souse Branch شارع التحرير سوسة الجوهرة 35.81331 , 10.62…" at bounding box center [392, 137] width 784 height 202
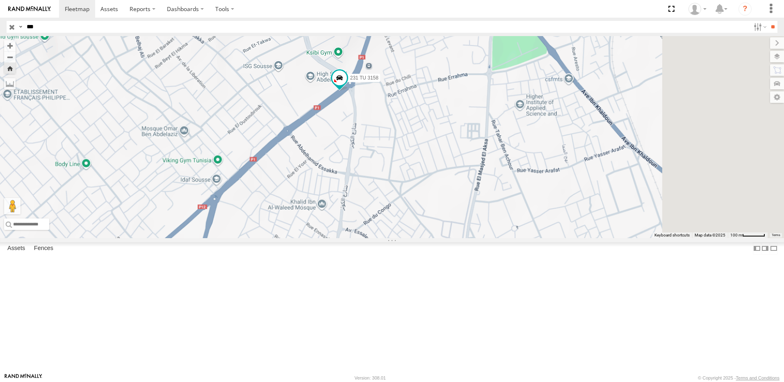
drag, startPoint x: 656, startPoint y: 184, endPoint x: 550, endPoint y: 183, distance: 105.4
click at [550, 183] on div "231 TU 3158" at bounding box center [392, 137] width 784 height 202
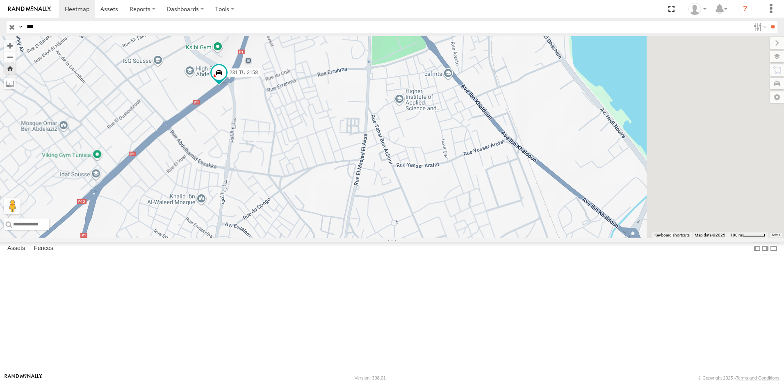
drag, startPoint x: 510, startPoint y: 211, endPoint x: 472, endPoint y: 200, distance: 39.6
click at [473, 190] on div "231 TU 3158" at bounding box center [392, 137] width 784 height 202
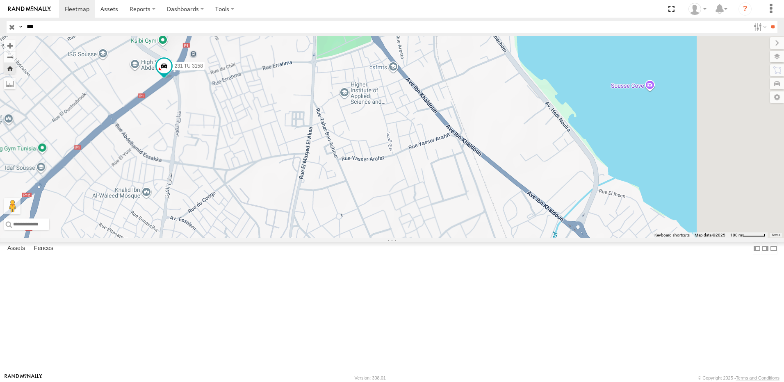
drag, startPoint x: 609, startPoint y: 222, endPoint x: 593, endPoint y: 215, distance: 17.3
click at [593, 215] on div "231 TU 3158" at bounding box center [392, 137] width 784 height 202
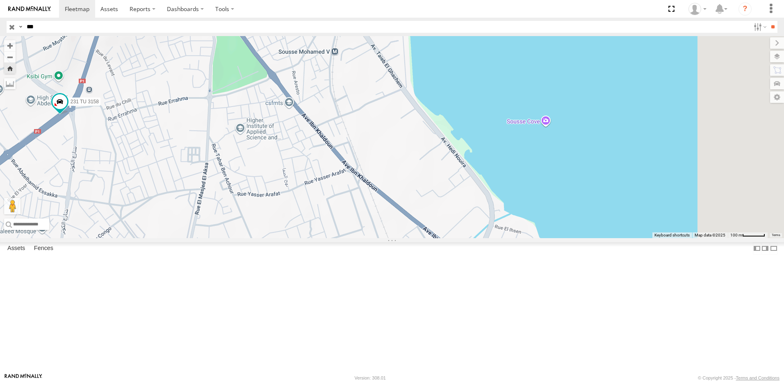
drag, startPoint x: 540, startPoint y: 170, endPoint x: 452, endPoint y: 213, distance: 98.3
click at [452, 213] on div "231 TU 3158" at bounding box center [392, 137] width 784 height 202
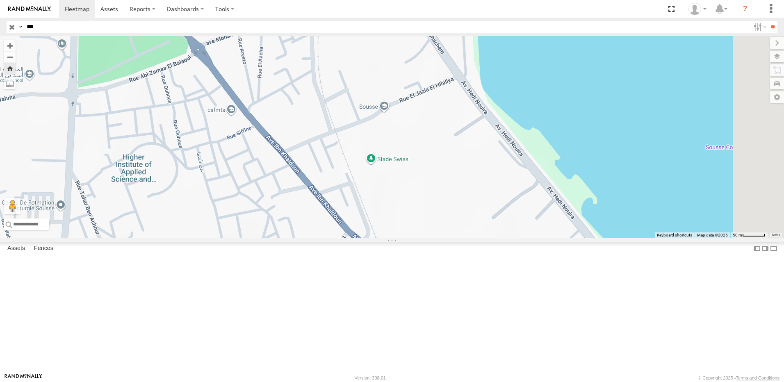
drag, startPoint x: 425, startPoint y: 156, endPoint x: 443, endPoint y: 190, distance: 38.3
click at [443, 190] on div "231 TU 3158" at bounding box center [392, 137] width 784 height 202
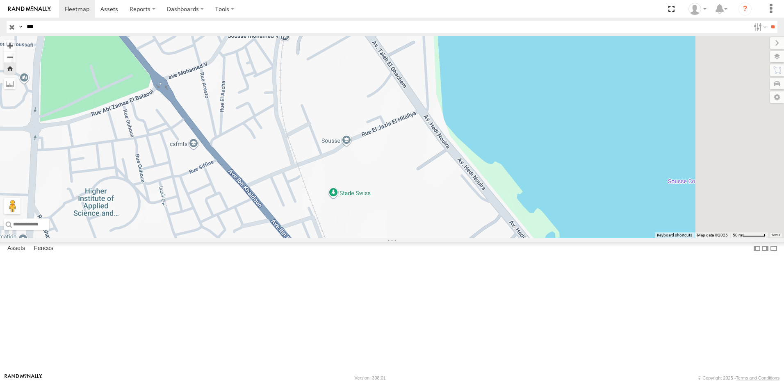
drag, startPoint x: 469, startPoint y: 143, endPoint x: 443, endPoint y: 166, distance: 35.1
click at [443, 166] on div "231 TU 3158" at bounding box center [392, 137] width 784 height 202
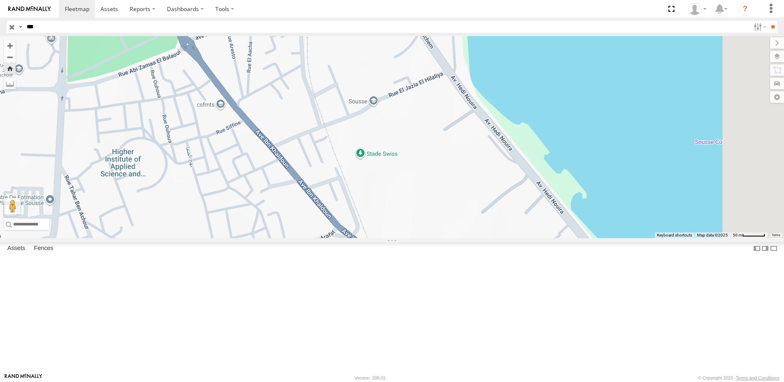
drag, startPoint x: 379, startPoint y: 165, endPoint x: 409, endPoint y: 103, distance: 68.6
click at [409, 103] on div "231 TU 3158" at bounding box center [392, 137] width 784 height 202
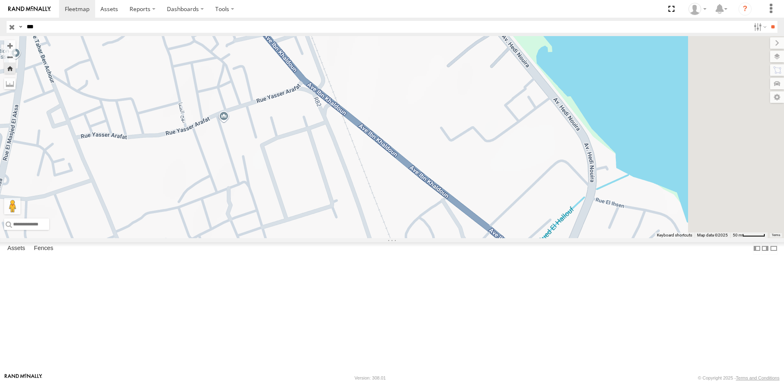
drag, startPoint x: 451, startPoint y: 225, endPoint x: 401, endPoint y: 122, distance: 114.3
click at [400, 123] on div "231 TU 3158" at bounding box center [392, 137] width 784 height 202
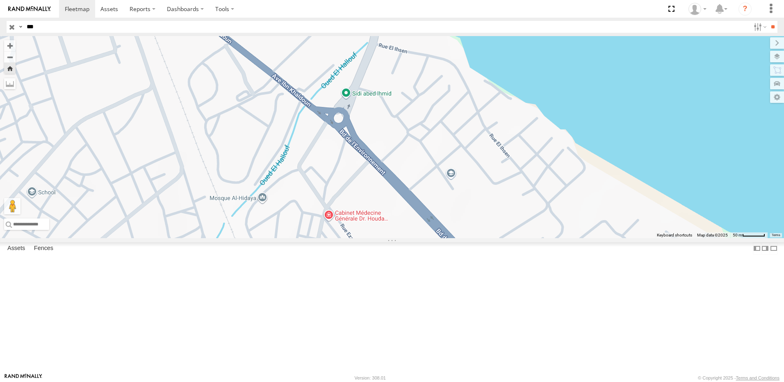
drag, startPoint x: 589, startPoint y: 269, endPoint x: 439, endPoint y: 198, distance: 166.6
click at [439, 198] on div "231 TU 3158" at bounding box center [392, 137] width 784 height 202
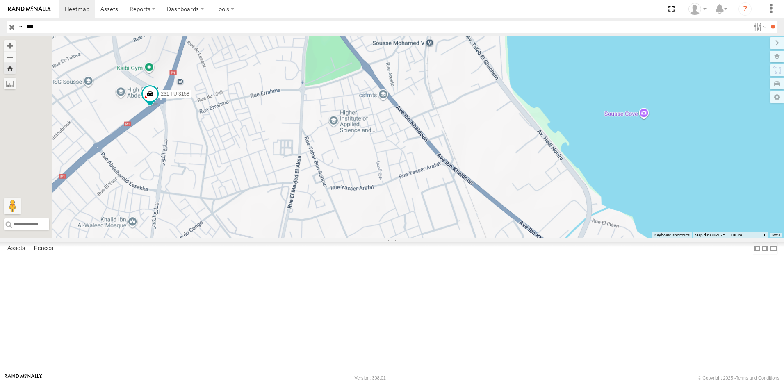
drag, startPoint x: 341, startPoint y: 184, endPoint x: 523, endPoint y: 256, distance: 195.7
click at [523, 238] on div "231 TU 3158" at bounding box center [392, 137] width 784 height 202
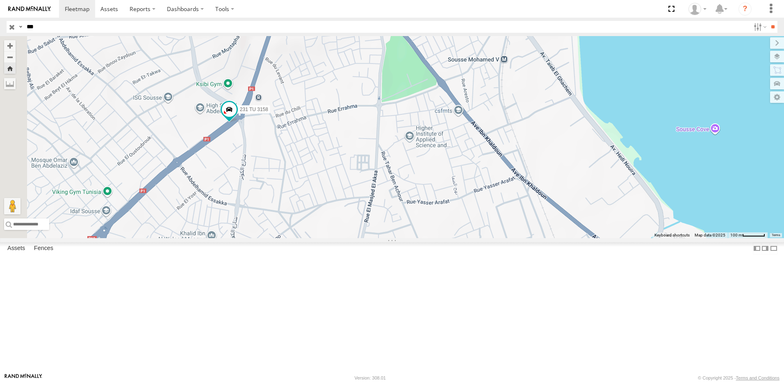
drag, startPoint x: 385, startPoint y: 217, endPoint x: 442, endPoint y: 221, distance: 56.8
click at [442, 221] on div "231 TU 3158" at bounding box center [392, 137] width 784 height 202
click at [238, 117] on span at bounding box center [230, 109] width 15 height 15
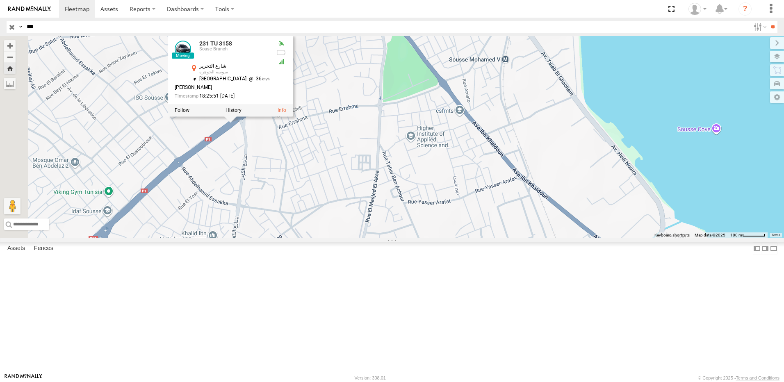
click at [333, 238] on div "231 TU 3158 231 TU 3158 Souse Branch شارع التحرير سوسة الجوهرة 35.81331 , 10.62…" at bounding box center [392, 137] width 784 height 202
drag, startPoint x: 344, startPoint y: 243, endPoint x: 453, endPoint y: 231, distance: 109.4
click at [453, 231] on div "231 TU 3158 231 TU 3158 Souse Branch شارع التحرير سوسة الجوهرة 35.81331 , 10.62…" at bounding box center [392, 137] width 784 height 202
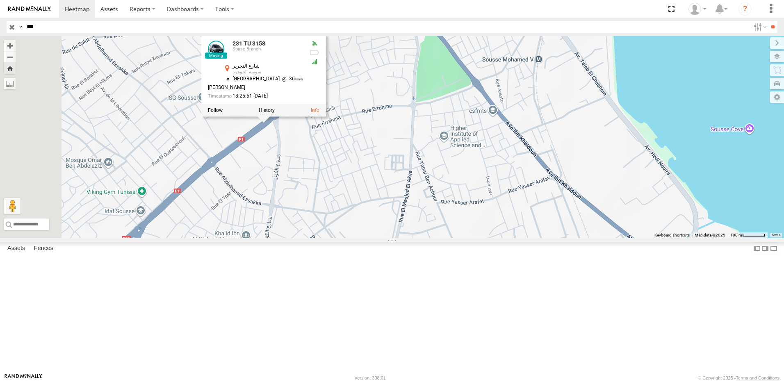
drag, startPoint x: 415, startPoint y: 230, endPoint x: 430, endPoint y: 226, distance: 14.8
click at [430, 228] on div "231 TU 3158 231 TU 3158 Souse Branch شارع التحرير سوسة الجوهرة 35.81331 , 10.62…" at bounding box center [392, 137] width 784 height 202
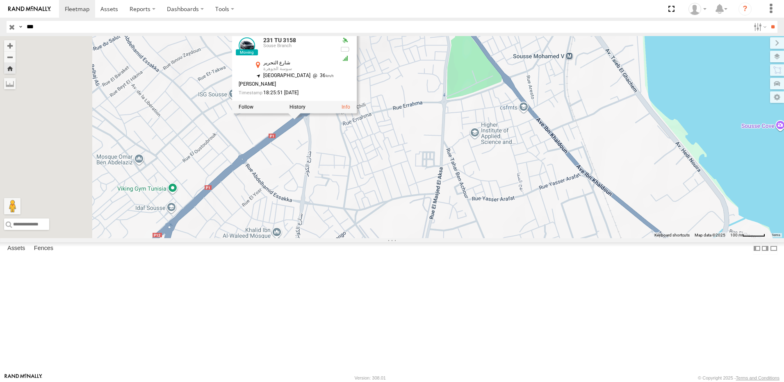
click at [420, 228] on div "231 TU 3158 231 TU 3158 Souse Branch شارع التحرير سوسة الجوهرة 35.81331 , 10.62…" at bounding box center [392, 137] width 784 height 202
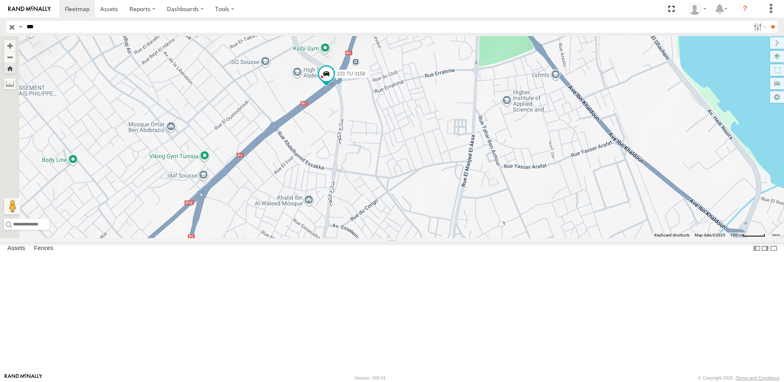
drag, startPoint x: 382, startPoint y: 268, endPoint x: 428, endPoint y: 216, distance: 69.4
click at [428, 218] on div "231 TU 3158" at bounding box center [392, 137] width 784 height 202
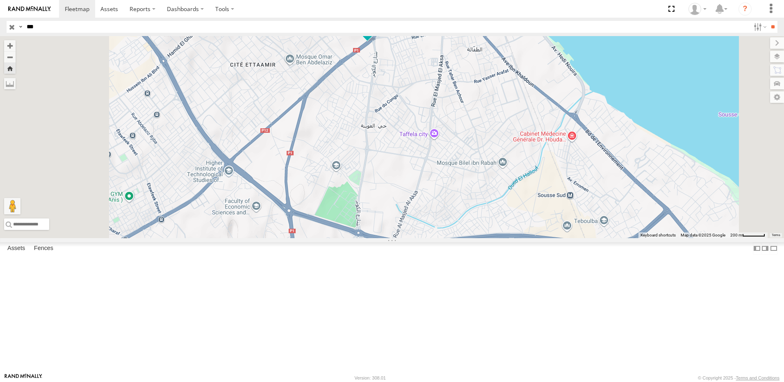
drag, startPoint x: 453, startPoint y: 236, endPoint x: 468, endPoint y: 145, distance: 91.8
click at [468, 145] on div "231 TU 3158" at bounding box center [392, 137] width 784 height 202
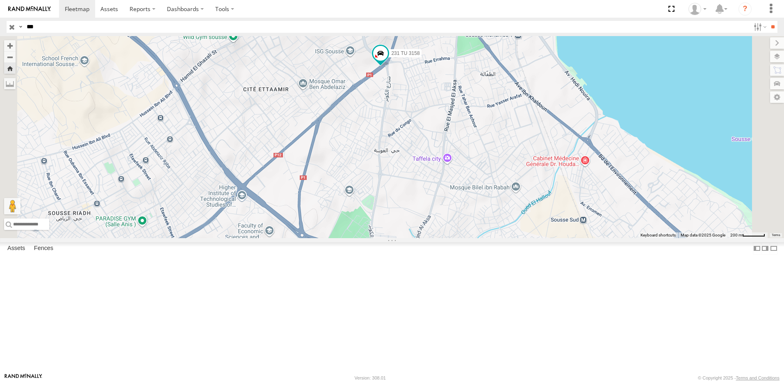
click at [496, 142] on div "231 TU 3158" at bounding box center [392, 137] width 784 height 202
click at [388, 61] on span at bounding box center [380, 53] width 15 height 15
click at [481, 178] on div "231 TU 3158 231 TU 3158 Souse Branch شارع التحرير سوسة الجوهرة 35.81331 , 10.62…" at bounding box center [392, 137] width 784 height 202
drag, startPoint x: 15, startPoint y: 25, endPoint x: 15, endPoint y: 41, distance: 15.2
click at [15, 26] on input "button" at bounding box center [12, 27] width 11 height 12
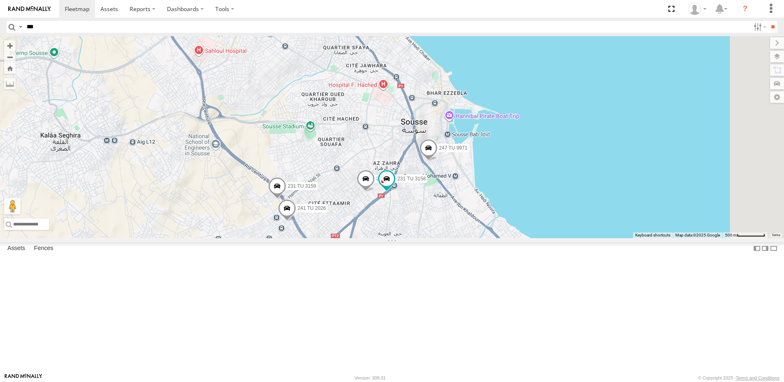
click at [437, 238] on div "241 TU 2030 231 TU 3159 6 241 TU 2026 247 TU 9971 231 TU 3158 245 TU 9059" at bounding box center [392, 137] width 784 height 202
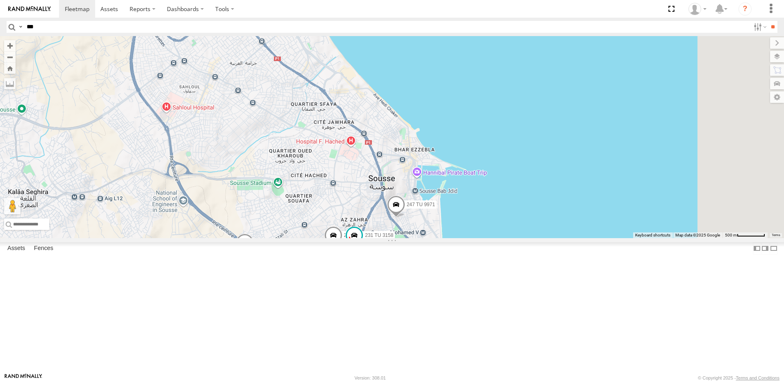
drag, startPoint x: 409, startPoint y: 146, endPoint x: 389, endPoint y: 214, distance: 71.3
click at [389, 214] on div "241 TU 2030 231 TU 3159 6 241 TU 2026 247 TU 9971 231 TU 3158 245 TU 9059" at bounding box center [392, 137] width 784 height 202
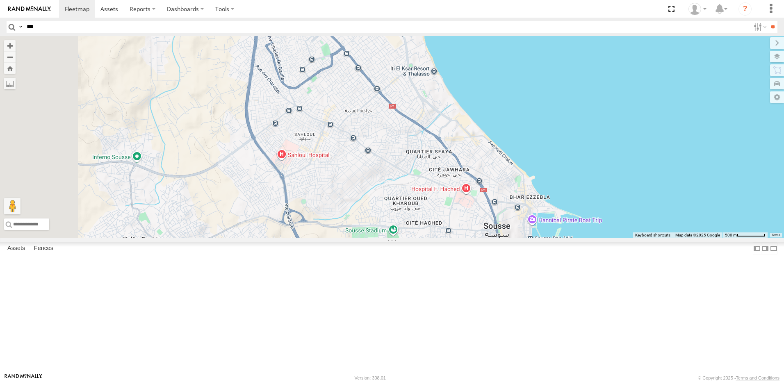
drag, startPoint x: 457, startPoint y: 216, endPoint x: 470, endPoint y: 219, distance: 13.8
click at [563, 238] on div "241 TU 2030 231 TU 3159 6 241 TU 2026 247 TU 9971 231 TU 3158 245 TU 9059 245 T…" at bounding box center [392, 137] width 784 height 202
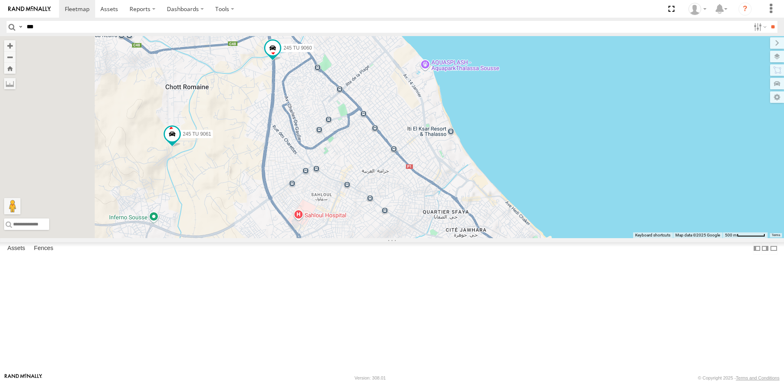
click at [398, 203] on div "241 TU 2030 231 TU 3159 6 241 TU 2026 247 TU 9971 231 TU 3158 245 TU 9059 245 T…" at bounding box center [392, 137] width 784 height 202
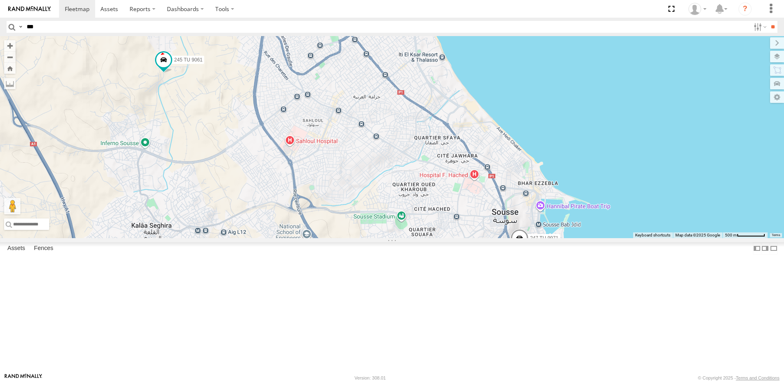
drag, startPoint x: 358, startPoint y: 197, endPoint x: 356, endPoint y: 131, distance: 66.1
click at [356, 131] on div "241 TU 2030 231 TU 3159 6 241 TU 2026 247 TU 9971 231 TU 3158 245 TU 9059 245 T…" at bounding box center [392, 137] width 784 height 202
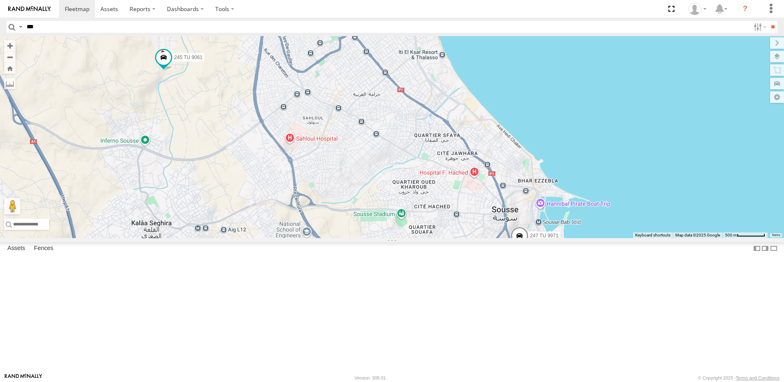
drag, startPoint x: 372, startPoint y: 260, endPoint x: 345, endPoint y: 144, distance: 119.1
click at [351, 158] on div "241 TU 2030 231 TU 3159 6 241 TU 2026 247 TU 9971 231 TU 3158 245 TU 9059 245 T…" at bounding box center [392, 137] width 784 height 202
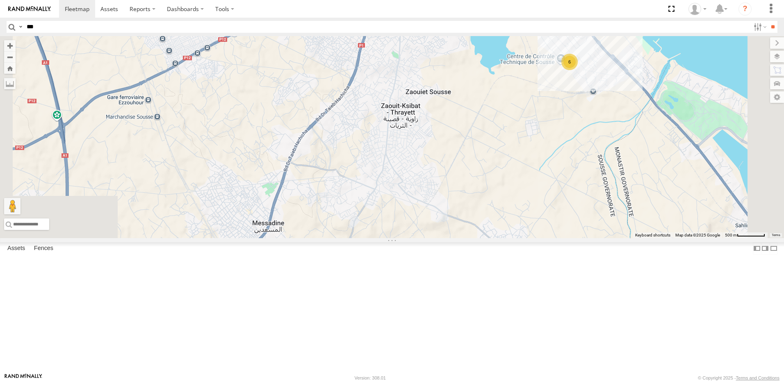
click at [384, 186] on div "241 TU 2030 231 TU 3159 6 241 TU 2026 247 TU 9971 231 TU 3158 245 TU 9059 245 T…" at bounding box center [392, 137] width 784 height 202
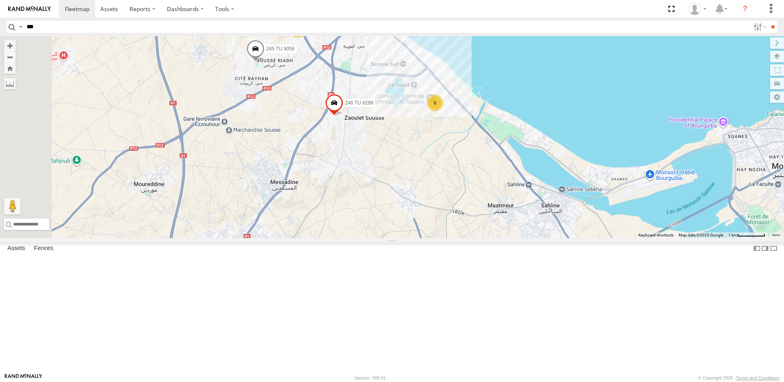
click at [443, 111] on div "6" at bounding box center [435, 103] width 16 height 16
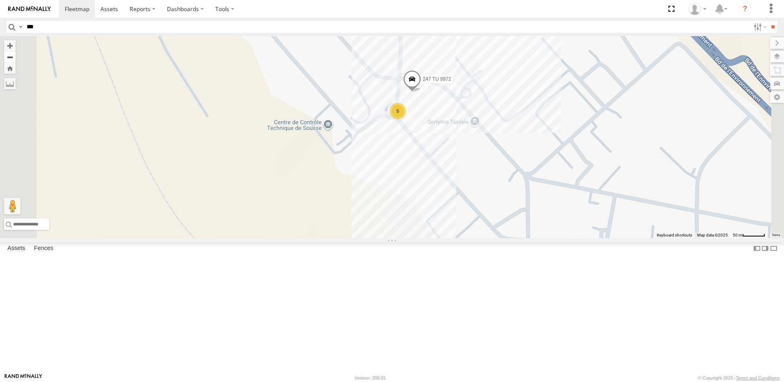
click at [16, 59] on button "Zoom out" at bounding box center [9, 56] width 11 height 11
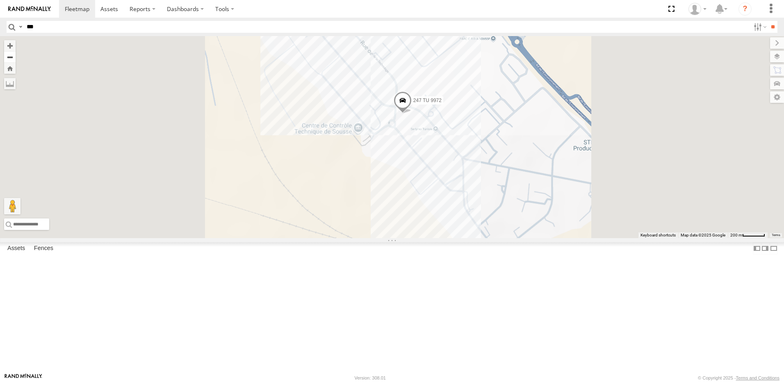
click at [16, 59] on button "Zoom out" at bounding box center [9, 56] width 11 height 11
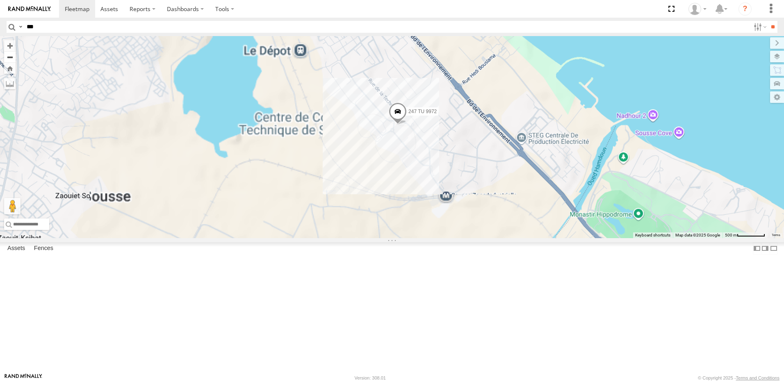
click at [16, 59] on button "Zoom out" at bounding box center [9, 56] width 11 height 11
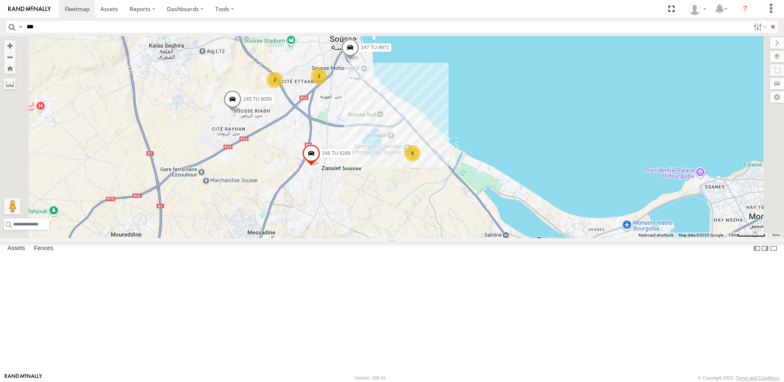
drag, startPoint x: 399, startPoint y: 171, endPoint x: 427, endPoint y: 201, distance: 40.3
click at [427, 201] on div "247 TU 9971 245 TU 9059 245 TU 9060 245 TU 9061 246 TU 8289 2 2 6" at bounding box center [392, 137] width 784 height 202
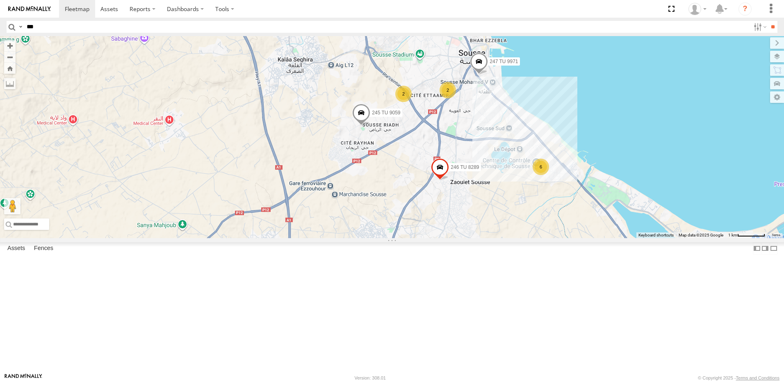
drag, startPoint x: 516, startPoint y: 264, endPoint x: 529, endPoint y: 135, distance: 129.0
click at [529, 135] on div "247 TU 9971 245 TU 9059 245 TU 9060 245 TU 9061 246 TU 8289 2 2 6" at bounding box center [392, 137] width 784 height 202
drag, startPoint x: 438, startPoint y: 206, endPoint x: 453, endPoint y: 133, distance: 74.1
click at [453, 134] on div "247 TU 9971 245 TU 9059 245 TU 9060 245 TU 9061 246 TU 8289 2 2 6" at bounding box center [392, 137] width 784 height 202
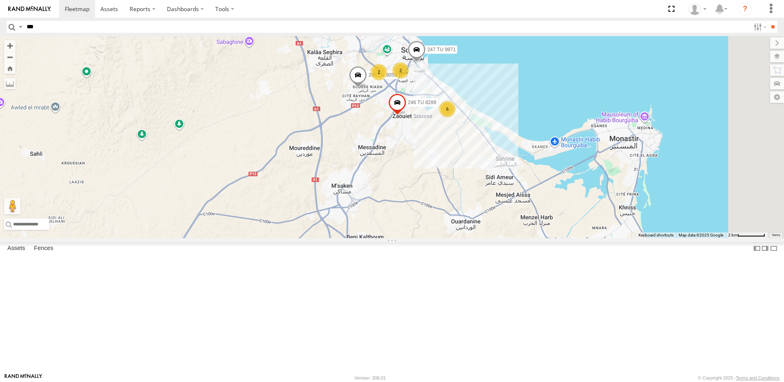
drag, startPoint x: 417, startPoint y: 226, endPoint x: 415, endPoint y: 270, distance: 43.5
click at [417, 238] on div "247 TU 9971 245 TU 9059 245 TU 9060 245 TU 9061 246 TU 8289 2 2 6" at bounding box center [392, 137] width 784 height 202
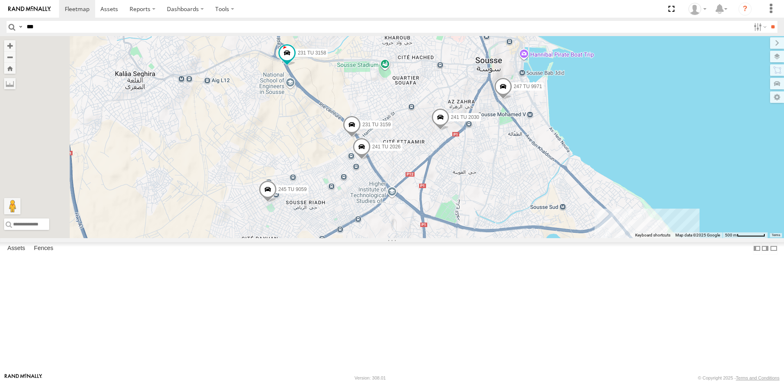
drag, startPoint x: 404, startPoint y: 154, endPoint x: 408, endPoint y: 196, distance: 42.4
click at [408, 196] on div "241 TU 2030 245 TU 9061 245 TU 9060 247 TU 9971 246 TU 8289 245 TU 9059 231 TU …" at bounding box center [392, 137] width 784 height 202
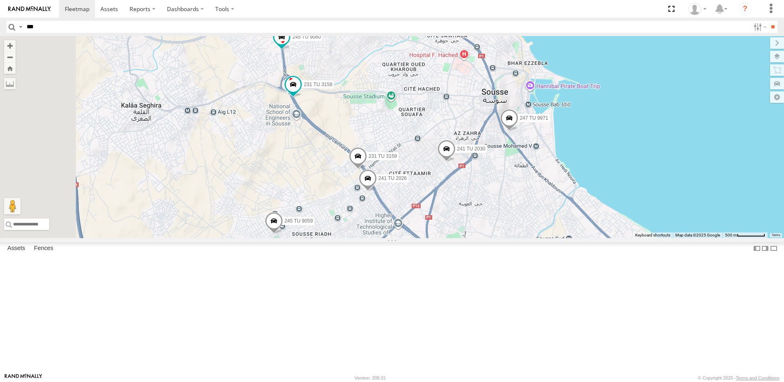
click at [397, 217] on div "241 TU 2030 245 TU 9061 245 TU 9060 247 TU 9971 246 TU 8289 245 TU 9059 231 TU …" at bounding box center [392, 137] width 784 height 202
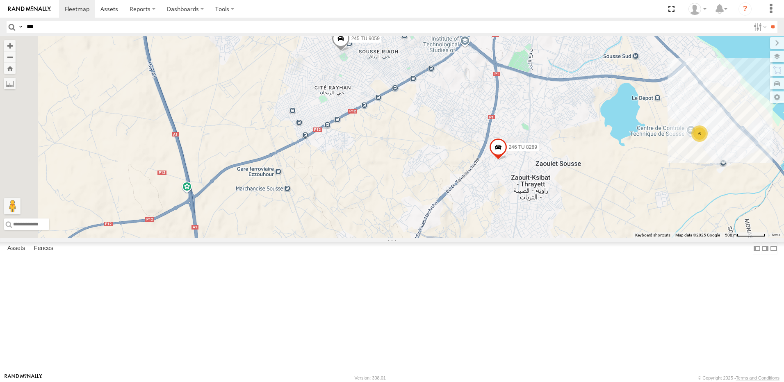
drag, startPoint x: 363, startPoint y: 208, endPoint x: 431, endPoint y: 32, distance: 188.5
click at [431, 32] on body at bounding box center [392, 191] width 784 height 382
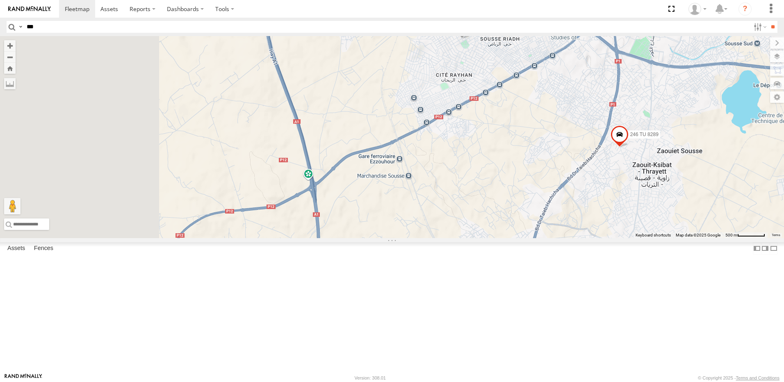
drag, startPoint x: 295, startPoint y: 234, endPoint x: 430, endPoint y: 217, distance: 135.9
click at [429, 218] on div "241 TU 2030 245 TU 9061 245 TU 9060 247 TU 9971 246 TU 8289 245 TU 9059 231 TU …" at bounding box center [392, 137] width 784 height 202
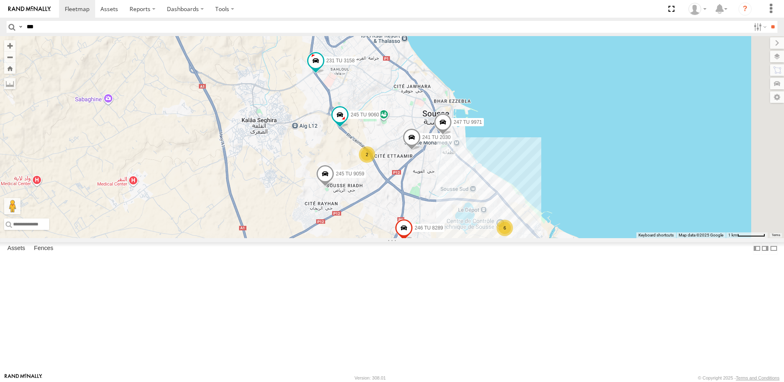
drag, startPoint x: 352, startPoint y: 276, endPoint x: 358, endPoint y: 284, distance: 9.8
click at [358, 238] on div "241 TU 2030 245 TU 9061 245 TU 9060 247 TU 9971 246 TU 8289 245 TU 9059 231 TU …" at bounding box center [392, 137] width 784 height 202
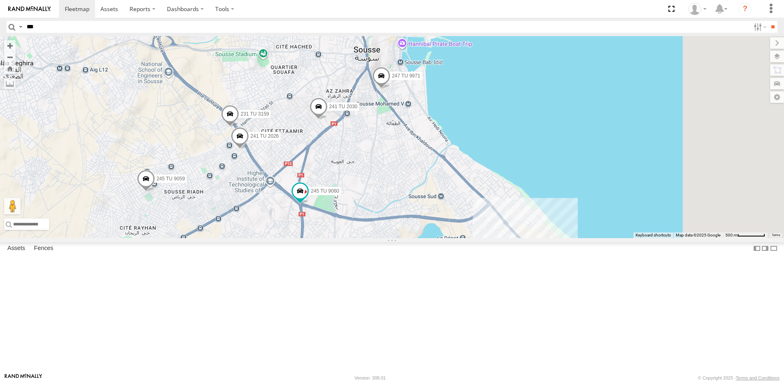
drag, startPoint x: 533, startPoint y: 215, endPoint x: 400, endPoint y: 297, distance: 155.8
click at [391, 238] on div "241 TU 2030 245 TU 9061 245 TU 9060 247 TU 9971 231 TU 3158 246 TU 8289 245 TU …" at bounding box center [392, 137] width 784 height 202
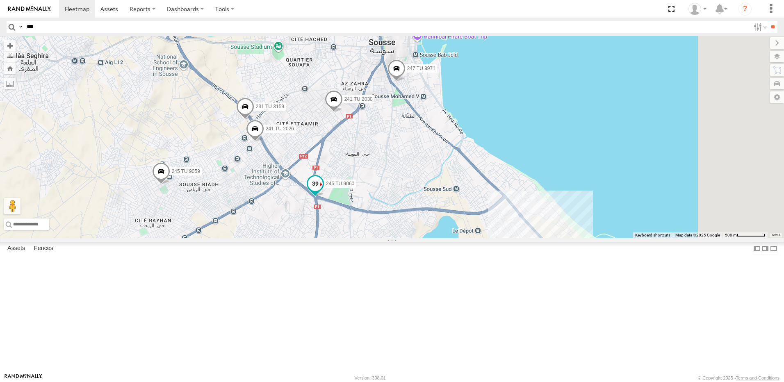
click at [323, 191] on span at bounding box center [315, 183] width 15 height 15
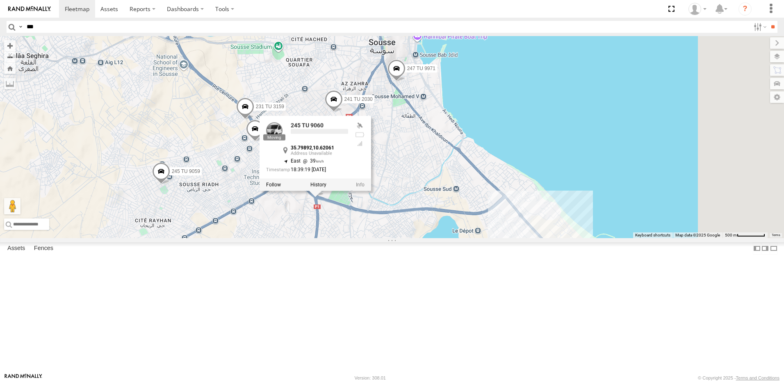
click at [400, 238] on div "241 TU 2030 245 TU 9061 245 TU 9060 247 TU 9971 231 TU 3158 246 TU 8289 245 TU …" at bounding box center [392, 137] width 784 height 202
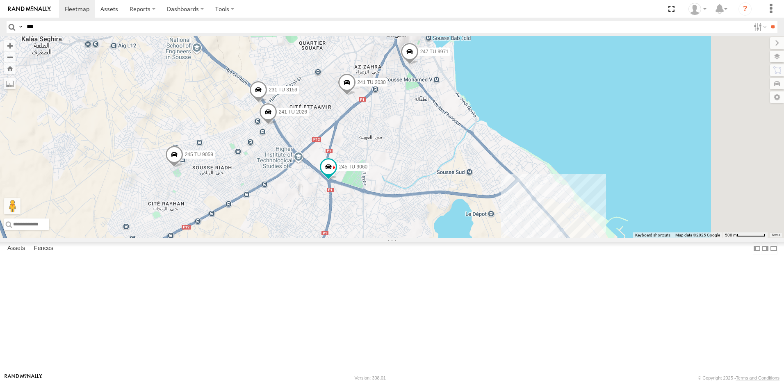
drag, startPoint x: 405, startPoint y: 271, endPoint x: 397, endPoint y: 262, distance: 12.2
click at [406, 238] on div "241 TU 2030 245 TU 9061 245 TU 9060 247 TU 9971 231 TU 3158 246 TU 8289 245 TU …" at bounding box center [392, 137] width 784 height 202
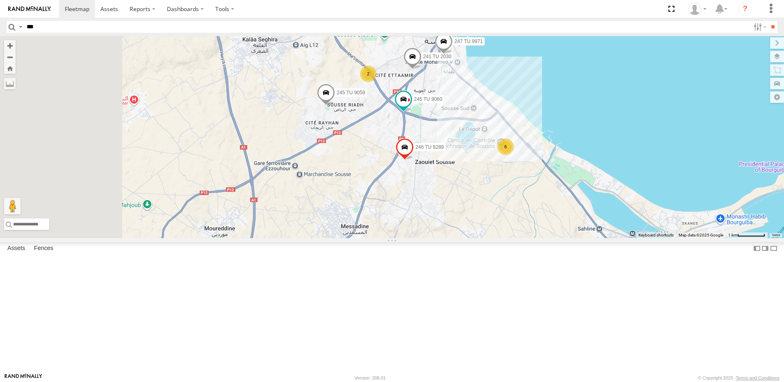
drag, startPoint x: 359, startPoint y: 291, endPoint x: 424, endPoint y: 222, distance: 94.9
click at [442, 209] on div "241 TU 2030 245 TU 9061 245 TU 9060 247 TU 9971 231 TU 3158 246 TU 8289 245 TU …" at bounding box center [392, 137] width 784 height 202
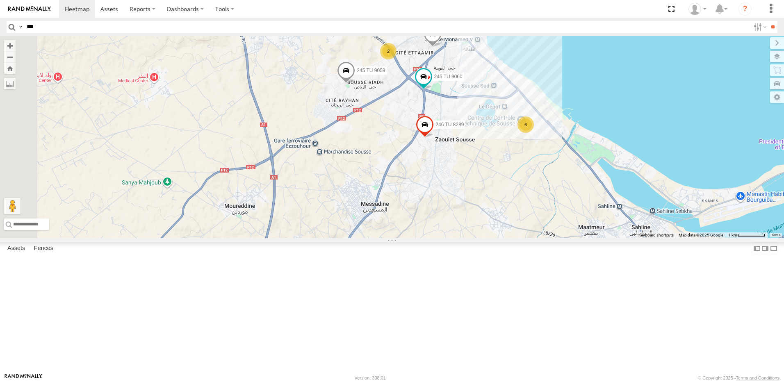
drag, startPoint x: 373, startPoint y: 269, endPoint x: 383, endPoint y: 262, distance: 12.4
click at [383, 238] on div "241 TU 2030 245 TU 9061 245 TU 9060 247 TU 9971 231 TU 3158 246 TU 8289 245 TU …" at bounding box center [392, 137] width 784 height 202
click at [107, 30] on input "***" at bounding box center [386, 27] width 727 height 12
type input "***"
click at [768, 21] on input "**" at bounding box center [772, 27] width 9 height 12
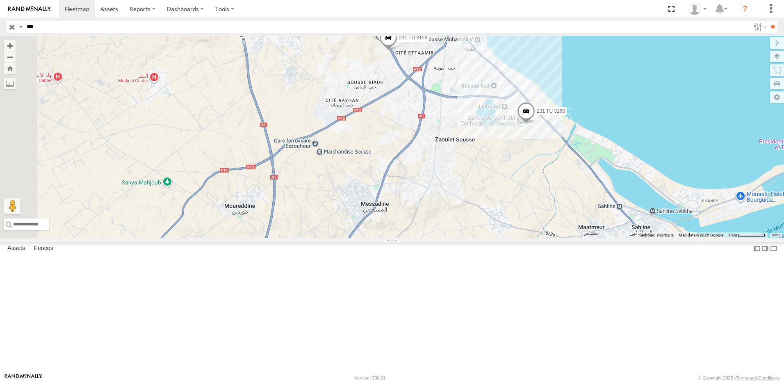
click at [0, 0] on div "Souse Branch" at bounding box center [0, 0] width 0 height 0
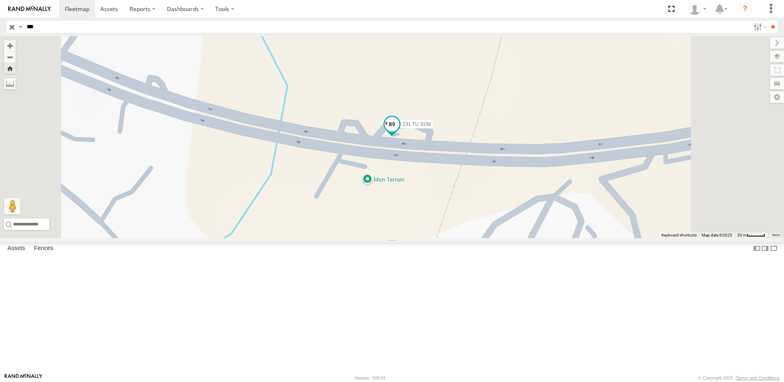
click at [399, 131] on span at bounding box center [392, 123] width 15 height 15
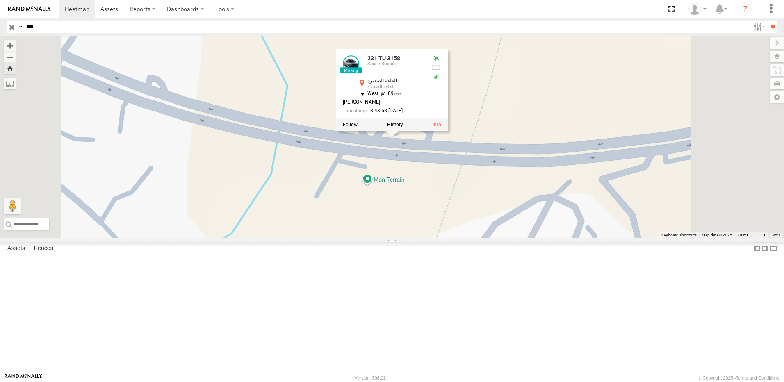
click at [465, 238] on div "231 TU 3158 231 TU 3158 Souse Branch القلعة الصغيرة القلعة الصغيرة 35.83376 , 1…" at bounding box center [392, 137] width 784 height 202
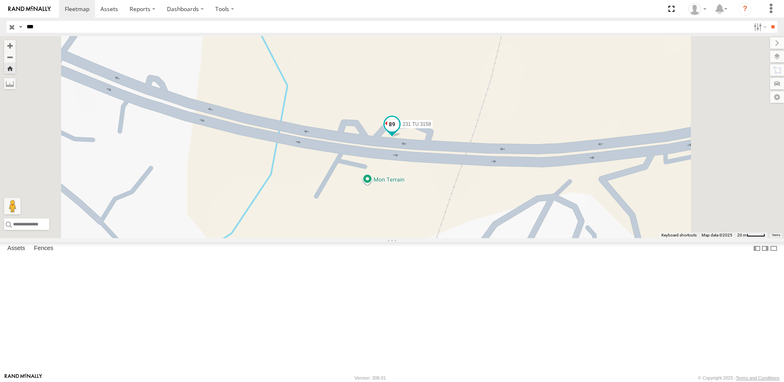
click at [399, 131] on span at bounding box center [392, 123] width 15 height 15
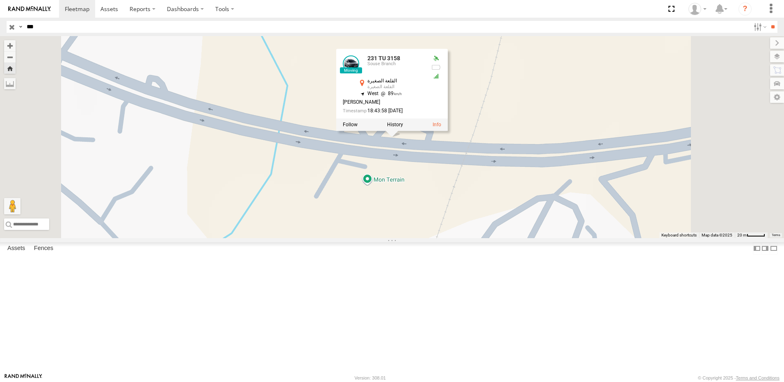
click at [488, 219] on div "231 TU 3158 231 TU 3158 Souse Branch القلعة الصغيرة القلعة الصغيرة 35.83376 , 1…" at bounding box center [392, 137] width 784 height 202
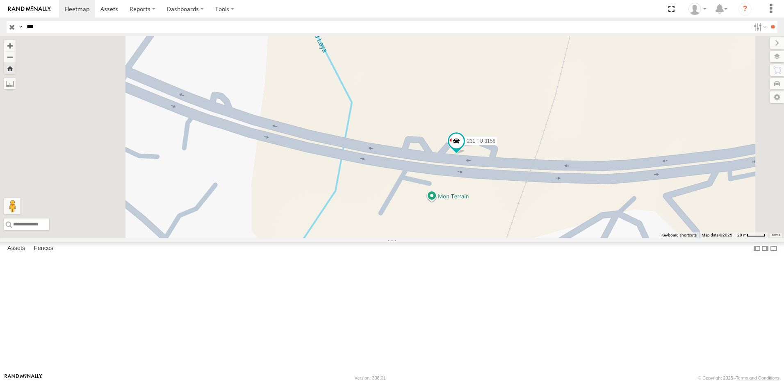
drag, startPoint x: 375, startPoint y: 276, endPoint x: 576, endPoint y: 380, distance: 226.7
click at [576, 380] on body at bounding box center [392, 191] width 784 height 382
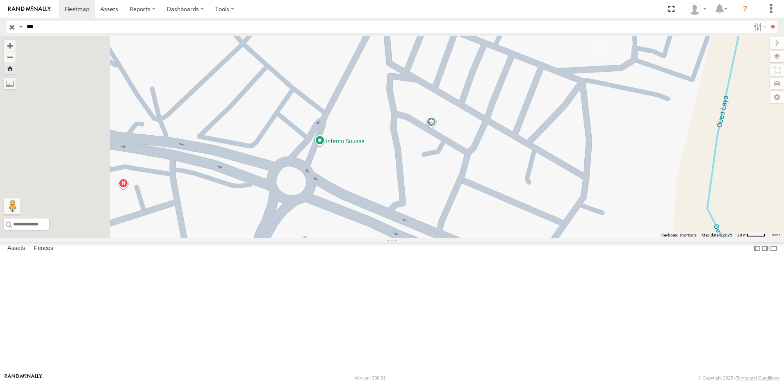
drag, startPoint x: 372, startPoint y: 277, endPoint x: 504, endPoint y: 322, distance: 138.8
click at [504, 238] on div "231 TU 3158" at bounding box center [392, 137] width 784 height 202
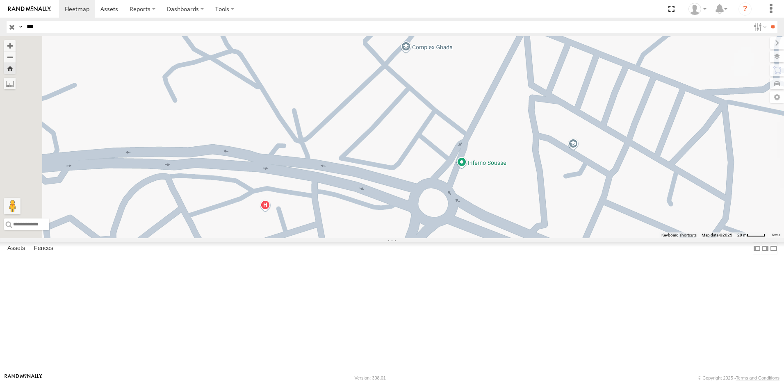
drag, startPoint x: 405, startPoint y: 288, endPoint x: 548, endPoint y: 310, distance: 144.8
click at [548, 238] on div "231 TU 3158" at bounding box center [392, 137] width 784 height 202
drag, startPoint x: 548, startPoint y: 204, endPoint x: 556, endPoint y: 160, distance: 45.4
click at [556, 169] on div "231 TU 3158" at bounding box center [392, 137] width 784 height 202
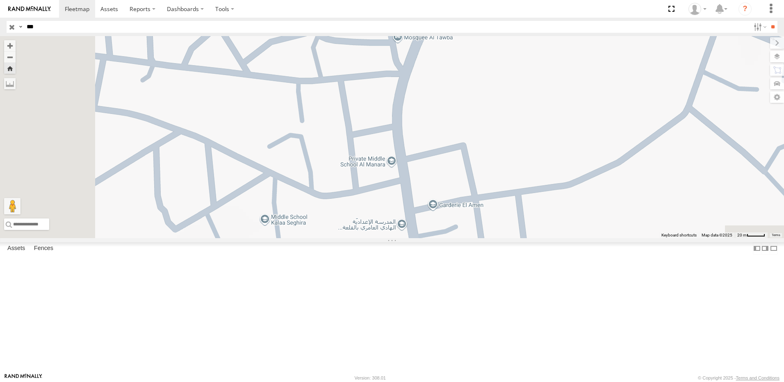
drag, startPoint x: 526, startPoint y: 234, endPoint x: 471, endPoint y: 154, distance: 97.0
click at [472, 156] on div "231 TU 3158" at bounding box center [392, 137] width 784 height 202
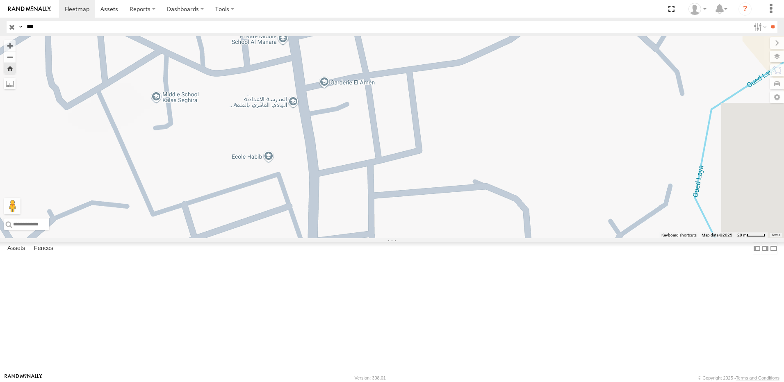
drag, startPoint x: 474, startPoint y: 174, endPoint x: 462, endPoint y: 371, distance: 197.2
click at [477, 238] on div "231 TU 3158" at bounding box center [392, 137] width 784 height 202
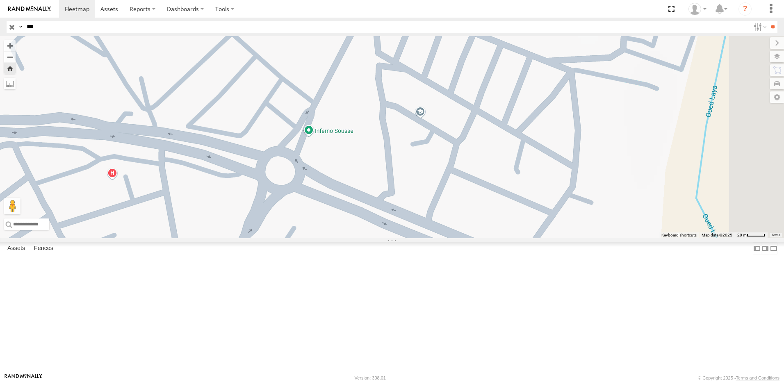
drag, startPoint x: 485, startPoint y: 251, endPoint x: 460, endPoint y: 306, distance: 61.3
click at [466, 238] on div "231 TU 3158" at bounding box center [392, 137] width 784 height 202
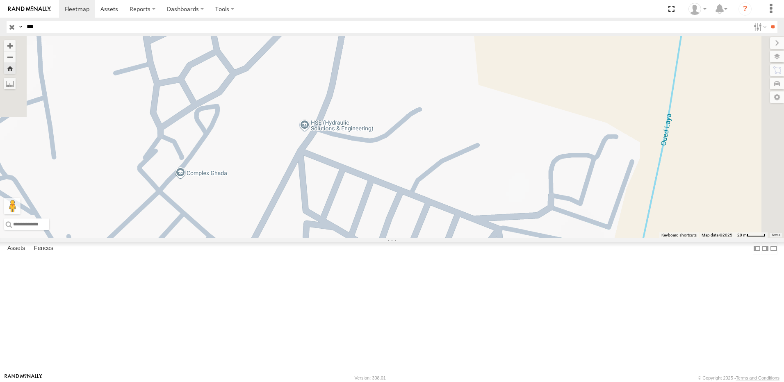
drag, startPoint x: 464, startPoint y: 268, endPoint x: 401, endPoint y: 358, distance: 110.5
click at [388, 382] on body at bounding box center [392, 191] width 784 height 382
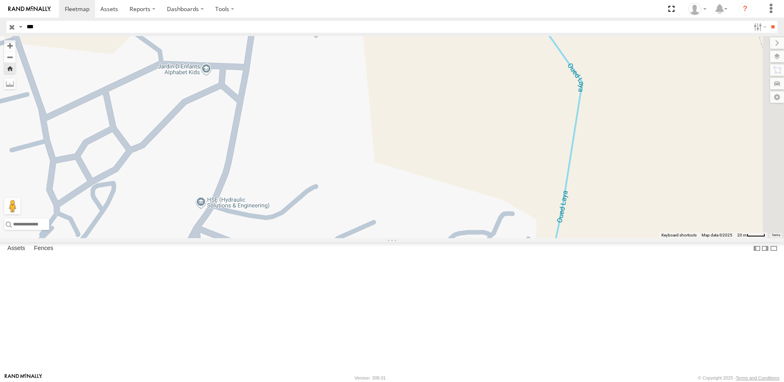
drag, startPoint x: 390, startPoint y: 271, endPoint x: 402, endPoint y: 156, distance: 115.1
click at [405, 176] on div "231 TU 3158" at bounding box center [392, 137] width 784 height 202
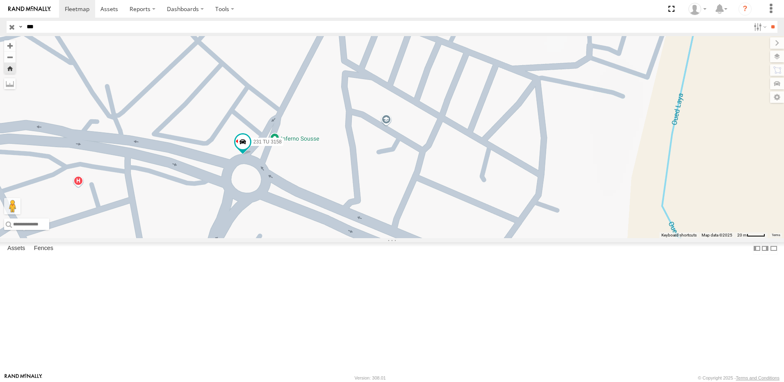
drag, startPoint x: 360, startPoint y: 254, endPoint x: 554, endPoint y: 243, distance: 194.7
click at [554, 238] on div "231 TU 3158" at bounding box center [392, 137] width 784 height 202
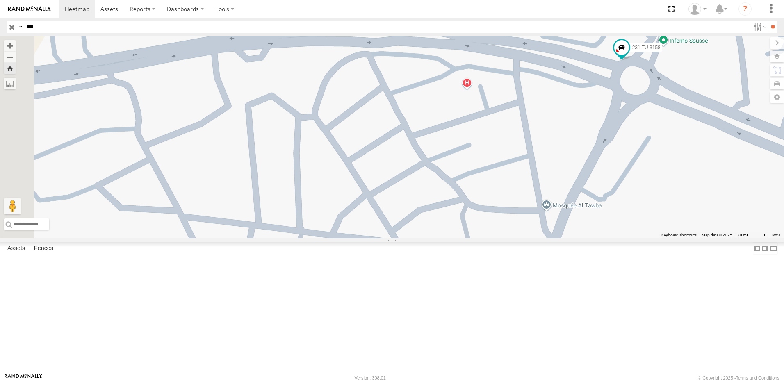
drag, startPoint x: 337, startPoint y: 238, endPoint x: 344, endPoint y: 91, distance: 147.3
click at [372, 95] on div "231 TU 3158" at bounding box center [392, 137] width 784 height 202
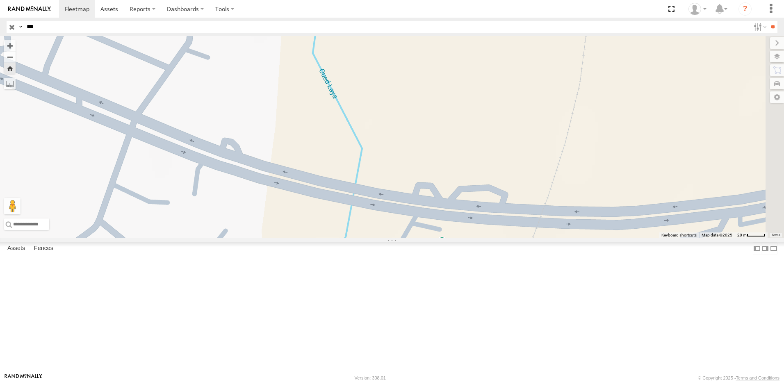
drag, startPoint x: 421, startPoint y: 201, endPoint x: 339, endPoint y: 118, distance: 116.6
click at [343, 123] on div "231 TU 3158" at bounding box center [392, 137] width 784 height 202
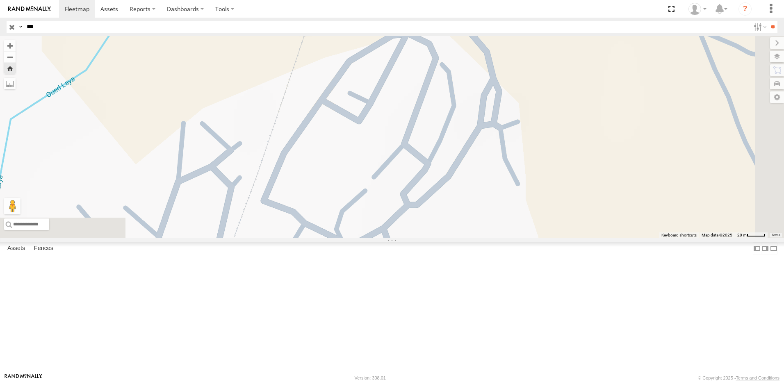
drag, startPoint x: 362, startPoint y: 141, endPoint x: 388, endPoint y: 155, distance: 28.8
click at [388, 155] on div "231 TU 3158" at bounding box center [392, 137] width 784 height 202
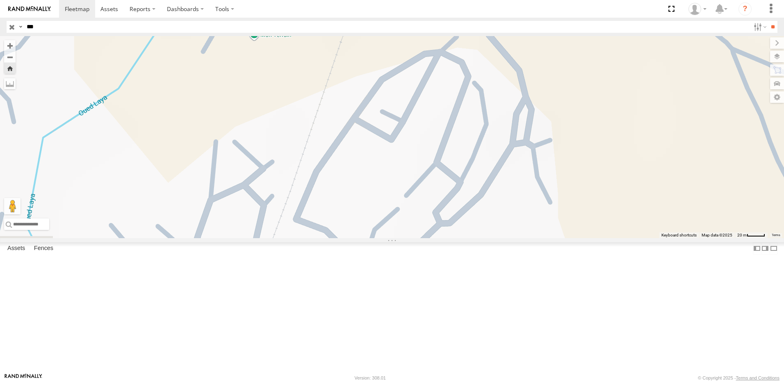
click at [0, 0] on div "231 TU 3158 Souse Branch" at bounding box center [0, 0] width 0 height 0
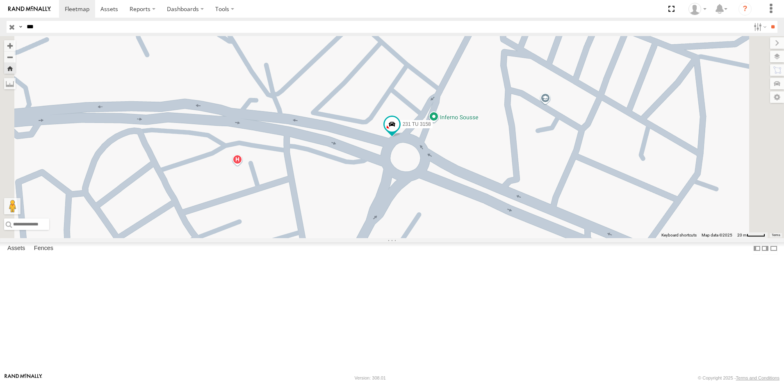
click at [538, 187] on div "231 TU 3158" at bounding box center [392, 137] width 784 height 202
click at [399, 132] on span at bounding box center [392, 124] width 15 height 15
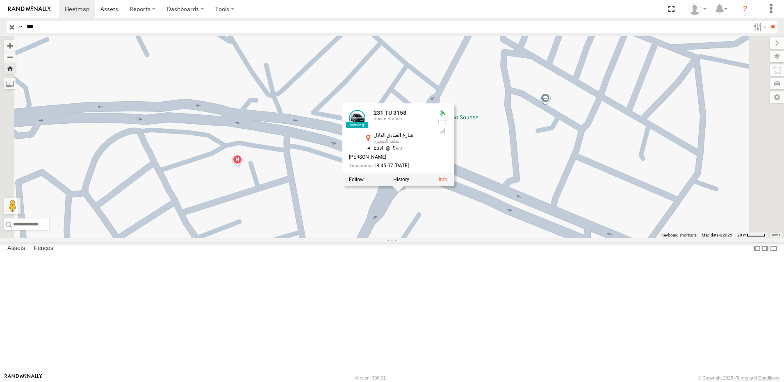
click at [636, 238] on div "231 TU 3158 231 TU 3158 Souse Branch شارع الصادق الدلال القلعة الصغيرة 35.83524…" at bounding box center [392, 137] width 784 height 202
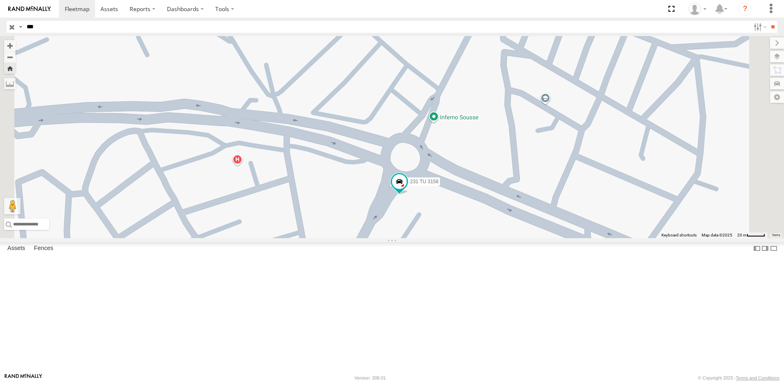
click at [16, 27] on input "button" at bounding box center [12, 27] width 11 height 12
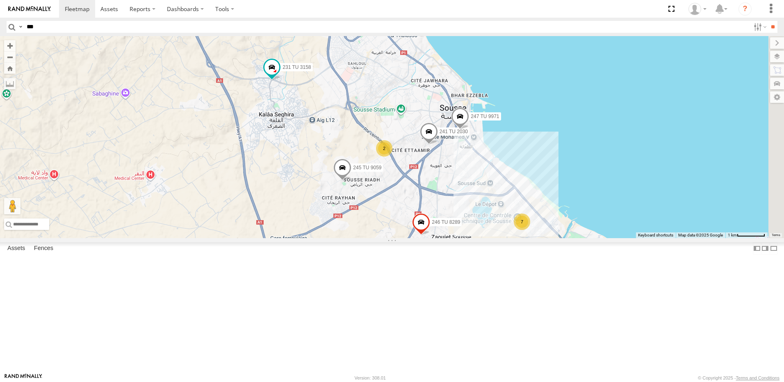
drag, startPoint x: 534, startPoint y: 253, endPoint x: 424, endPoint y: 189, distance: 127.0
click at [430, 190] on div "231 TU 3158 241 TU 2030 2 7 245 TU 9061 247 TU 9971 246 TU 8289 245 TU 9059" at bounding box center [392, 137] width 784 height 202
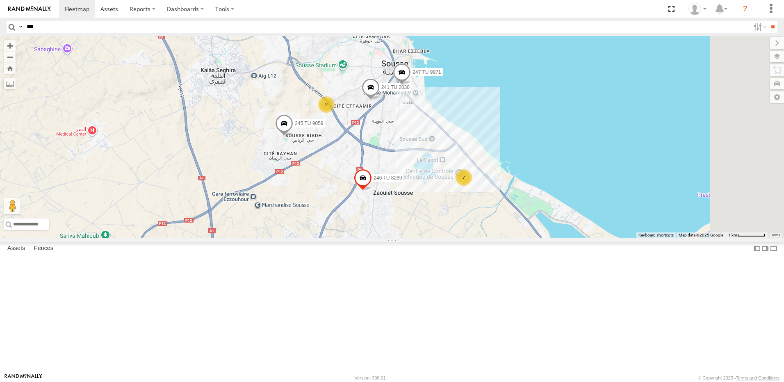
drag, startPoint x: 588, startPoint y: 267, endPoint x: 489, endPoint y: 212, distance: 112.5
click at [499, 213] on div "231 TU 3158 241 TU 2030 2 7 245 TU 9061 247 TU 9971 246 TU 8289 245 TU 9059" at bounding box center [392, 137] width 784 height 202
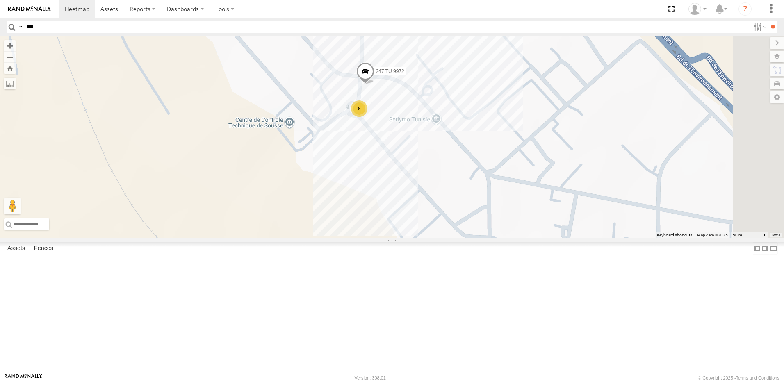
click at [367, 117] on div "6" at bounding box center [359, 108] width 16 height 16
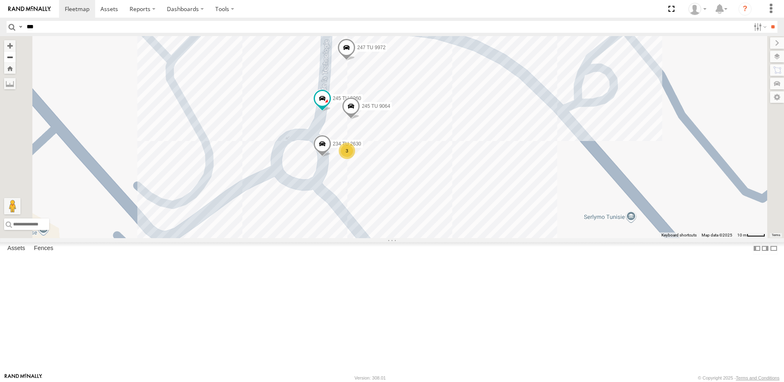
click at [16, 54] on button "Zoom out" at bounding box center [9, 56] width 11 height 11
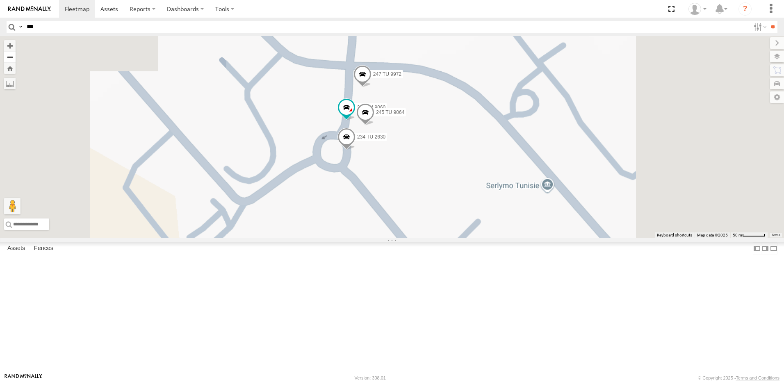
click at [16, 54] on button "Zoom out" at bounding box center [9, 56] width 11 height 11
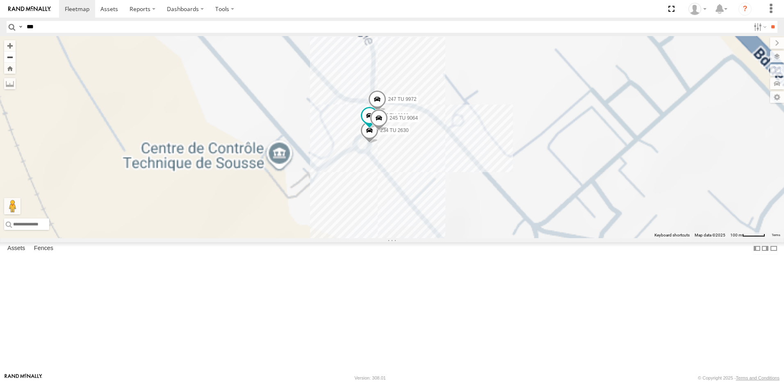
click at [16, 54] on button "Zoom out" at bounding box center [9, 56] width 11 height 11
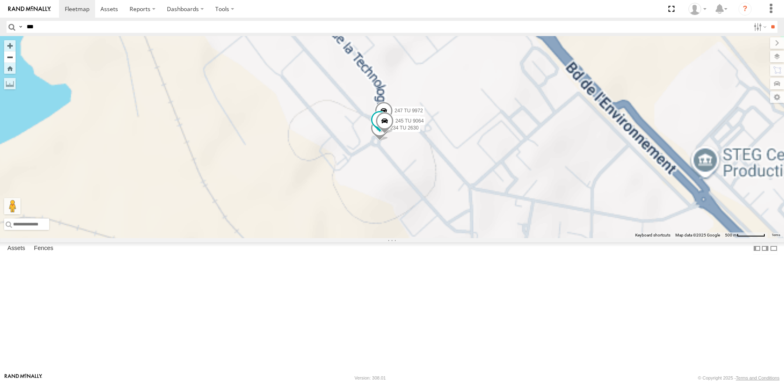
click at [16, 54] on button "Zoom out" at bounding box center [9, 56] width 11 height 11
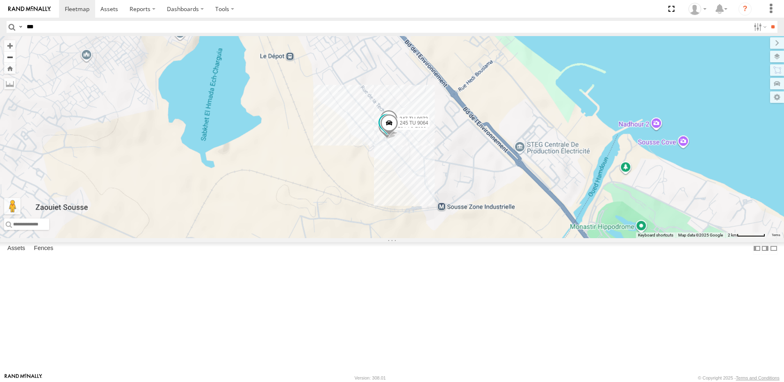
click at [16, 54] on button "Zoom out" at bounding box center [9, 56] width 11 height 11
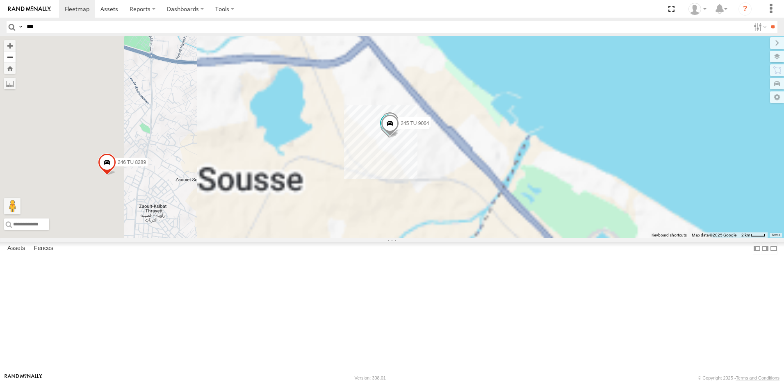
click at [16, 54] on button "Zoom out" at bounding box center [9, 56] width 11 height 11
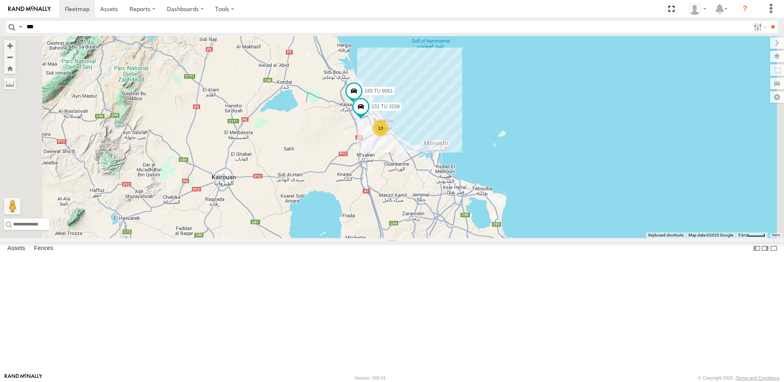
click at [91, 29] on input "***" at bounding box center [386, 27] width 727 height 12
type input "****"
click at [768, 21] on input "**" at bounding box center [772, 27] width 9 height 12
click at [0, 0] on div "247 TU 7028" at bounding box center [0, 0] width 0 height 0
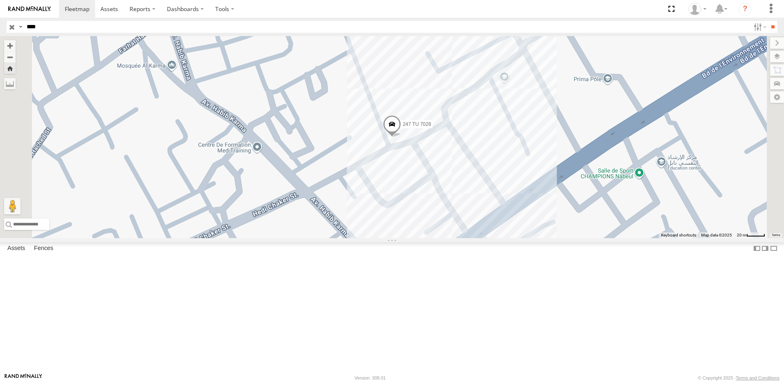
click at [401, 137] on span at bounding box center [392, 126] width 18 height 22
drag, startPoint x: 11, startPoint y: 196, endPoint x: 15, endPoint y: 116, distance: 80.0
click at [0, 0] on div "247 TU 7028 Nabeul branch Nabeul branch Tunisia 36.45502 10.7411" at bounding box center [0, 0] width 0 height 0
click at [13, 26] on input "button" at bounding box center [12, 27] width 11 height 12
